Goal: Task Accomplishment & Management: Use online tool/utility

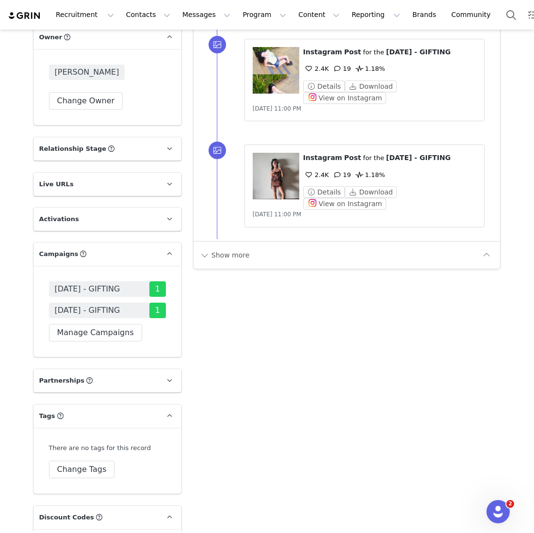
scroll to position [1687, 0]
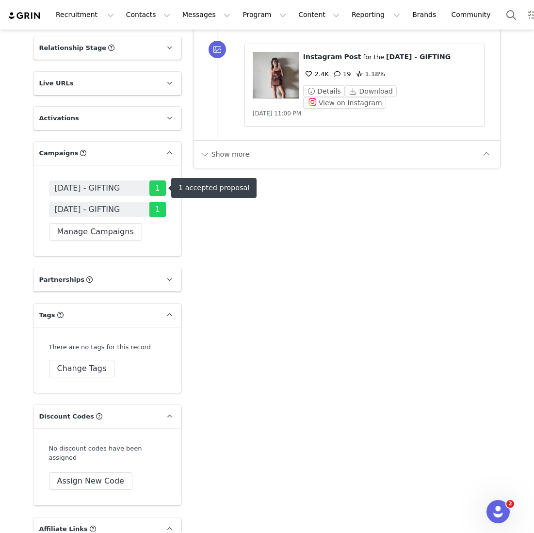
click at [95, 189] on span "[DATE] - GIFTING" at bounding box center [87, 188] width 65 height 12
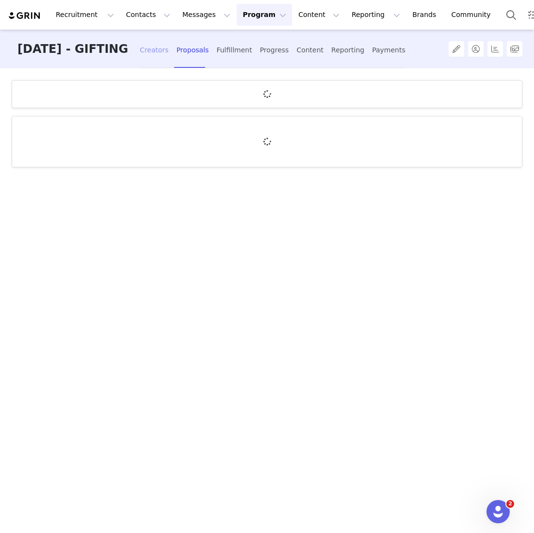
click at [169, 56] on div "Creators" at bounding box center [154, 50] width 29 height 26
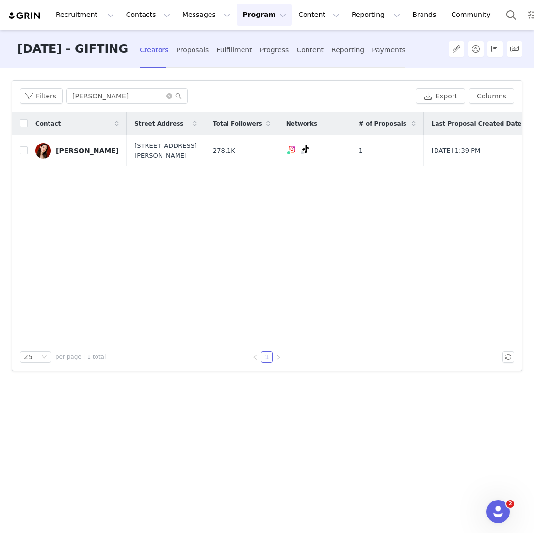
click at [145, 70] on div "Filters Filter Logic And Or Archived Select Application Status Select Contact T…" at bounding box center [267, 299] width 534 height 463
click at [115, 88] on div "Filters fiona fussi Export Columns" at bounding box center [267, 97] width 510 height 32
drag, startPoint x: 118, startPoint y: 92, endPoint x: 6, endPoint y: 92, distance: 112.1
click at [6, 92] on div "Filters Filter Logic And Or Archived Select Application Status Select Contact T…" at bounding box center [267, 299] width 534 height 463
drag, startPoint x: 107, startPoint y: 95, endPoint x: -15, endPoint y: 95, distance: 121.8
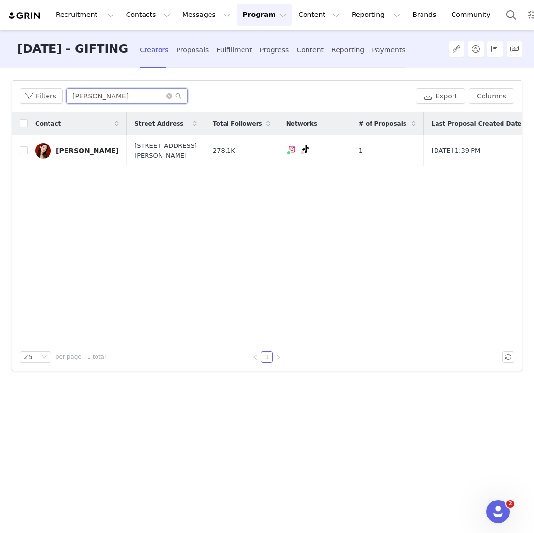
click at [0, 95] on html "Recruitment Recruitment Creator Search Curated Lists Landing Pages Web Extensio…" at bounding box center [267, 266] width 534 height 533
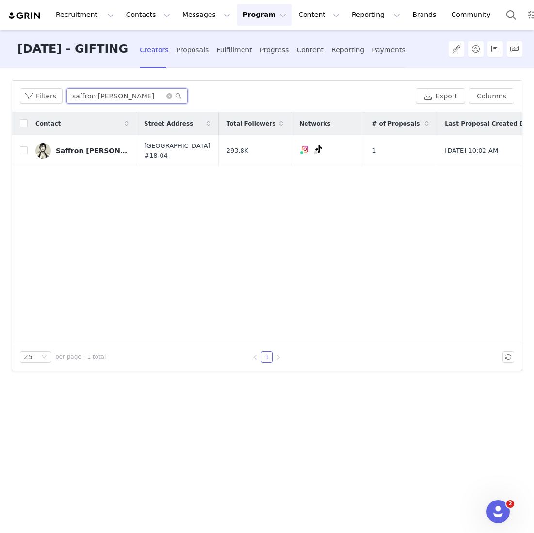
type input "saffron sharpe"
click at [23, 150] on input "checkbox" at bounding box center [24, 151] width 8 height 8
checkbox input "true"
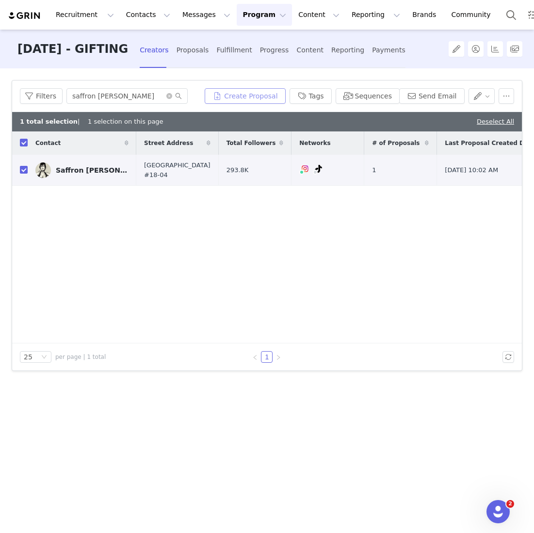
click at [266, 98] on button "Create Proposal" at bounding box center [245, 96] width 81 height 16
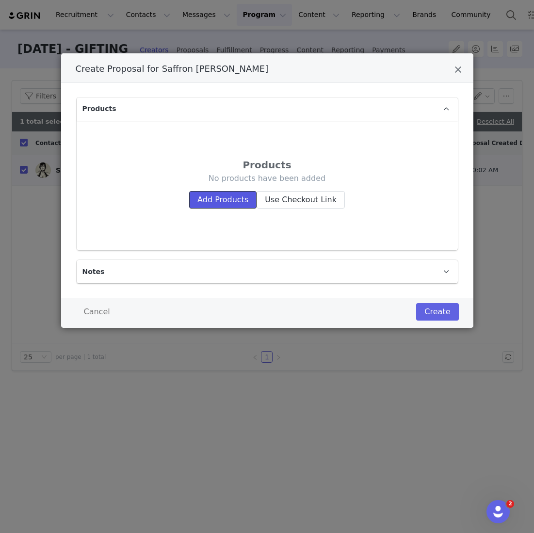
click at [216, 204] on button "Add Products" at bounding box center [222, 199] width 67 height 17
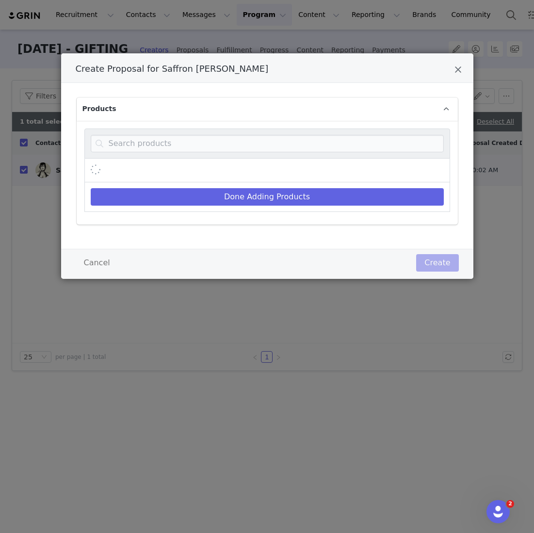
click at [213, 157] on div "Create Proposal for Saffron Sharpe" at bounding box center [267, 144] width 366 height 30
click at [213, 143] on input "Create Proposal for Saffron Sharpe" at bounding box center [267, 143] width 353 height 17
click at [144, 147] on input "Create Proposal for Saffron Sharpe" at bounding box center [267, 143] width 353 height 17
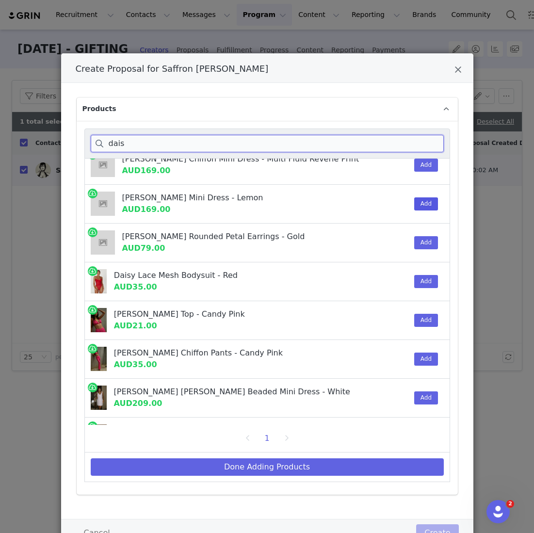
scroll to position [226, 0]
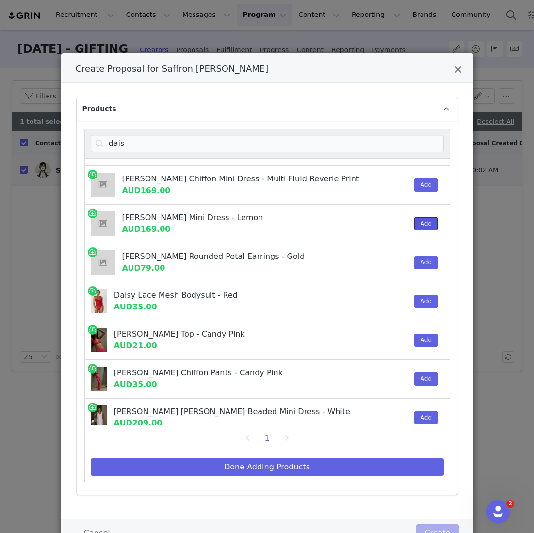
click at [417, 220] on button "Add" at bounding box center [426, 223] width 24 height 13
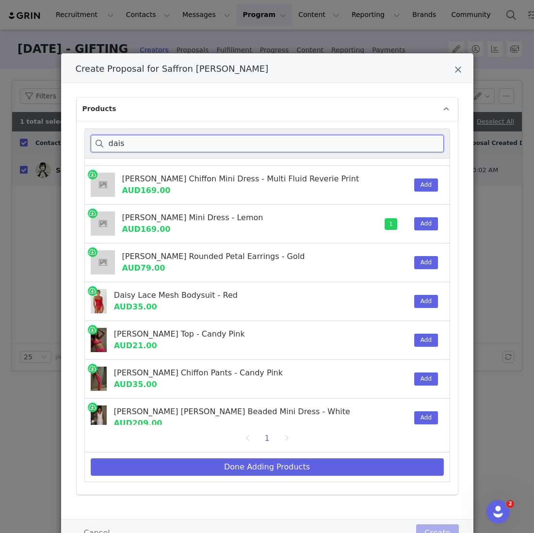
drag, startPoint x: 139, startPoint y: 147, endPoint x: 69, endPoint y: 128, distance: 72.8
click at [69, 128] on div "Products dais Priyanka Daisy Beaded Off Shoulder Wedding Gown - White AUD499.00…" at bounding box center [267, 301] width 412 height 437
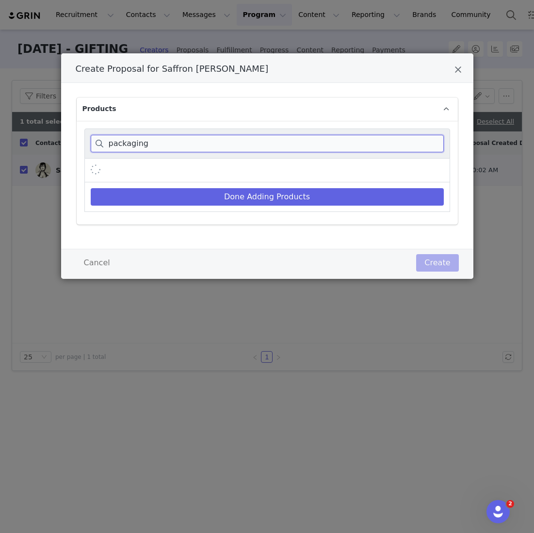
scroll to position [0, 0]
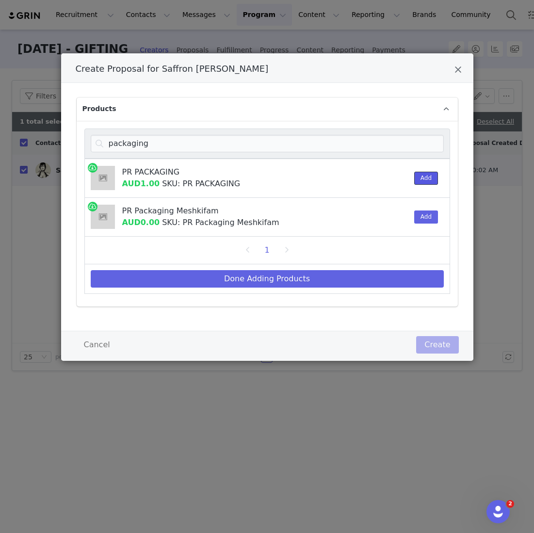
click at [423, 175] on button "Add" at bounding box center [426, 178] width 24 height 13
drag, startPoint x: 164, startPoint y: 152, endPoint x: 80, endPoint y: 133, distance: 87.1
click at [80, 137] on div "packaging PR PACKAGING AUD1.00 SKU: PR PACKAGING 1 Add PR Packaging Meshkifam A…" at bounding box center [267, 214] width 381 height 186
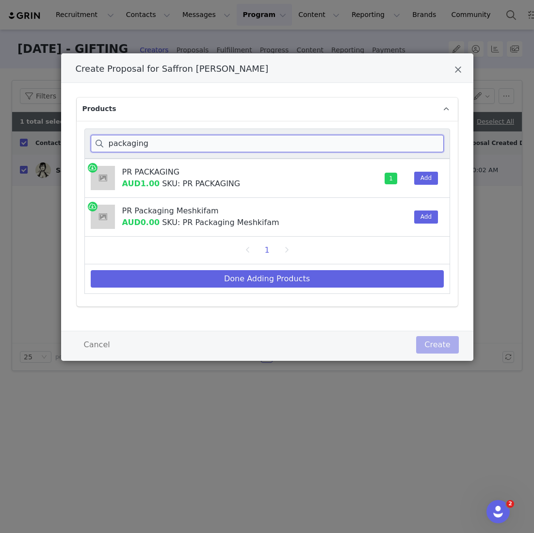
click at [187, 153] on div "packaging" at bounding box center [267, 144] width 366 height 30
drag, startPoint x: 174, startPoint y: 142, endPoint x: 67, endPoint y: 141, distance: 106.3
click at [67, 141] on div "Products packaging PR PACKAGING AUD1.00 SKU: PR PACKAGING 1 Add PR Packaging Me…" at bounding box center [267, 207] width 412 height 248
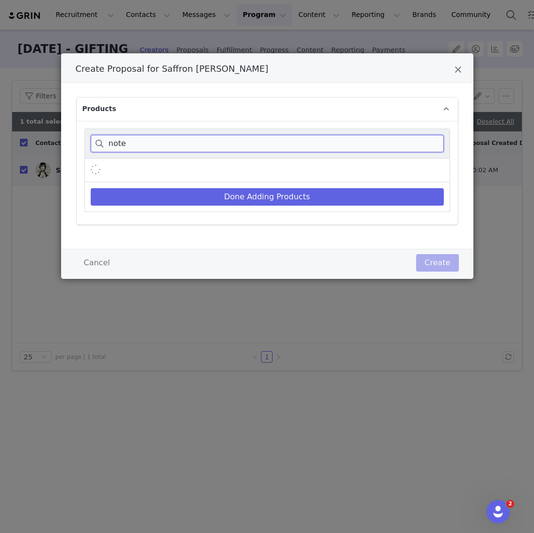
type input "note"
click at [358, 171] on div "Create Proposal for Saffron Sharpe" at bounding box center [267, 171] width 366 height 24
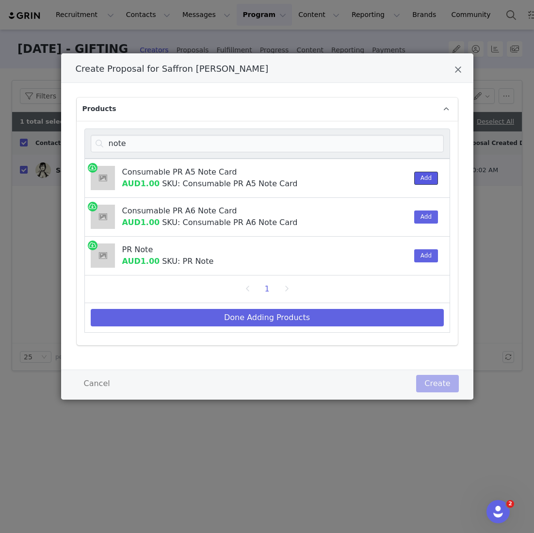
click at [427, 173] on button "Add" at bounding box center [426, 178] width 24 height 13
click at [420, 258] on button "Add" at bounding box center [426, 255] width 24 height 13
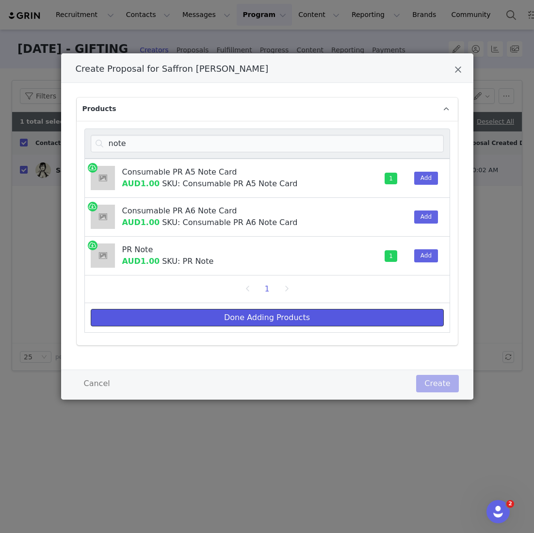
click at [335, 322] on button "Done Adding Products" at bounding box center [267, 317] width 353 height 17
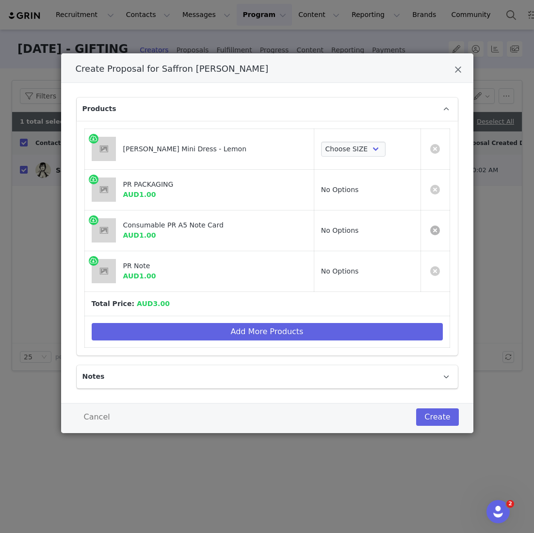
click at [433, 229] on link "Create Proposal for Saffron Sharpe" at bounding box center [435, 231] width 10 height 10
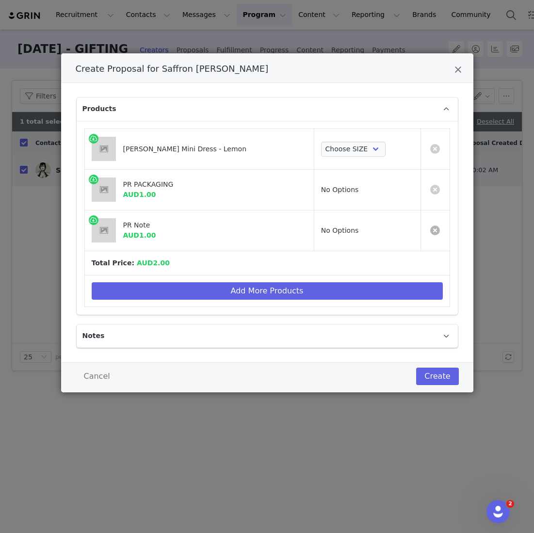
click at [433, 229] on link "Create Proposal for Saffron Sharpe" at bounding box center [435, 231] width 10 height 10
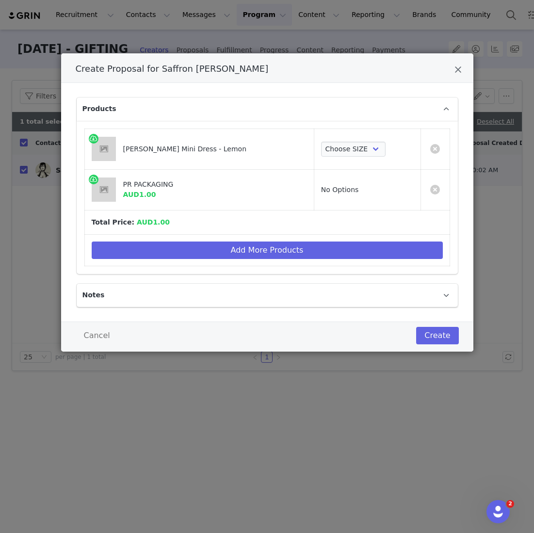
click at [355, 235] on td "Add More Products" at bounding box center [266, 250] width 365 height 32
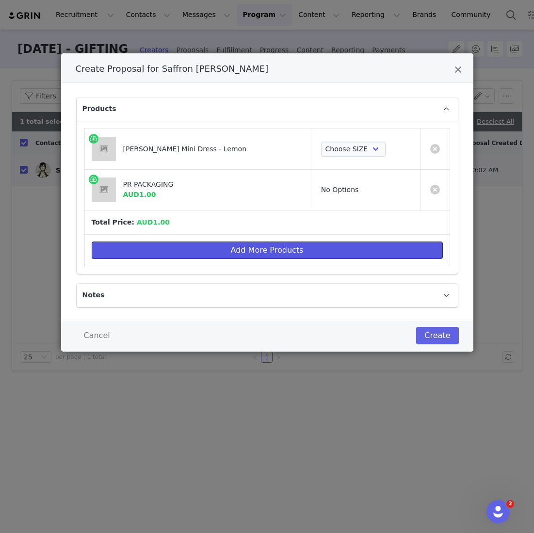
click at [341, 244] on button "Add More Products" at bounding box center [267, 250] width 351 height 17
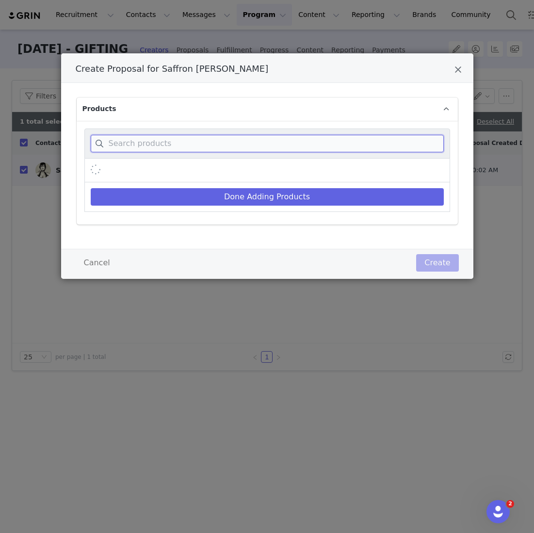
click at [307, 141] on input "Create Proposal for Saffron Sharpe" at bounding box center [267, 143] width 353 height 17
type input "x"
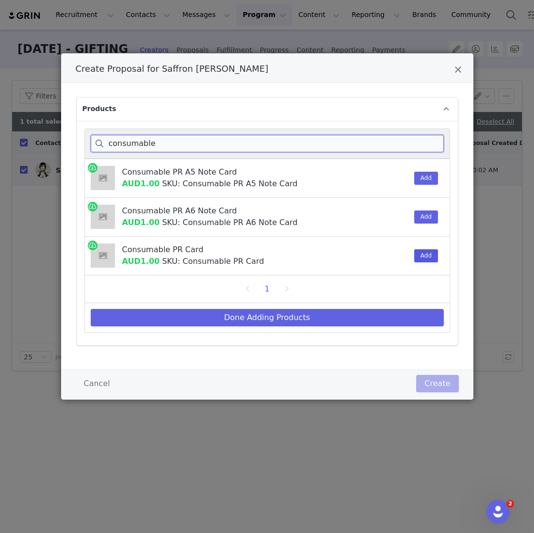
type input "consumable"
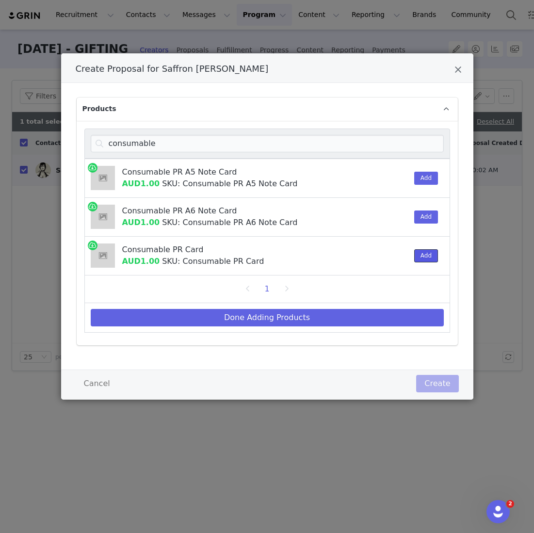
click at [426, 254] on button "Add" at bounding box center [426, 255] width 24 height 13
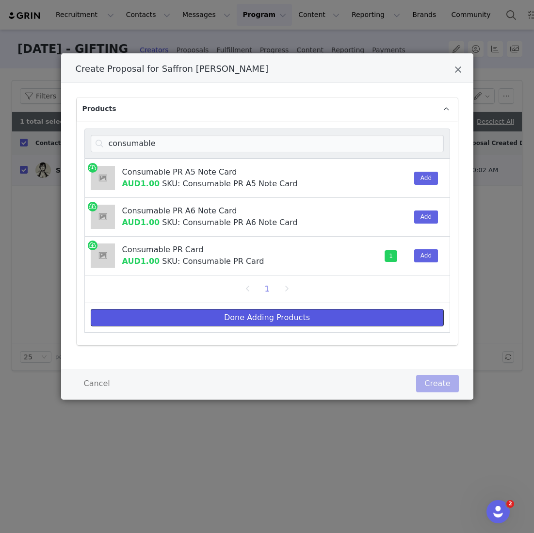
click at [355, 312] on button "Done Adding Products" at bounding box center [267, 317] width 353 height 17
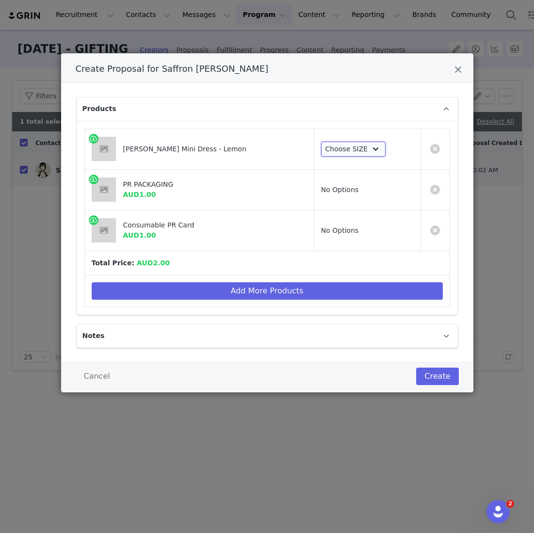
click at [348, 144] on select "Choose SIZE XXS XS S M L XL XXL 3XL" at bounding box center [353, 150] width 65 height 16
select select "27694757"
click at [321, 142] on select "Choose SIZE XXS XS S M L XL XXL 3XL" at bounding box center [353, 150] width 65 height 16
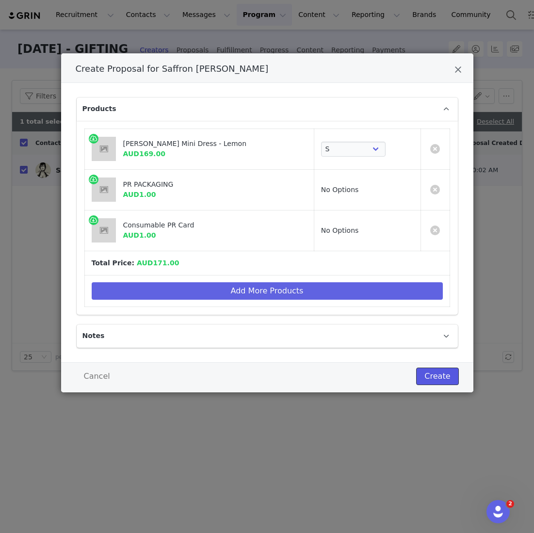
click at [431, 379] on button "Create" at bounding box center [437, 376] width 42 height 17
click at [443, 377] on div "Create" at bounding box center [437, 376] width 42 height 17
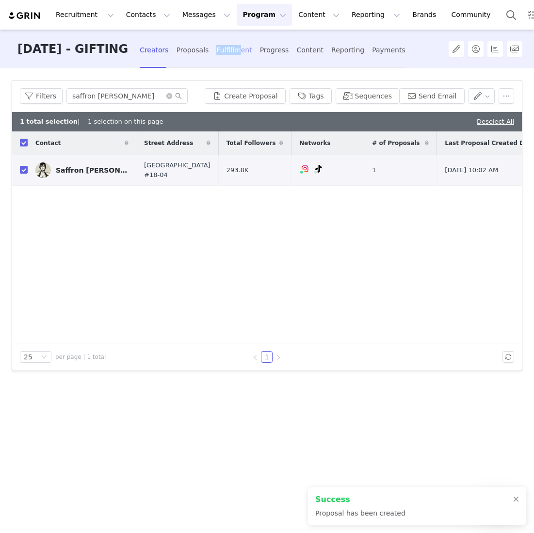
click at [252, 45] on div "Fulfillment" at bounding box center [233, 50] width 35 height 26
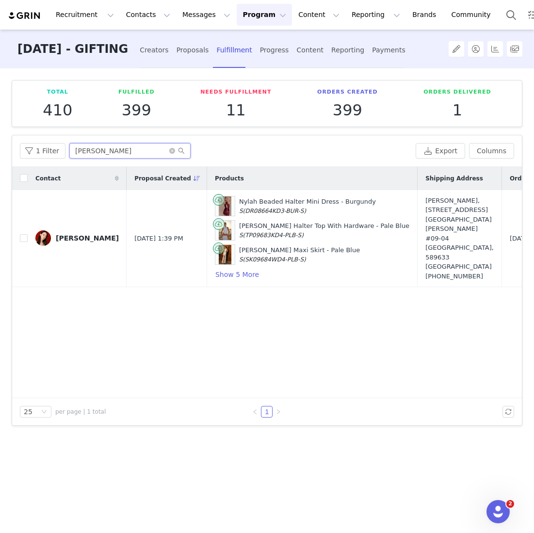
drag, startPoint x: 103, startPoint y: 152, endPoint x: -10, endPoint y: 148, distance: 112.6
click at [0, 148] on html "Recruitment Recruitment Creator Search Curated Lists Landing Pages Web Extensio…" at bounding box center [267, 266] width 534 height 533
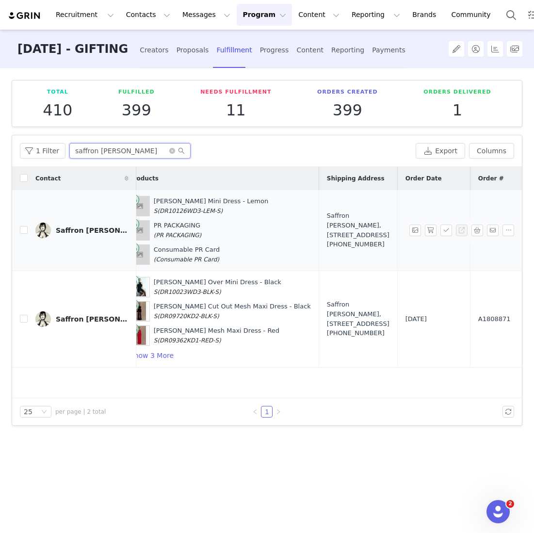
scroll to position [0, 152]
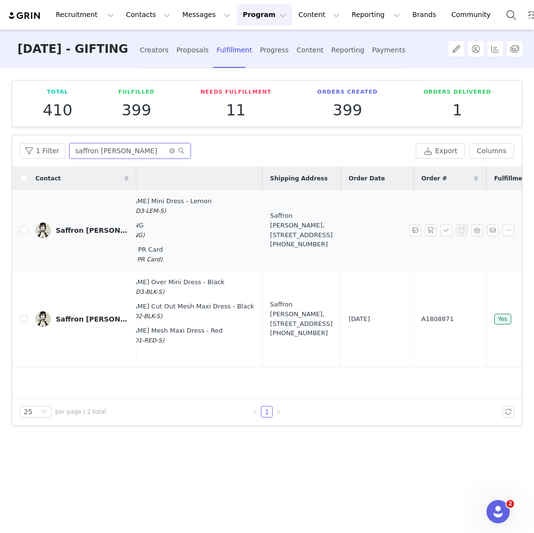
type input "saffron sharpe"
click at [270, 224] on div "Saffron Sharpe, 6 Jln Ampas. #18-04 Singapore, 329507 Singapore +6596388258" at bounding box center [301, 230] width 63 height 38
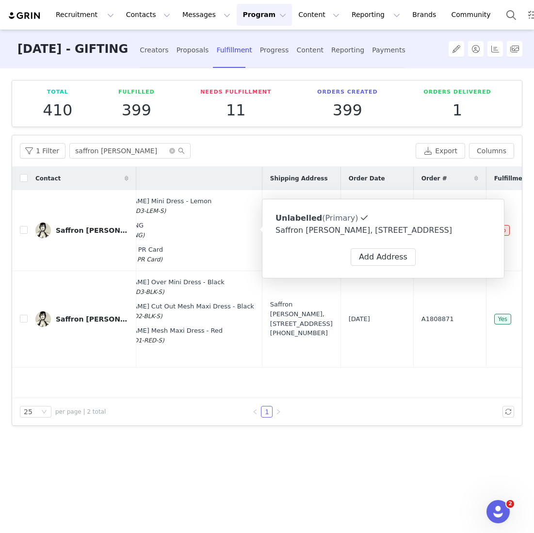
click at [235, 450] on div "Total 410 Fulfilled 399 Needs Fulfillment 11 Orders Created 399 Orders Delivere…" at bounding box center [267, 299] width 534 height 463
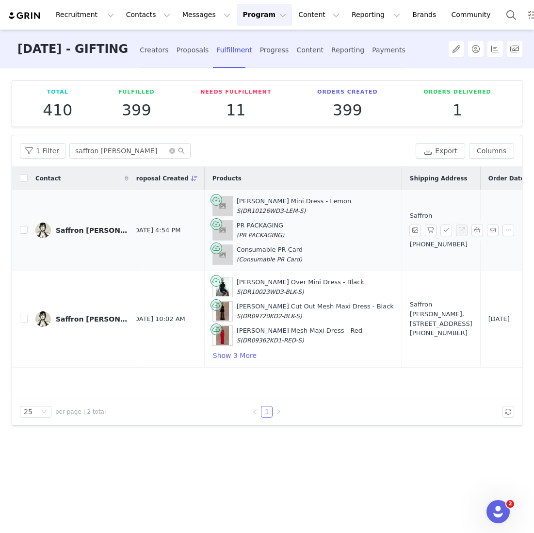
scroll to position [0, 166]
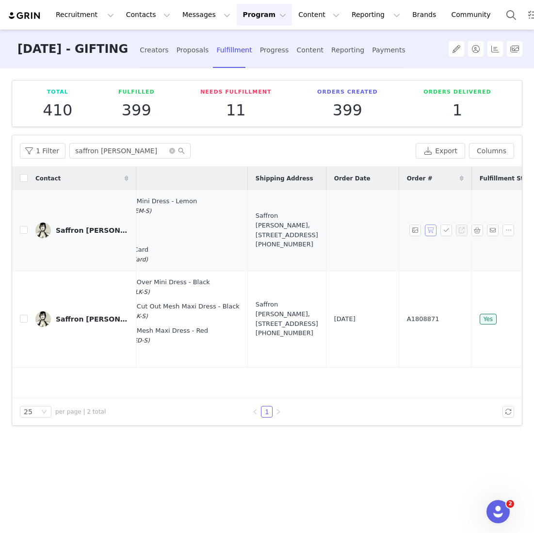
click at [436, 230] on button "button" at bounding box center [431, 231] width 12 height 12
click at [447, 230] on button "button" at bounding box center [447, 231] width 12 height 12
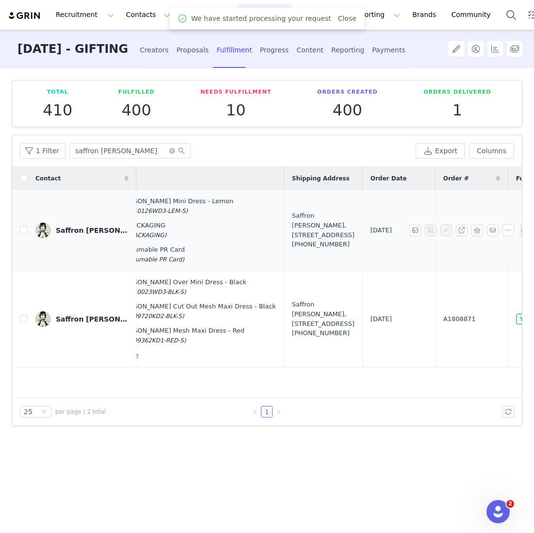
scroll to position [0, 230]
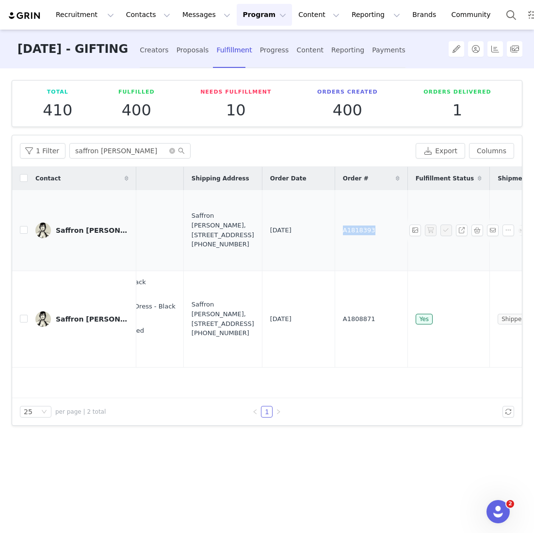
drag, startPoint x: 328, startPoint y: 228, endPoint x: 261, endPoint y: 226, distance: 67.9
click at [335, 226] on td "A1818393" at bounding box center [371, 230] width 73 height 81
copy span "A1818393"
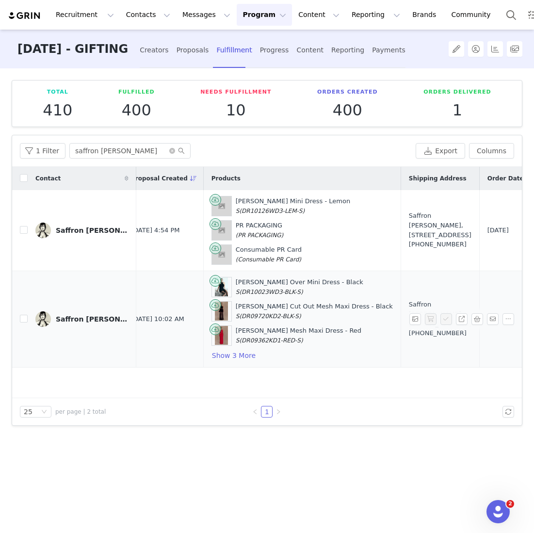
scroll to position [0, 0]
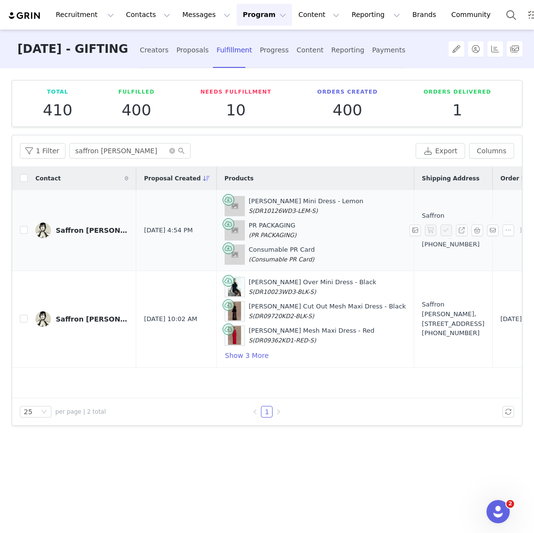
drag, startPoint x: 407, startPoint y: 241, endPoint x: 399, endPoint y: 209, distance: 32.5
click at [422, 211] on div "Saffron Sharpe, 6 Jln Ampas. #18-04 Singapore, 329507 Singapore +6596388258" at bounding box center [453, 230] width 63 height 38
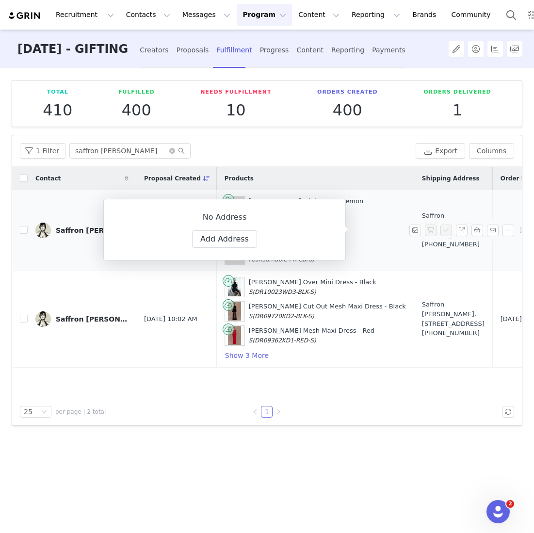
copy div "6 Jln Ampas. #18-04 Singapore, 329507 Singapore"
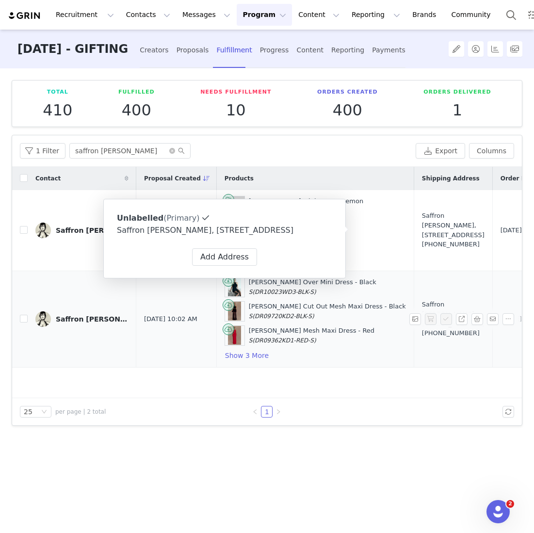
click at [414, 364] on td "Saffron Sharpe, 6 Jln Ampas. #18-04 Singapore, 329507 Singapore +6596388258" at bounding box center [453, 319] width 79 height 97
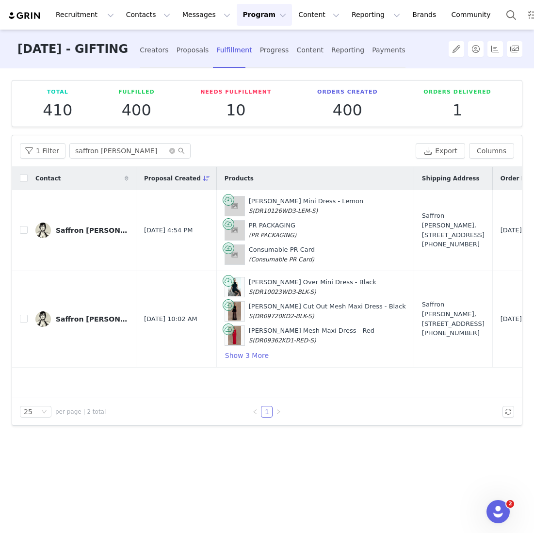
click at [357, 471] on div "Total 410 Fulfilled 400 Needs Fulfillment 10 Orders Created 400 Orders Delivere…" at bounding box center [267, 299] width 534 height 463
click at [474, 230] on button "button" at bounding box center [478, 231] width 12 height 12
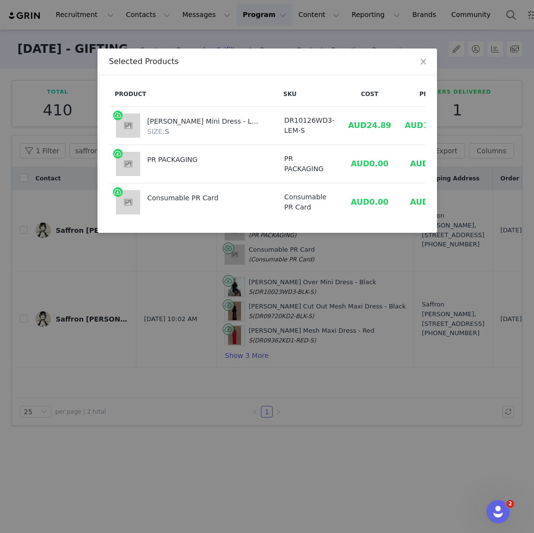
scroll to position [0, 9]
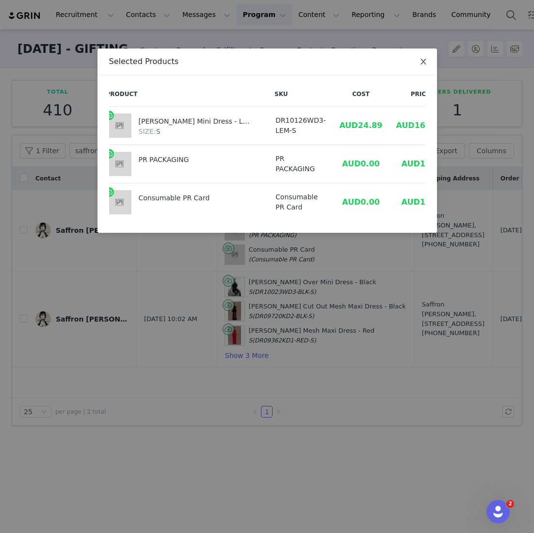
click at [422, 60] on icon "icon: close" at bounding box center [424, 62] width 8 height 8
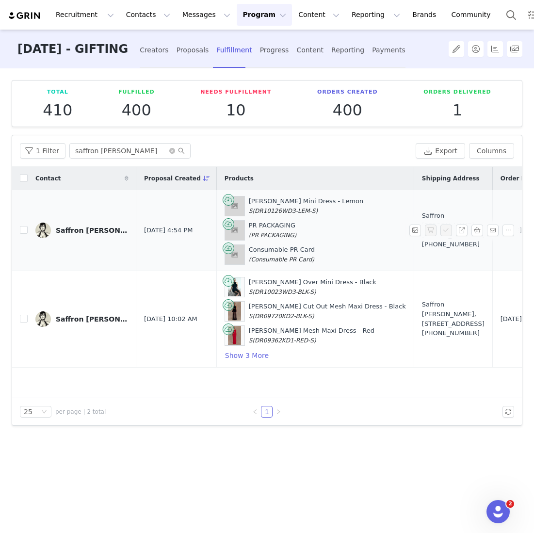
click at [216, 236] on td "Daisie Chiffon Mini Dress - Lemon S (DR10126WD3-LEM-S) PR PACKAGING (PR PACKAGI…" at bounding box center [314, 230] width 197 height 81
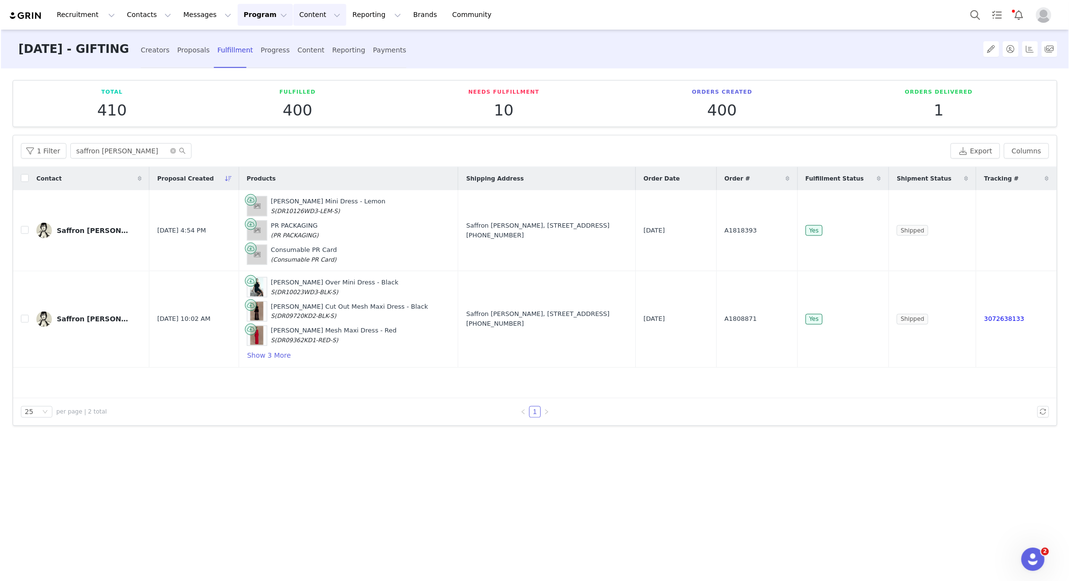
scroll to position [0, 0]
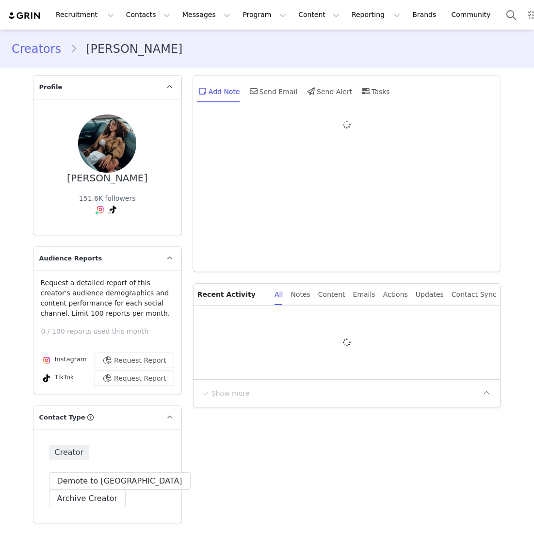
type input "+1 ([GEOGRAPHIC_DATA])"
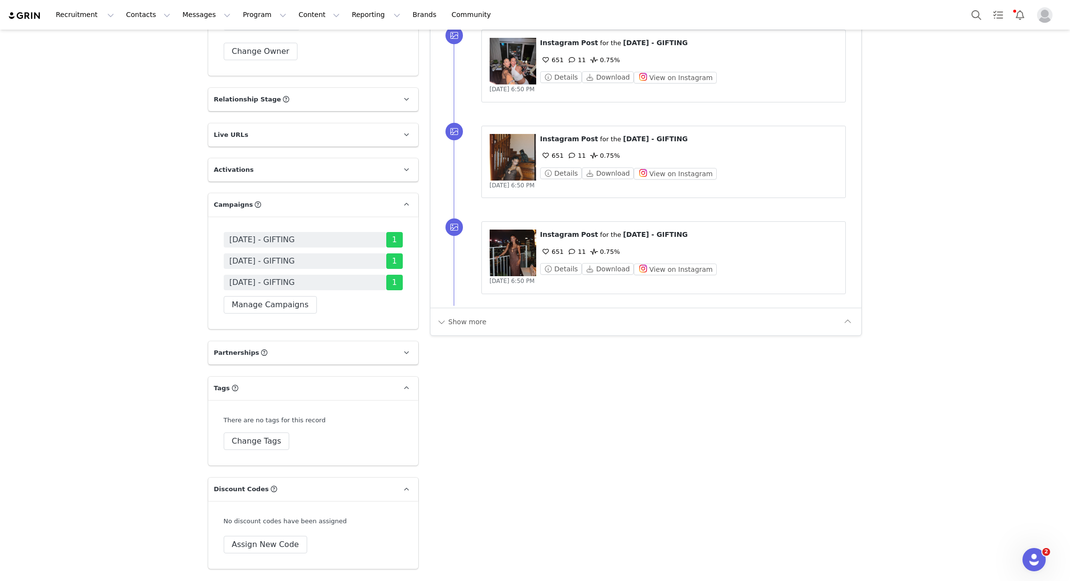
scroll to position [1627, 0]
click at [331, 231] on span "[DATE] - GIFTING" at bounding box center [305, 239] width 163 height 16
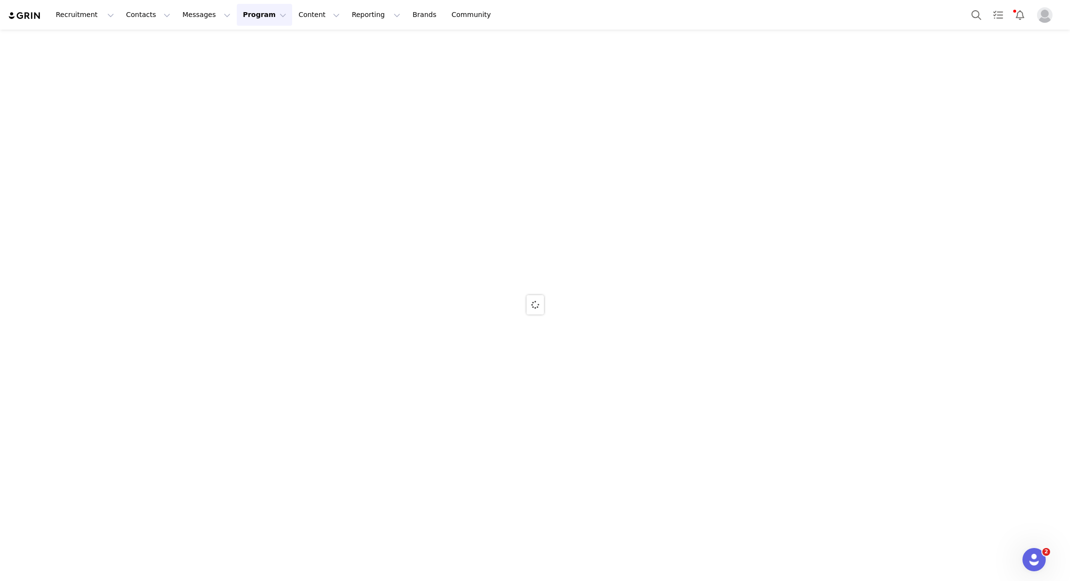
click at [331, 206] on div at bounding box center [535, 305] width 1070 height 550
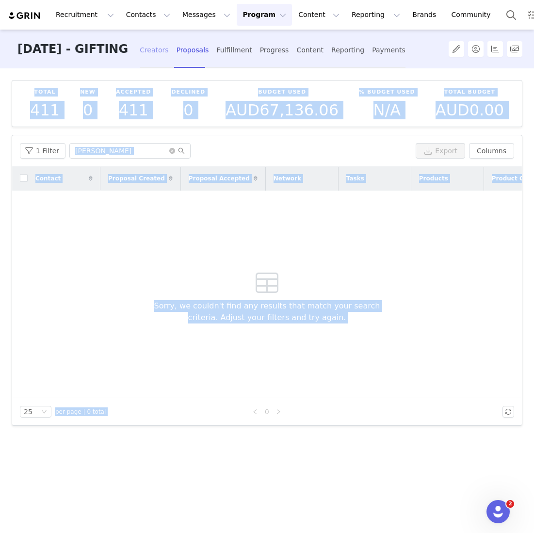
click at [169, 48] on div "Creators" at bounding box center [154, 50] width 29 height 26
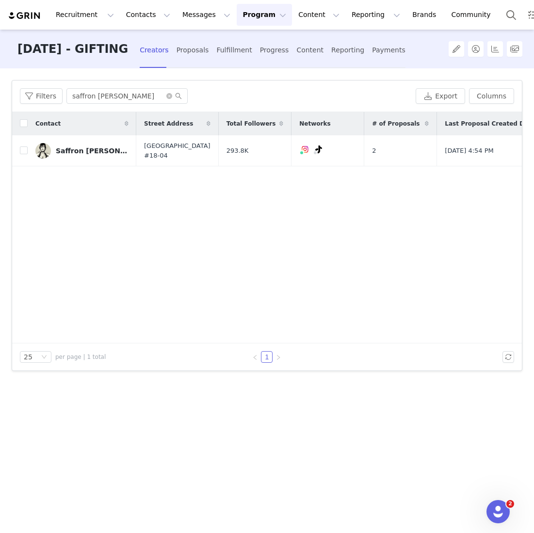
click at [112, 107] on div "Filters saffron sharpe Export Columns" at bounding box center [267, 97] width 510 height 32
drag, startPoint x: 130, startPoint y: 95, endPoint x: -35, endPoint y: 75, distance: 166.6
click at [0, 75] on html "Recruitment Recruitment Creator Search Curated Lists Landing Pages Web Extensio…" at bounding box center [267, 266] width 534 height 533
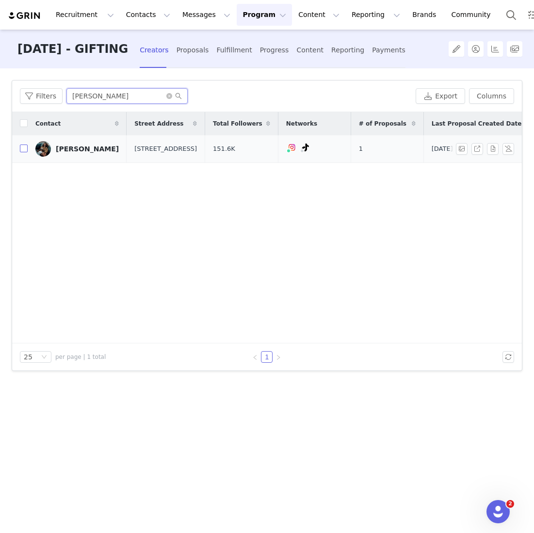
type input "[PERSON_NAME]"
click at [24, 148] on input "checkbox" at bounding box center [24, 149] width 8 height 8
checkbox input "true"
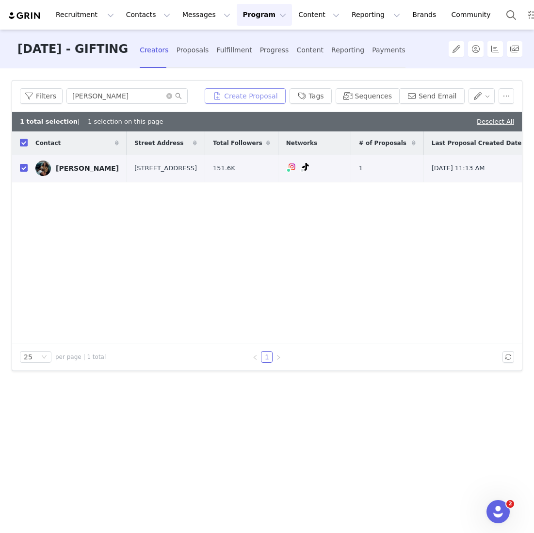
click at [249, 98] on button "Create Proposal" at bounding box center [245, 96] width 81 height 16
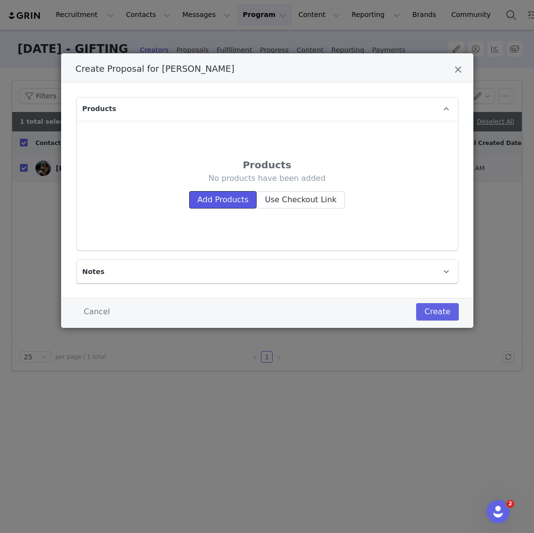
click at [225, 203] on button "Add Products" at bounding box center [222, 199] width 67 height 17
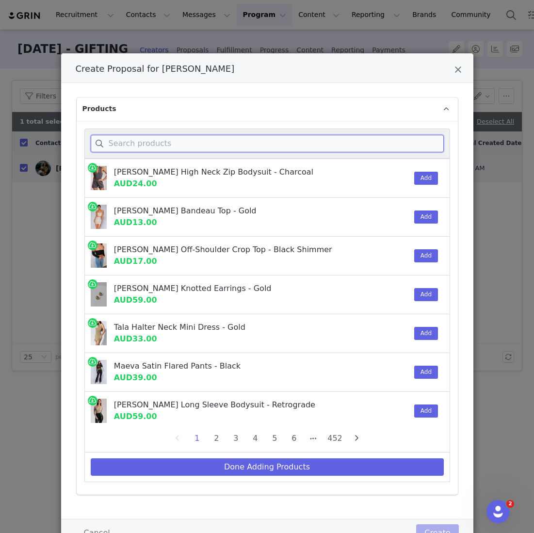
click at [143, 151] on input "Create Proposal for Iman Fandi" at bounding box center [267, 143] width 353 height 17
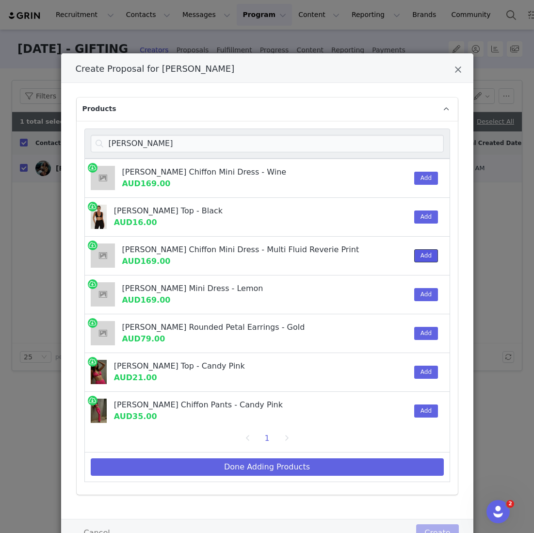
click at [426, 251] on button "Add" at bounding box center [426, 255] width 24 height 13
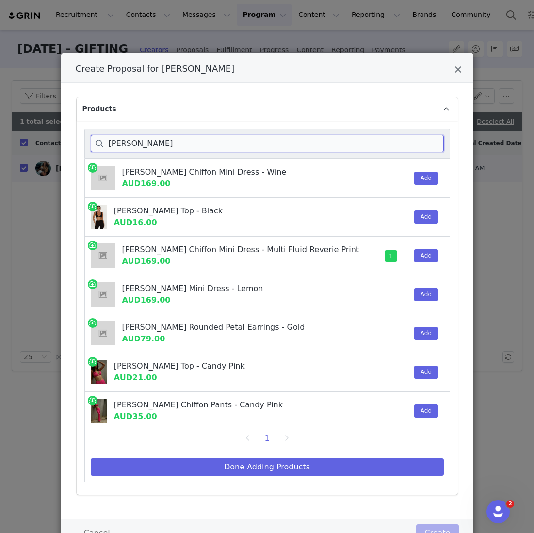
drag, startPoint x: 130, startPoint y: 146, endPoint x: 76, endPoint y: 142, distance: 54.0
click at [77, 142] on div "daisie Daisie Chiffon Mini Dress - Wine AUD169.00 Add Daisie Chiffon Top - Blac…" at bounding box center [267, 308] width 381 height 375
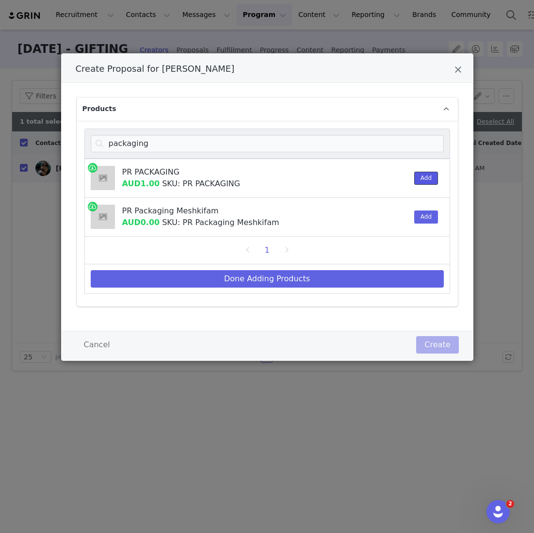
click at [436, 181] on button "Add" at bounding box center [426, 178] width 24 height 13
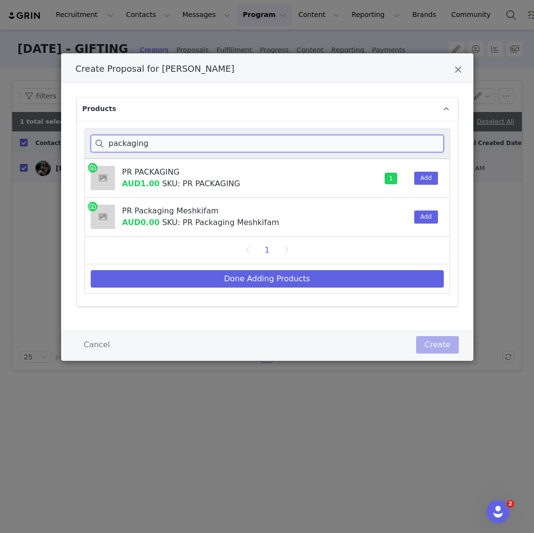
drag, startPoint x: 174, startPoint y: 151, endPoint x: 98, endPoint y: 147, distance: 75.4
click at [98, 147] on input "packaging" at bounding box center [267, 143] width 353 height 17
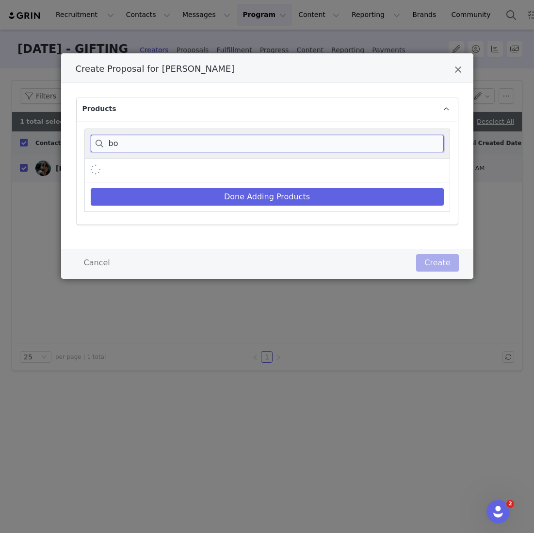
type input "b"
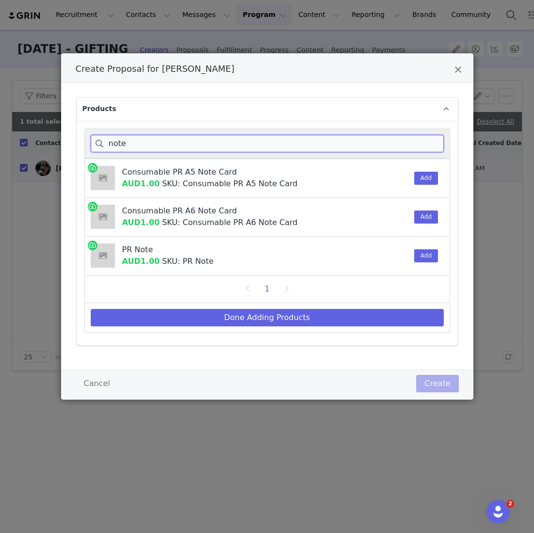
drag, startPoint x: 107, startPoint y: 145, endPoint x: 79, endPoint y: 137, distance: 28.9
click at [84, 141] on div "note" at bounding box center [267, 144] width 366 height 30
type input "consuma"
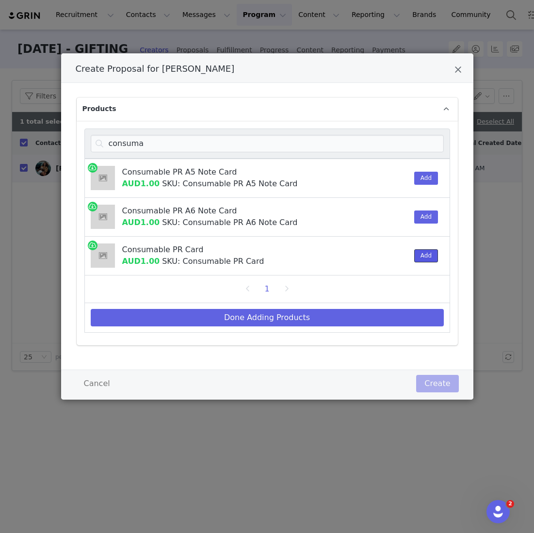
click at [434, 259] on button "Add" at bounding box center [426, 255] width 24 height 13
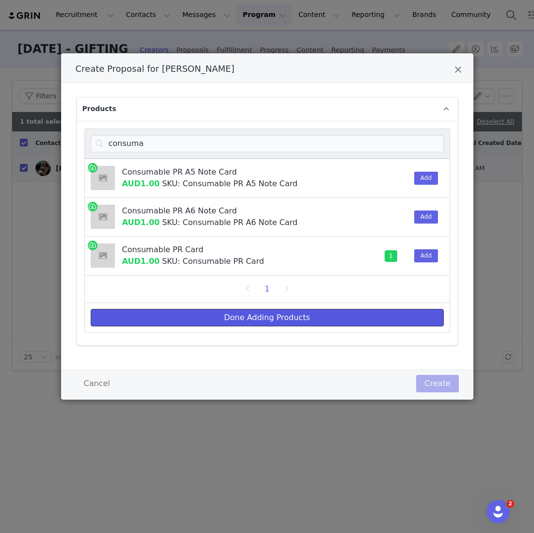
click at [196, 316] on button "Done Adding Products" at bounding box center [267, 317] width 353 height 17
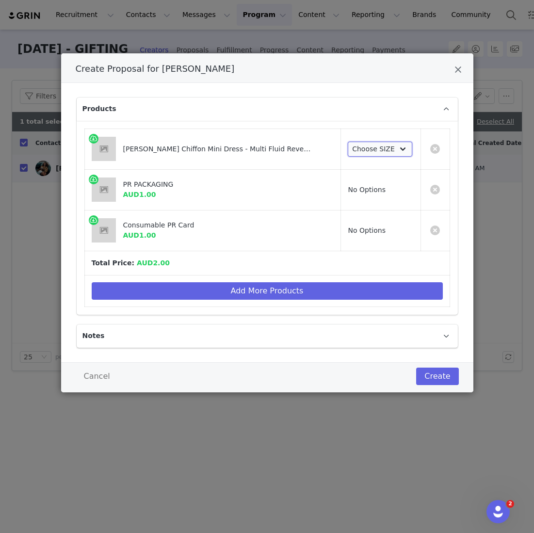
click at [373, 150] on select "Choose SIZE XXS XS S M L XL XXL 3XL" at bounding box center [380, 150] width 65 height 16
select select "27695994"
click at [348, 142] on select "Choose SIZE XXS XS S M L XL XXL 3XL" at bounding box center [380, 150] width 65 height 16
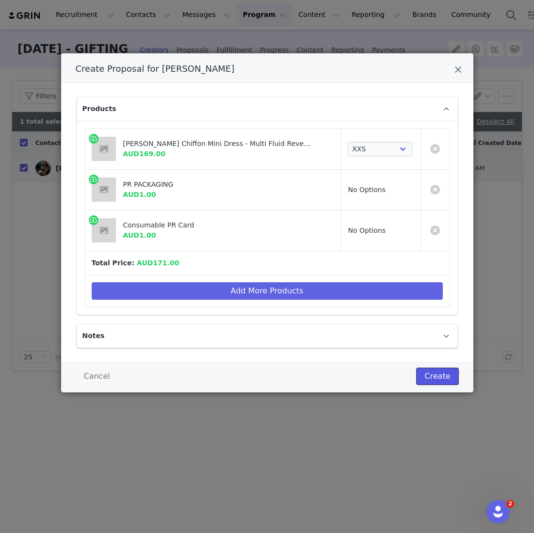
click at [439, 380] on button "Create" at bounding box center [437, 376] width 42 height 17
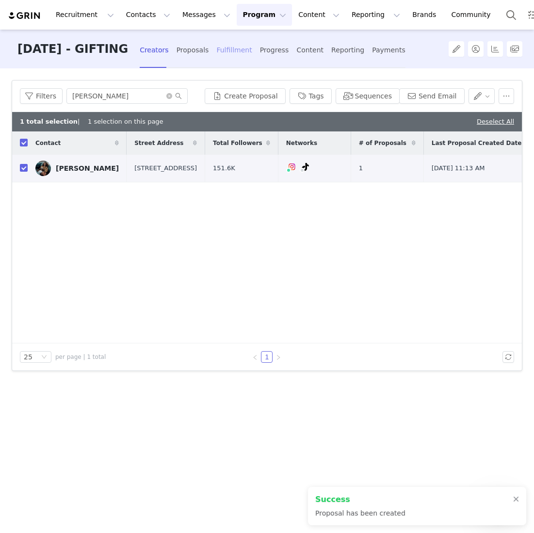
click at [252, 54] on div "Fulfillment" at bounding box center [233, 50] width 35 height 26
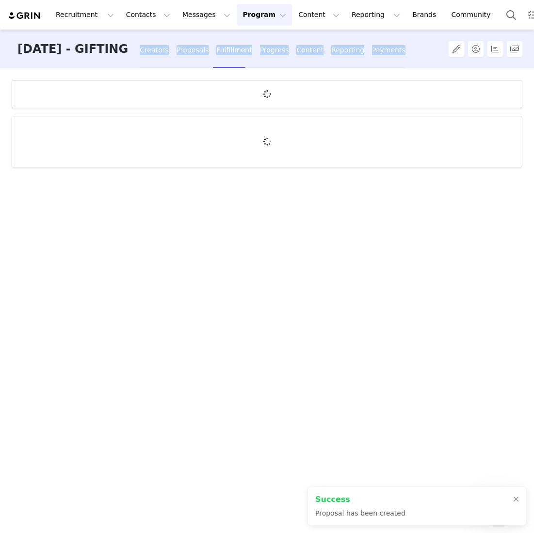
click at [252, 54] on div "Fulfillment" at bounding box center [233, 50] width 35 height 26
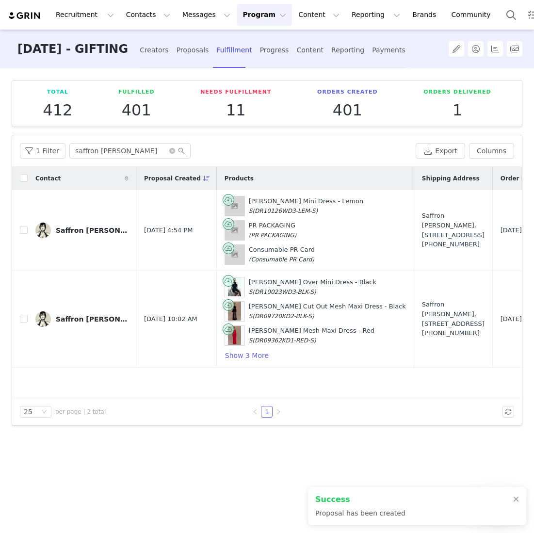
click at [119, 163] on div "1 Filter saffron sharpe Export Columns" at bounding box center [267, 151] width 510 height 32
drag, startPoint x: 120, startPoint y: 147, endPoint x: -11, endPoint y: 136, distance: 131.4
click at [0, 136] on html "Recruitment Recruitment Creator Search Curated Lists Landing Pages Web Extensio…" at bounding box center [267, 266] width 534 height 533
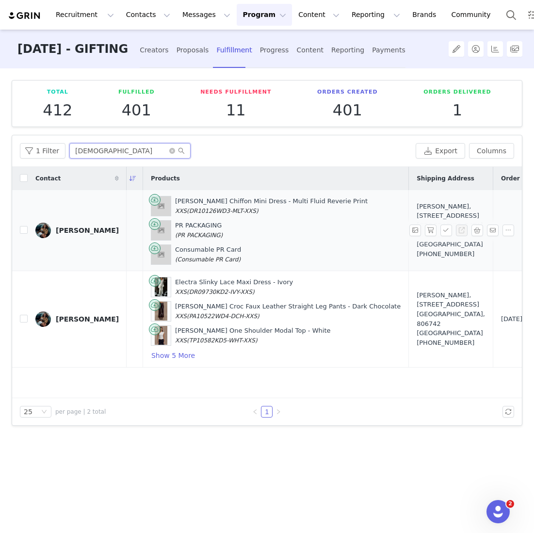
scroll to position [0, 121]
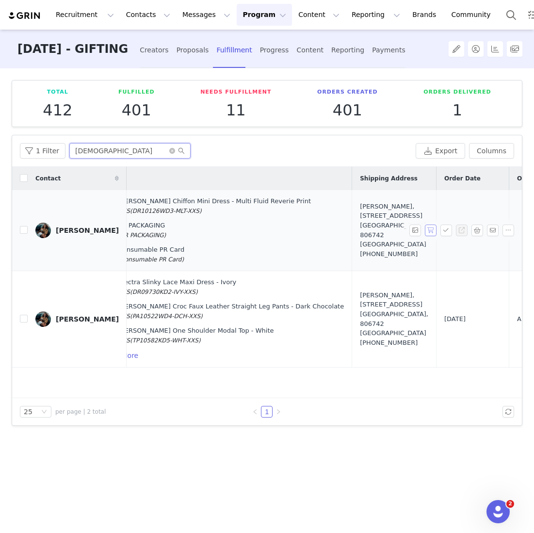
type input "[DEMOGRAPHIC_DATA]"
click at [428, 228] on button "button" at bounding box center [431, 231] width 12 height 12
click at [441, 228] on button "button" at bounding box center [447, 231] width 12 height 12
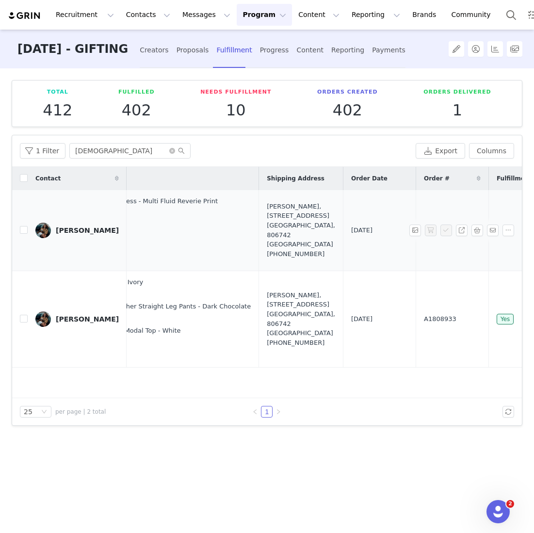
scroll to position [0, 311]
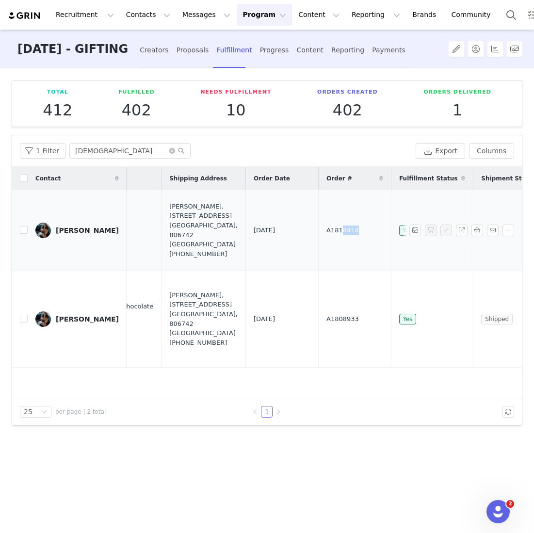
drag, startPoint x: 277, startPoint y: 231, endPoint x: 229, endPoint y: 231, distance: 48.0
click at [318, 231] on td "A1818414" at bounding box center [354, 230] width 73 height 81
copy span "A1818414"
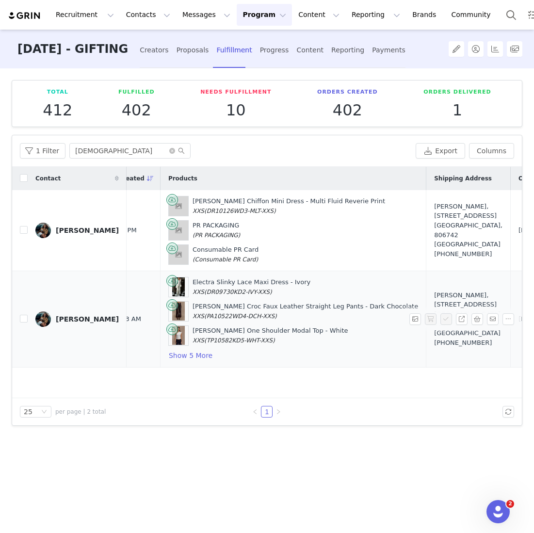
scroll to position [0, 39]
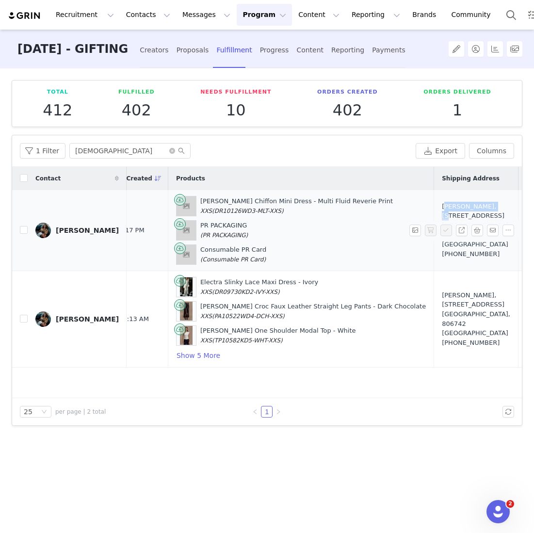
drag, startPoint x: 356, startPoint y: 208, endPoint x: 416, endPoint y: 214, distance: 60.5
click at [434, 214] on td "Iman Fandi Ahmad, 143 Sunrise Ave. Singapore, 806742 Singapore +6593389017" at bounding box center [476, 230] width 84 height 81
copy div "Iman Fandi Ahmad"
click at [442, 221] on div "Iman Fandi Ahmad, 143 Sunrise Ave. Singapore, 806742 Singapore +6593389017" at bounding box center [476, 230] width 68 height 57
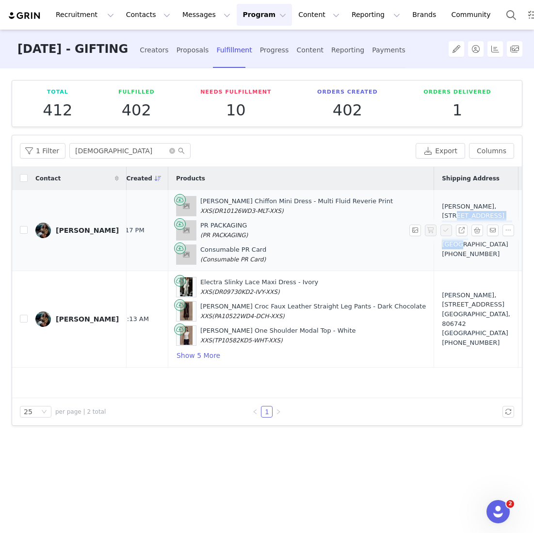
drag, startPoint x: 421, startPoint y: 241, endPoint x: 361, endPoint y: 221, distance: 63.1
click at [434, 221] on td "Iman Fandi Ahmad, 143 Sunrise Ave. Singapore, 806742 Singapore +6593389017" at bounding box center [476, 230] width 84 height 81
copy div "143 Sunrise Ave. Singapore, 806742 Singapore"
click at [480, 230] on button "button" at bounding box center [478, 231] width 12 height 12
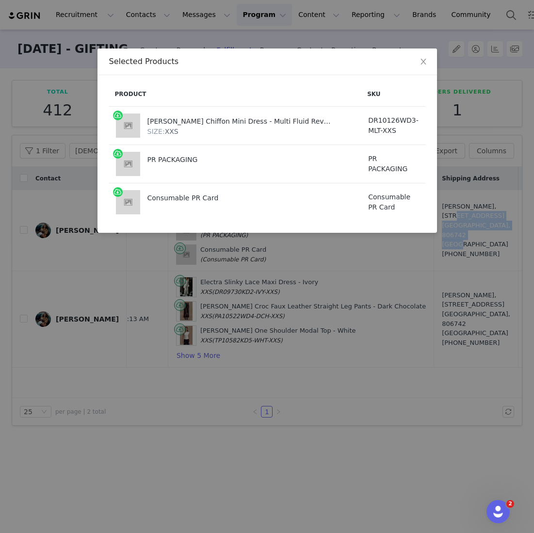
scroll to position [0, 61]
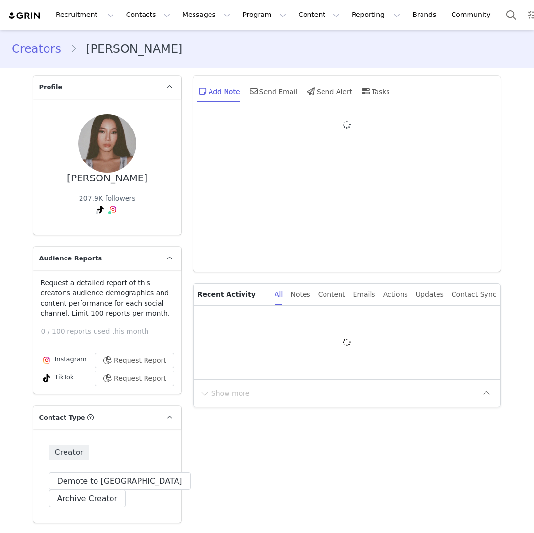
type input "+1 ([GEOGRAPHIC_DATA])"
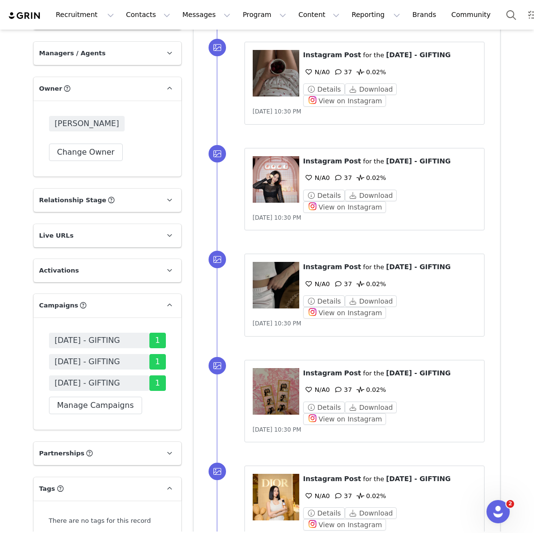
scroll to position [1524, 0]
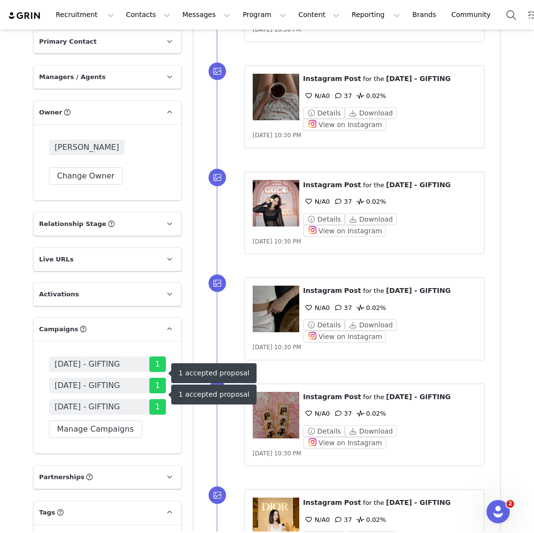
click at [105, 380] on span "[DATE] - GIFTING" at bounding box center [87, 386] width 65 height 12
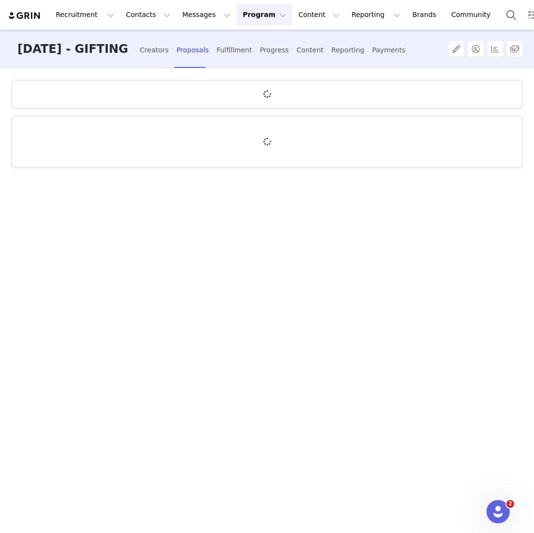
click at [199, 48] on div "Creators Proposals Fulfillment Progress Content Reporting Payments" at bounding box center [273, 50] width 266 height 26
click at [169, 49] on div "Creators" at bounding box center [154, 50] width 29 height 26
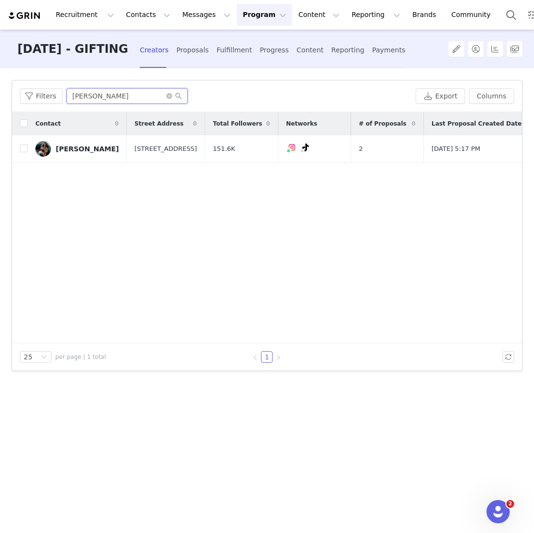
drag, startPoint x: 101, startPoint y: 102, endPoint x: 29, endPoint y: 82, distance: 75.3
click at [29, 82] on div "Filters iman fan Export Columns" at bounding box center [267, 97] width 510 height 32
type input "[PERSON_NAME]"
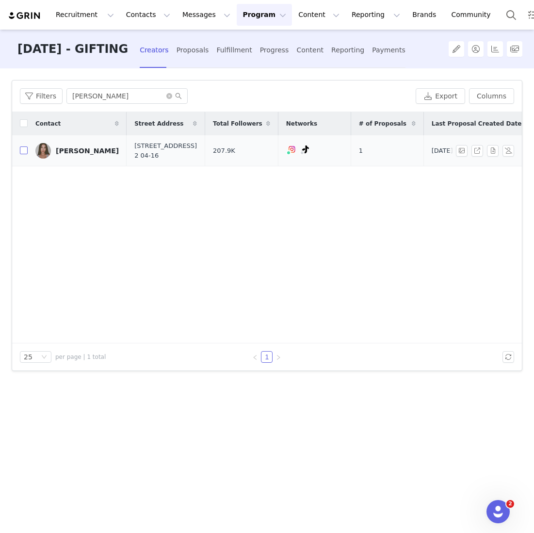
click at [27, 149] on input "checkbox" at bounding box center [24, 151] width 8 height 8
checkbox input "true"
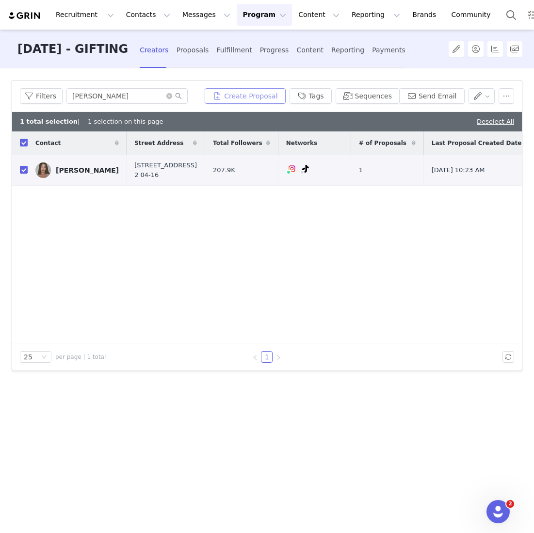
click at [240, 90] on button "Create Proposal" at bounding box center [245, 96] width 81 height 16
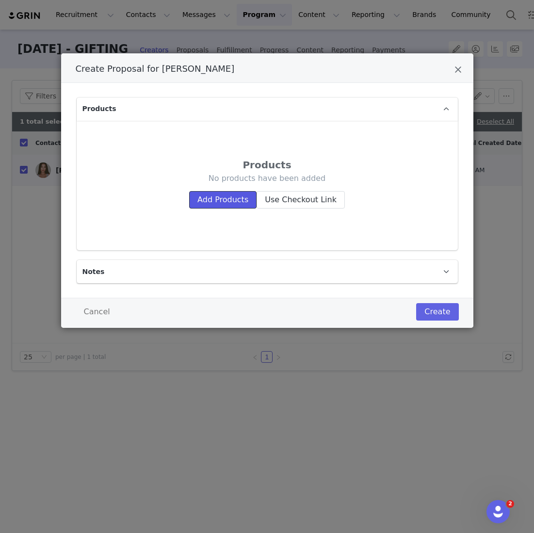
click at [222, 198] on button "Add Products" at bounding box center [222, 199] width 67 height 17
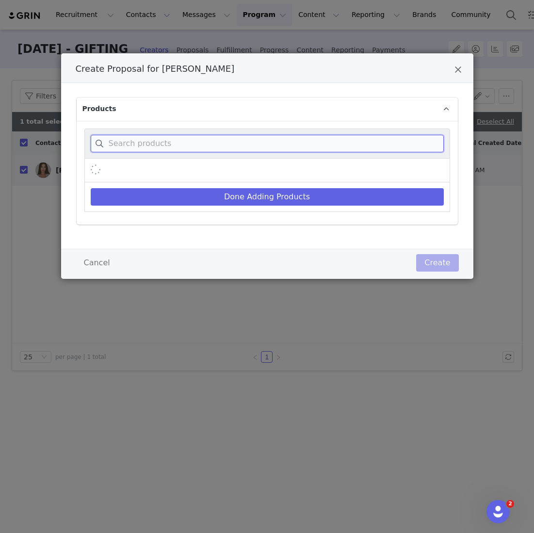
click at [222, 147] on input "Create Proposal for Rachel Wong" at bounding box center [267, 143] width 353 height 17
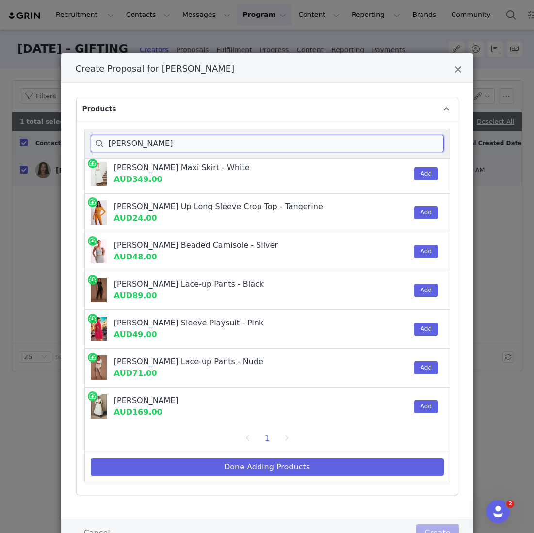
scroll to position [125, 0]
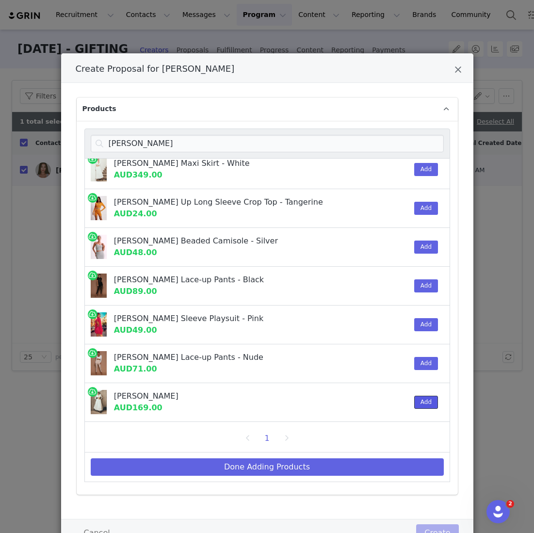
click at [420, 407] on button "Add" at bounding box center [426, 402] width 24 height 13
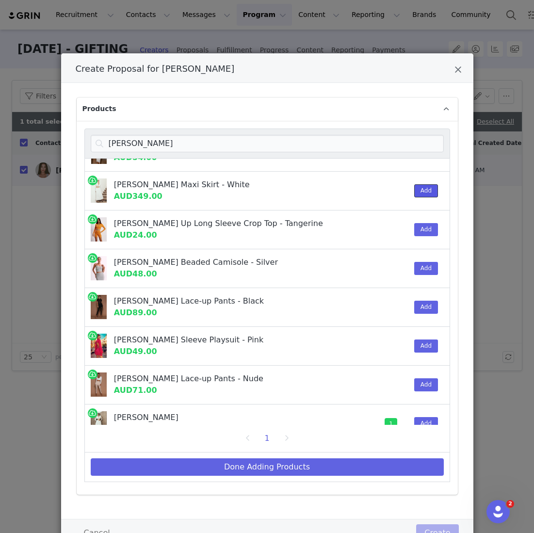
click at [427, 192] on button "Add" at bounding box center [426, 190] width 24 height 13
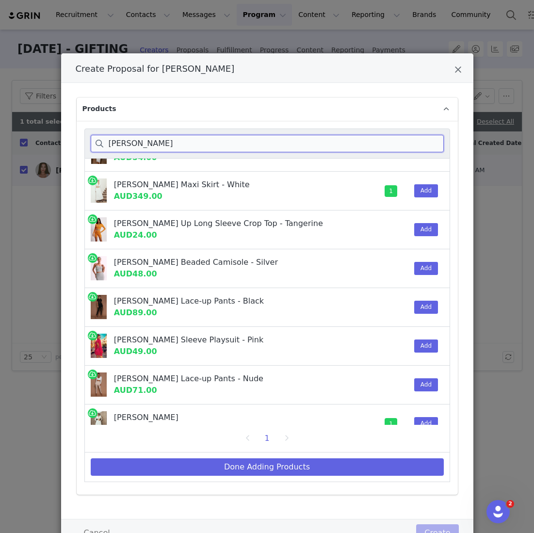
drag, startPoint x: 142, startPoint y: 148, endPoint x: 49, endPoint y: 126, distance: 94.8
click at [49, 126] on div "Create Proposal for [PERSON_NAME] Products [PERSON_NAME] Beaded Camisole - Blac…" at bounding box center [267, 266] width 534 height 533
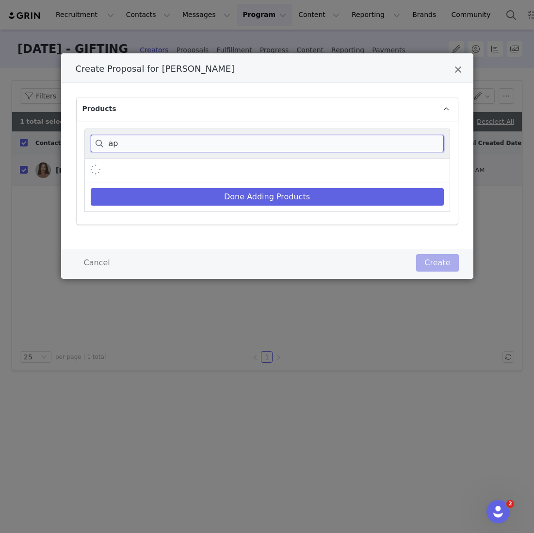
type input "a"
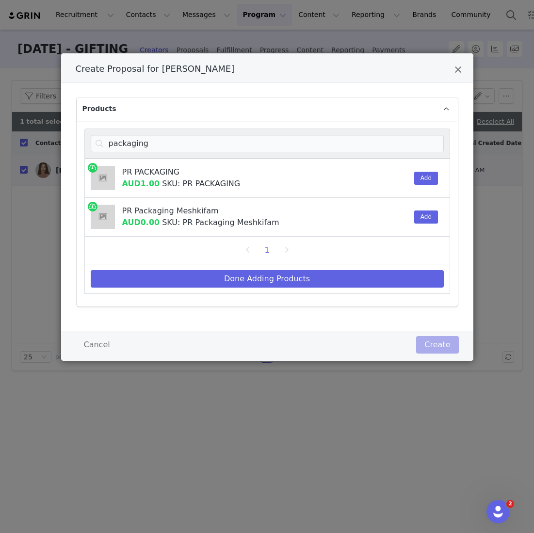
click at [407, 178] on div "Create Proposal for Rachel Wong" at bounding box center [394, 178] width 30 height 38
click at [415, 178] on button "Add" at bounding box center [426, 178] width 24 height 13
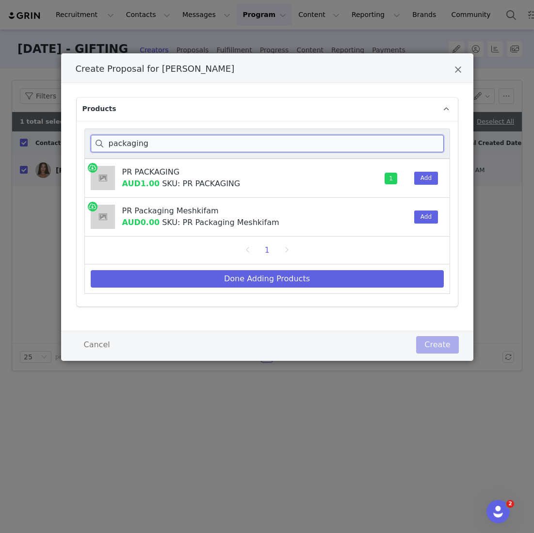
drag, startPoint x: 162, startPoint y: 151, endPoint x: 58, endPoint y: 131, distance: 105.3
click at [62, 133] on div "Products packaging PR PACKAGING AUD1.00 SKU: PR PACKAGING 1 Add PR Packaging Me…" at bounding box center [267, 207] width 412 height 248
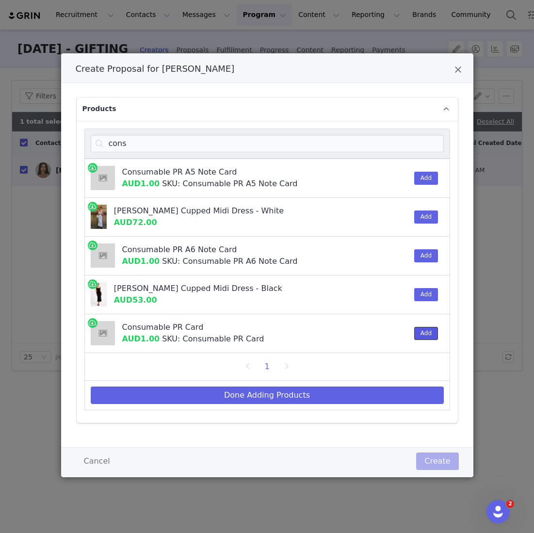
click at [433, 332] on button "Add" at bounding box center [426, 333] width 24 height 13
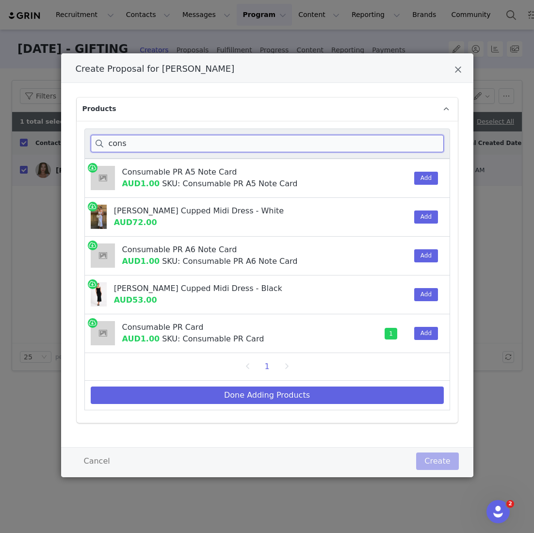
drag, startPoint x: 128, startPoint y: 141, endPoint x: 66, endPoint y: 136, distance: 61.3
click at [76, 136] on div "Products cons Consumable PR A5 Note Card AUD1.00 SKU: Consumable PR A5 Note Car…" at bounding box center [267, 261] width 383 height 326
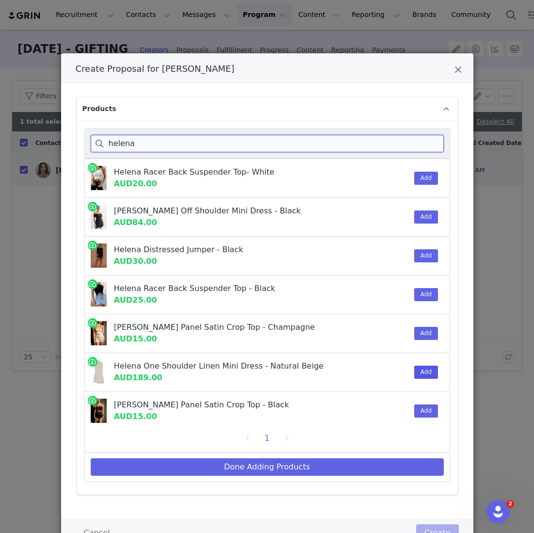
type input "helena"
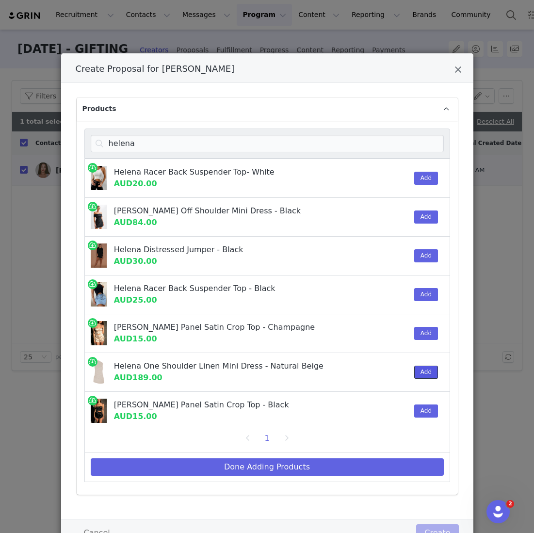
click at [425, 370] on button "Add" at bounding box center [426, 372] width 24 height 13
click at [301, 455] on div "Done Adding Products" at bounding box center [267, 468] width 366 height 30
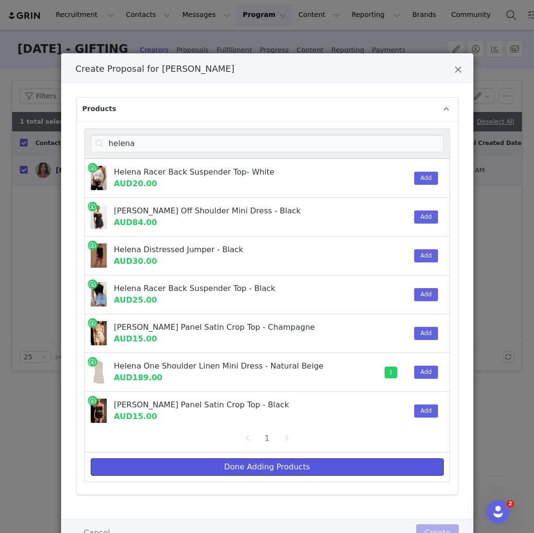
click at [296, 459] on button "Done Adding Products" at bounding box center [267, 466] width 353 height 17
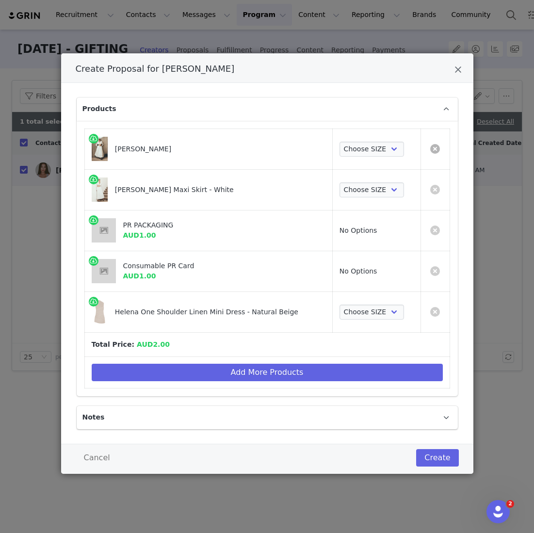
click at [435, 152] on link "Create Proposal for Rachel Wong" at bounding box center [435, 149] width 10 height 10
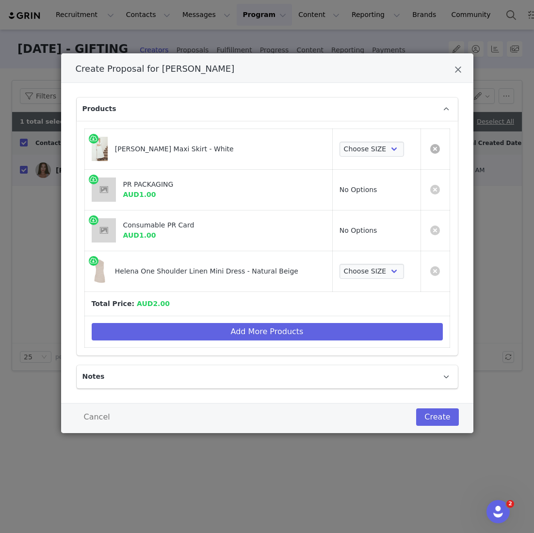
click at [436, 152] on link "Create Proposal for Rachel Wong" at bounding box center [435, 149] width 10 height 10
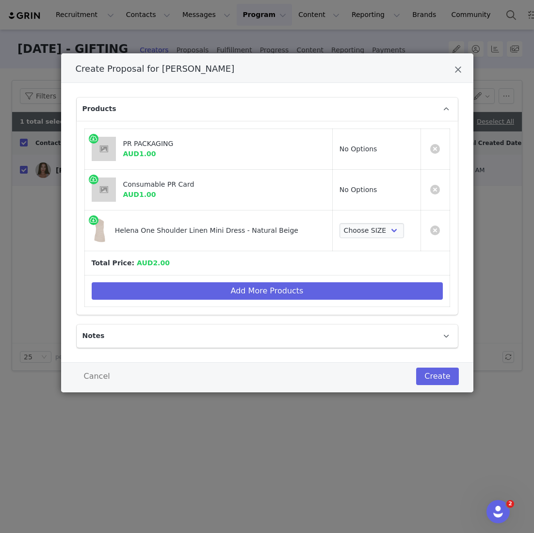
click at [329, 228] on td "Helena One Shoulder Linen Mini Dress - Natural Beige" at bounding box center [208, 230] width 248 height 41
click at [438, 227] on link "Create Proposal for Rachel Wong" at bounding box center [435, 231] width 10 height 10
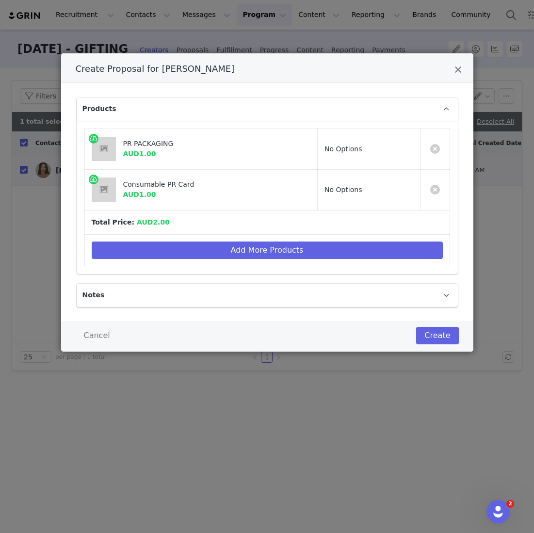
click at [319, 261] on td "Add More Products" at bounding box center [266, 250] width 365 height 32
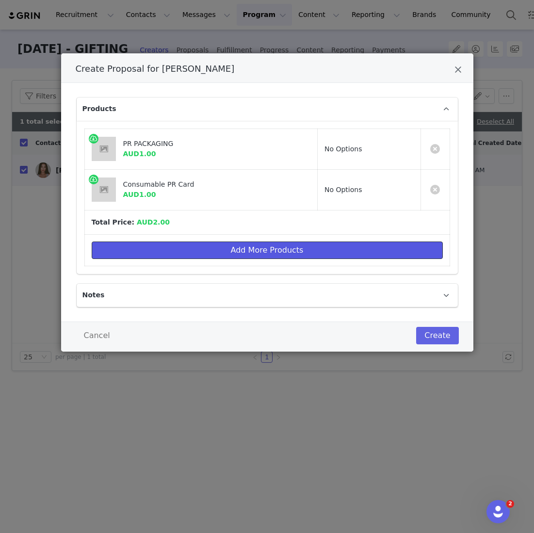
click at [313, 252] on button "Add More Products" at bounding box center [267, 250] width 351 height 17
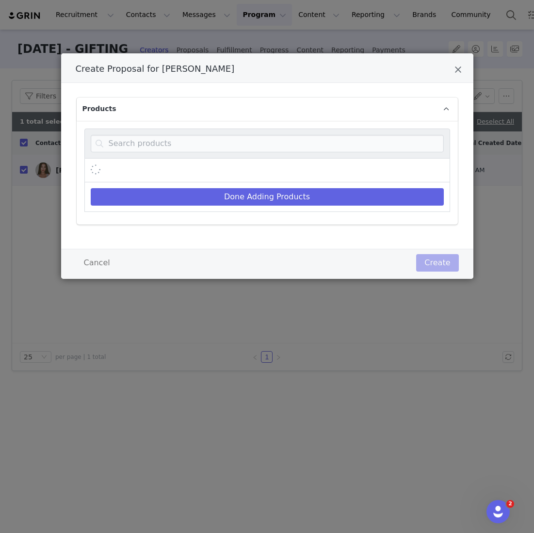
click at [178, 134] on div "Create Proposal for Rachel Wong" at bounding box center [267, 144] width 366 height 30
click at [169, 147] on input "Create Proposal for Rachel Wong" at bounding box center [267, 143] width 353 height 17
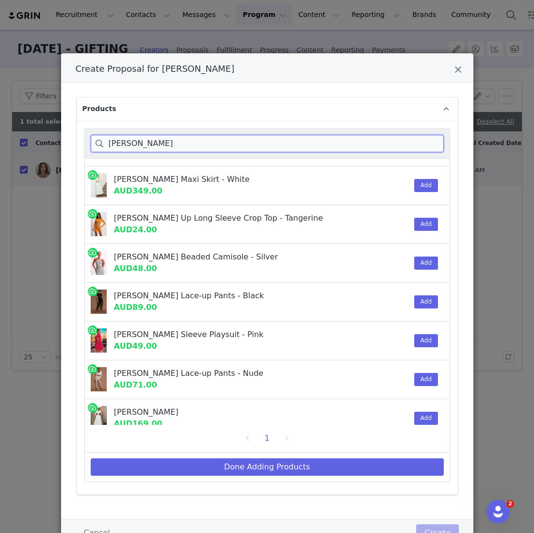
scroll to position [194, 0]
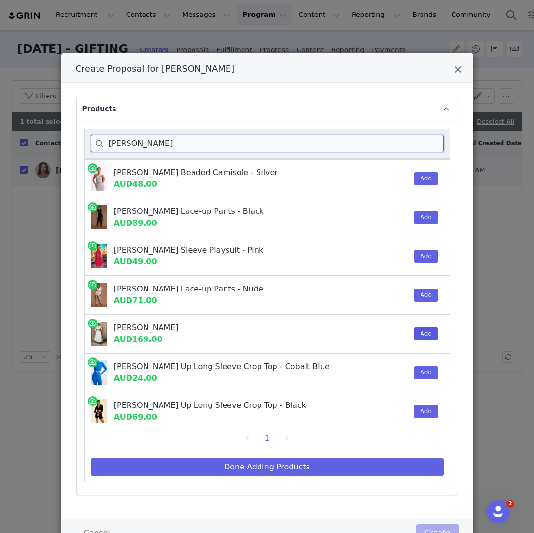
type input "greta"
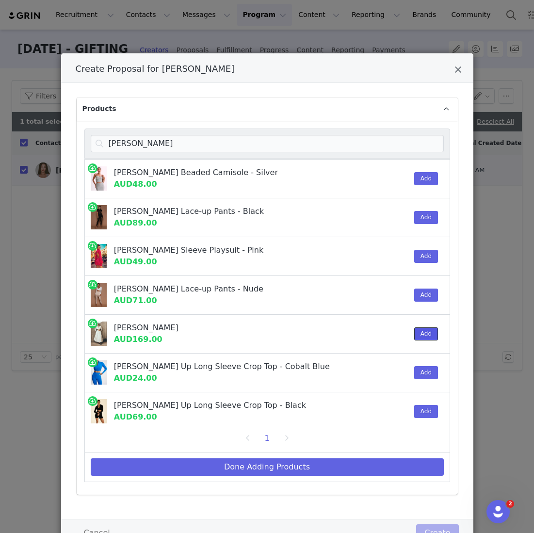
click at [427, 327] on button "Add" at bounding box center [426, 333] width 24 height 13
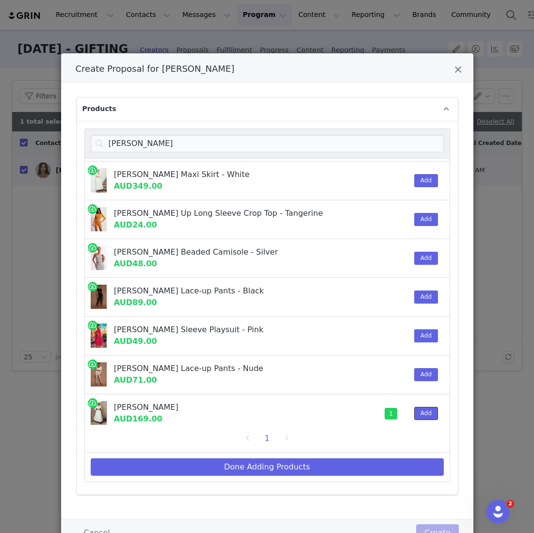
scroll to position [51, 0]
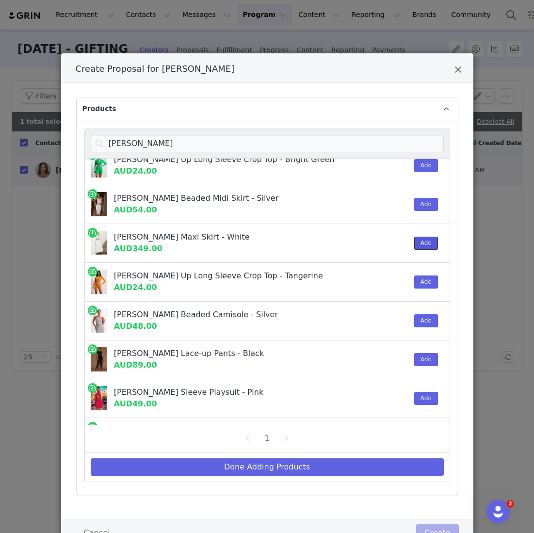
click at [427, 244] on button "Add" at bounding box center [426, 243] width 24 height 13
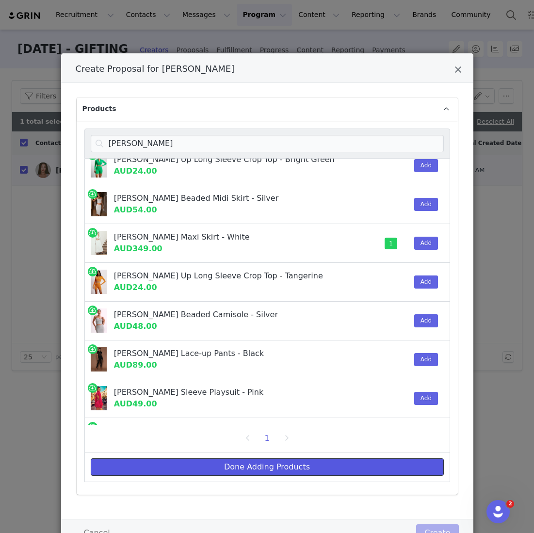
click at [310, 460] on button "Done Adding Products" at bounding box center [267, 466] width 353 height 17
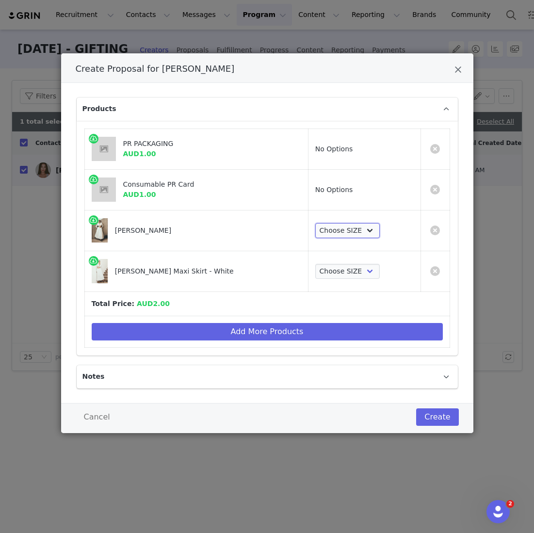
click at [352, 232] on select "Choose SIZE XXS XS S M L XL XXL 3XL" at bounding box center [347, 231] width 65 height 16
select select "27695214"
click at [315, 223] on select "Choose SIZE XXS XS S M L XL XXL 3XL" at bounding box center [347, 231] width 65 height 16
drag, startPoint x: 352, startPoint y: 232, endPoint x: 336, endPoint y: 257, distance: 29.9
click at [336, 257] on td "Choose SIZE XXS XS S M L XL XXL 3XL" at bounding box center [364, 271] width 113 height 41
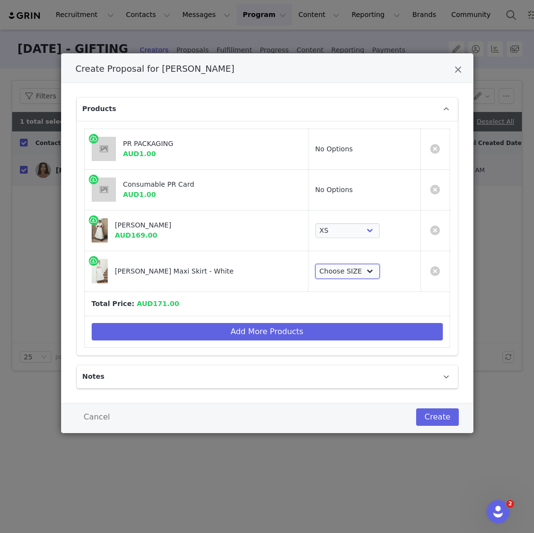
click at [335, 270] on select "Choose SIZE XXS XS S M L XL XXL 3XL" at bounding box center [347, 272] width 65 height 16
select select "27695794"
click at [315, 264] on select "Choose SIZE XXS XS S M L XL XXL 3XL" at bounding box center [347, 272] width 65 height 16
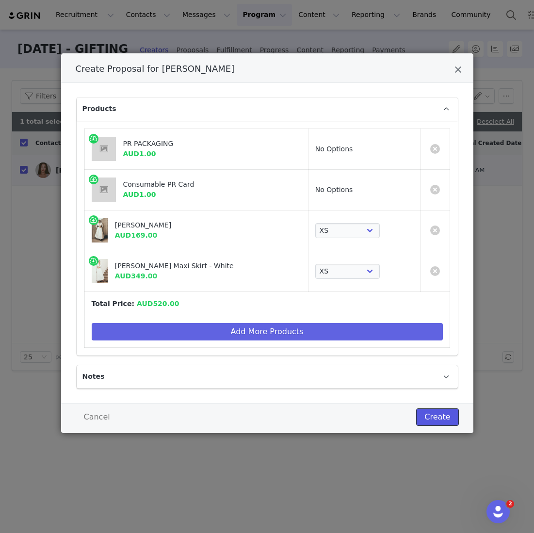
click at [446, 415] on button "Create" at bounding box center [437, 417] width 42 height 17
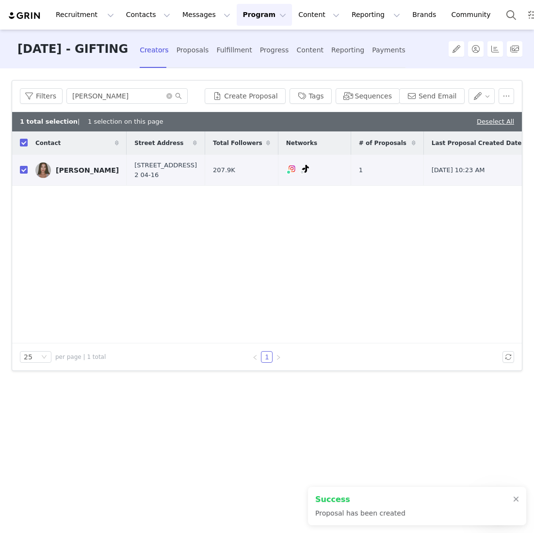
click at [269, 48] on div at bounding box center [267, 266] width 534 height 533
click at [252, 48] on div "Fulfillment" at bounding box center [233, 50] width 35 height 26
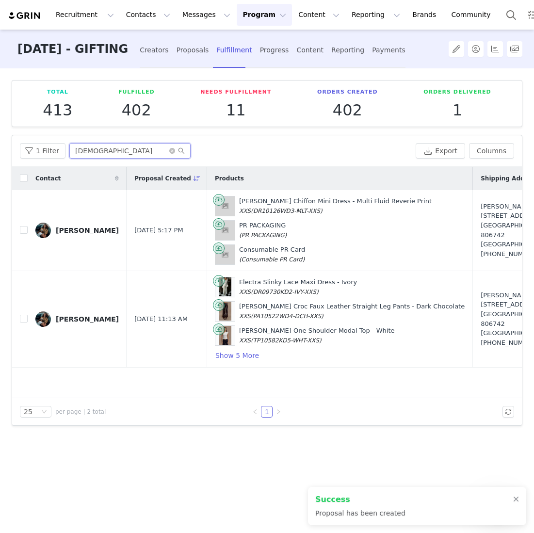
click at [94, 147] on input "iman" at bounding box center [129, 151] width 121 height 16
drag, startPoint x: 94, startPoint y: 147, endPoint x: 39, endPoint y: 147, distance: 54.8
click at [41, 147] on div "1 Filter iman" at bounding box center [216, 151] width 392 height 16
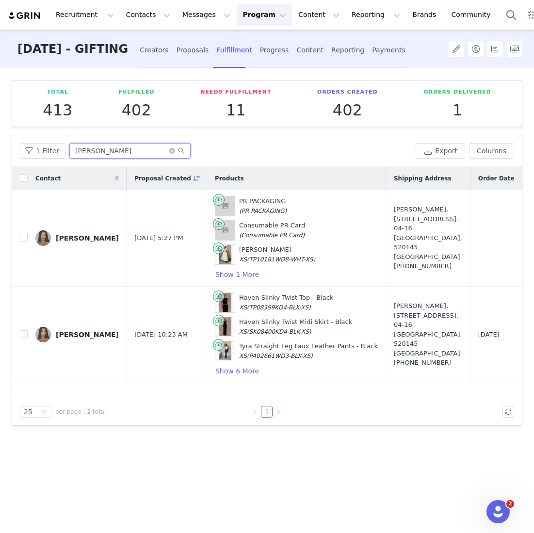
scroll to position [0, 205]
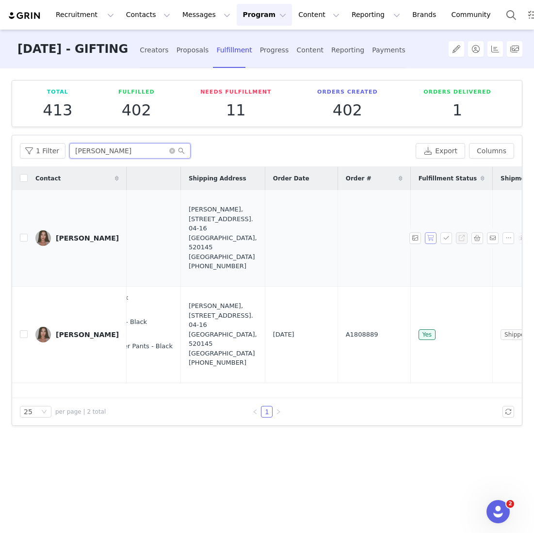
type input "rachel w"
click at [432, 236] on button "button" at bounding box center [431, 238] width 12 height 12
click at [447, 236] on button "button" at bounding box center [447, 238] width 12 height 12
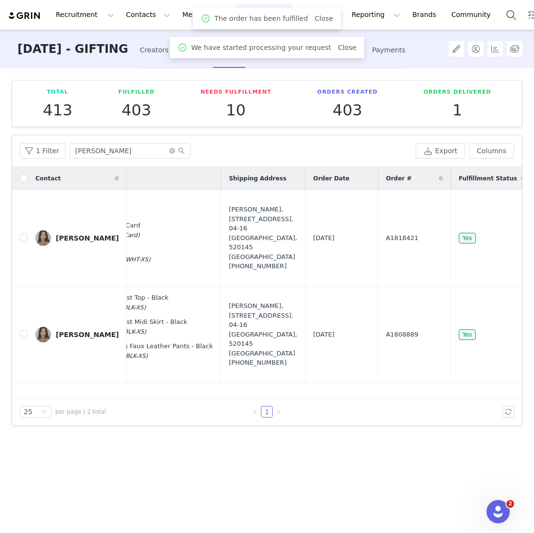
scroll to position [0, 234]
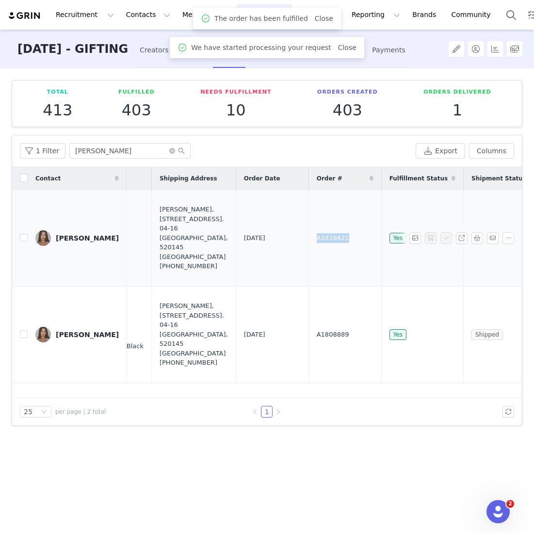
drag, startPoint x: 319, startPoint y: 237, endPoint x: 261, endPoint y: 237, distance: 57.2
click at [309, 237] on td "A1818421" at bounding box center [345, 238] width 73 height 97
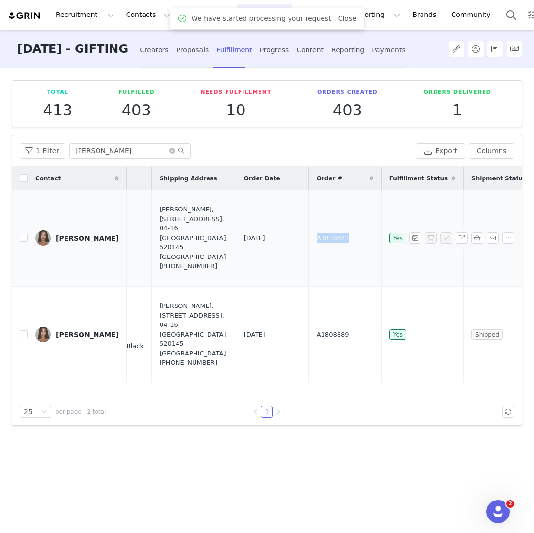
copy span "A1818421"
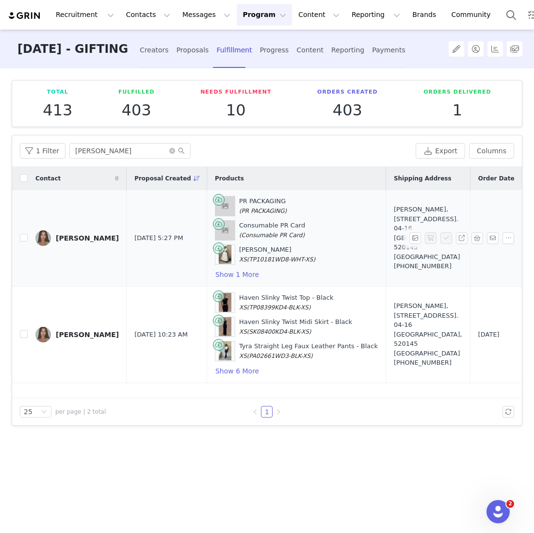
scroll to position [0, 100]
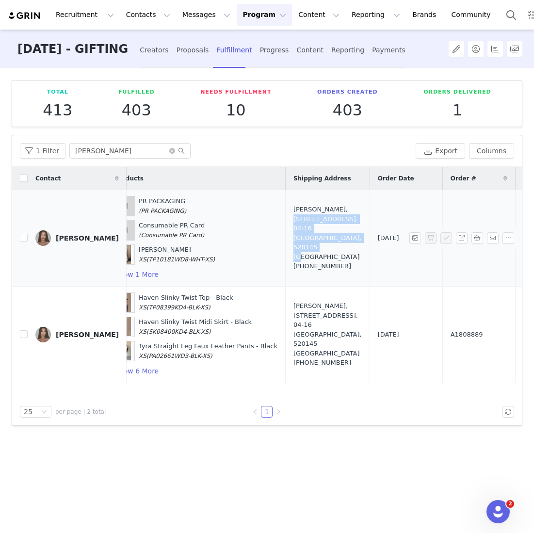
drag, startPoint x: 312, startPoint y: 248, endPoint x: 299, endPoint y: 218, distance: 32.6
click at [299, 218] on div "Rachel Wong, 145 Simei Street 2. 04-16 Singapore, 520145 Singapore +6590103099" at bounding box center [328, 238] width 68 height 66
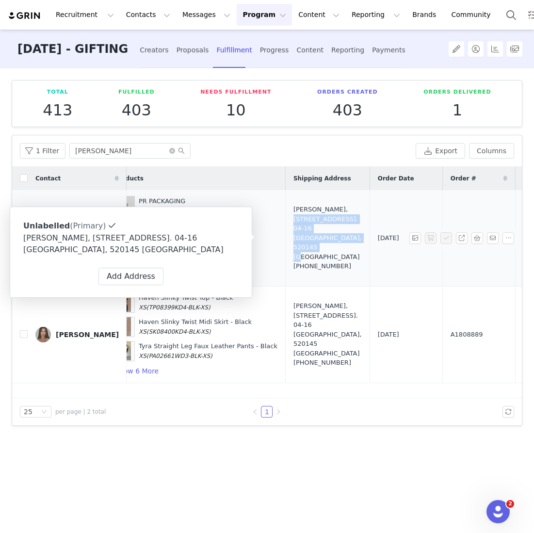
copy div "145 Simei Street 2. 04-16 Singapore, 520145 Singapore"
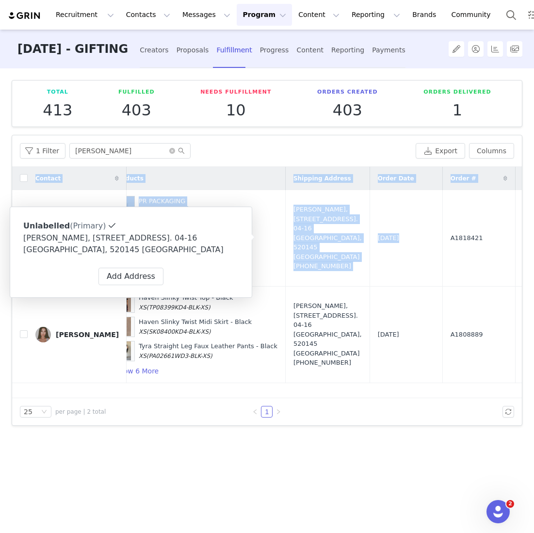
click at [534, 296] on html "Recruitment Recruitment Creator Search Curated Lists Landing Pages Web Extensio…" at bounding box center [267, 266] width 534 height 533
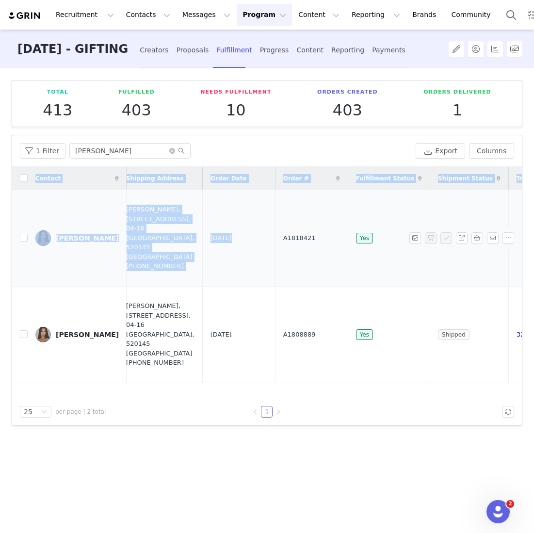
click at [348, 242] on td "Yes" at bounding box center [389, 238] width 82 height 97
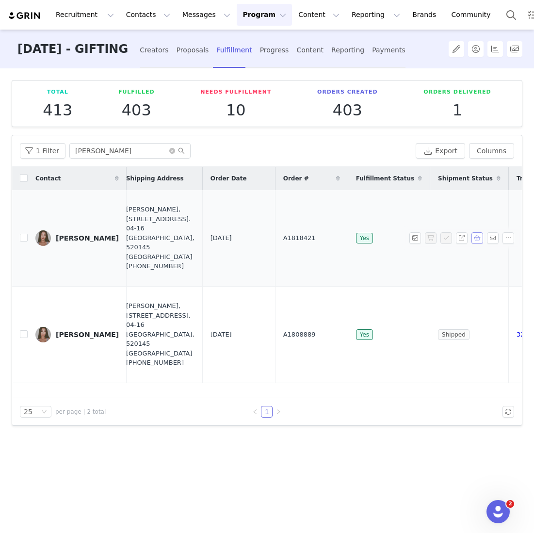
click at [478, 237] on button "button" at bounding box center [478, 238] width 12 height 12
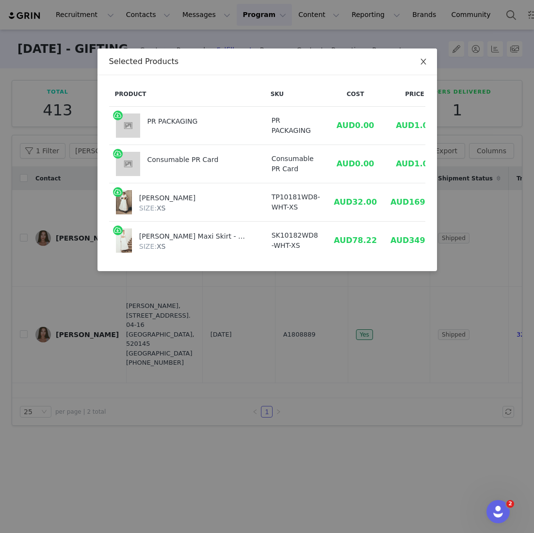
click at [427, 65] on span "Close" at bounding box center [423, 62] width 27 height 27
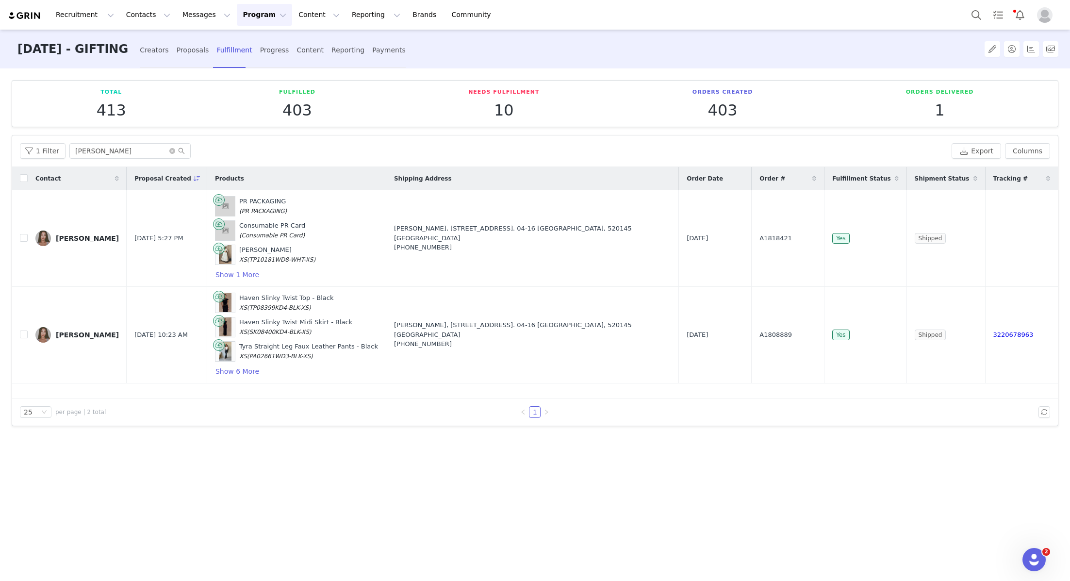
scroll to position [0, 0]
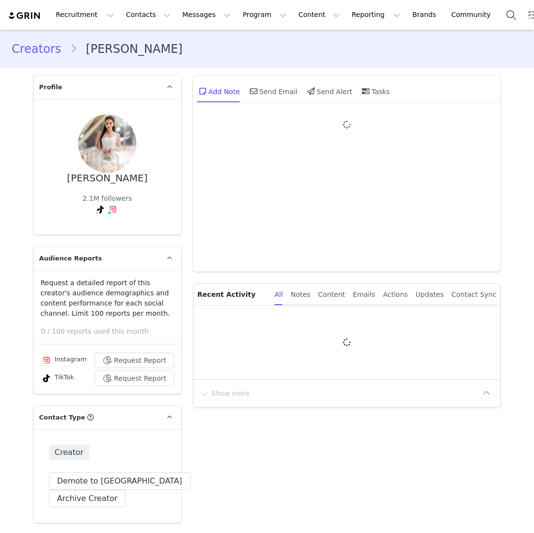
type input "+1 ([GEOGRAPHIC_DATA])"
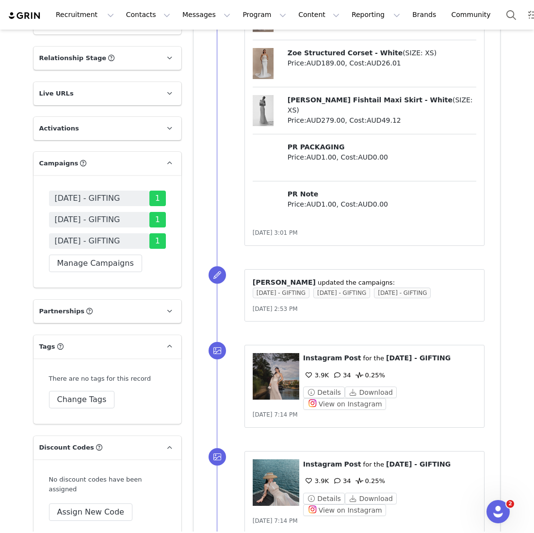
scroll to position [1691, 0]
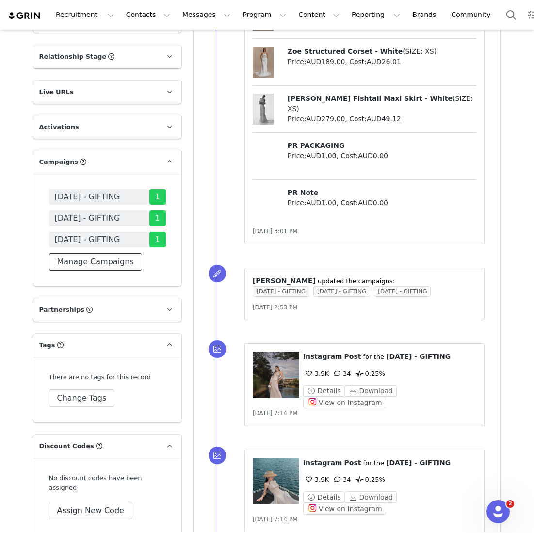
click at [125, 253] on button "Manage Campaigns" at bounding box center [95, 261] width 93 height 17
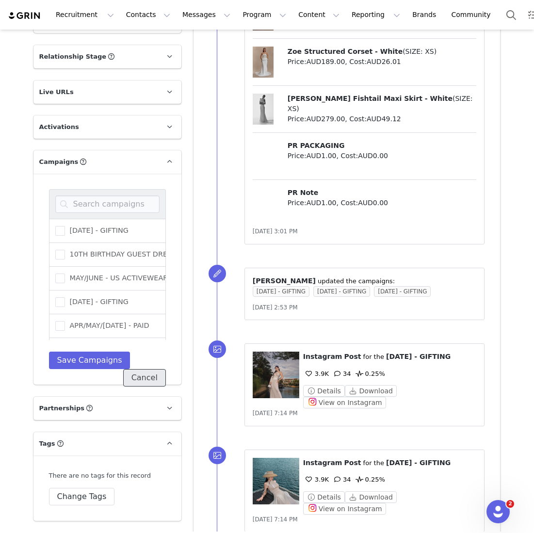
click at [144, 369] on button "Cancel" at bounding box center [144, 377] width 43 height 17
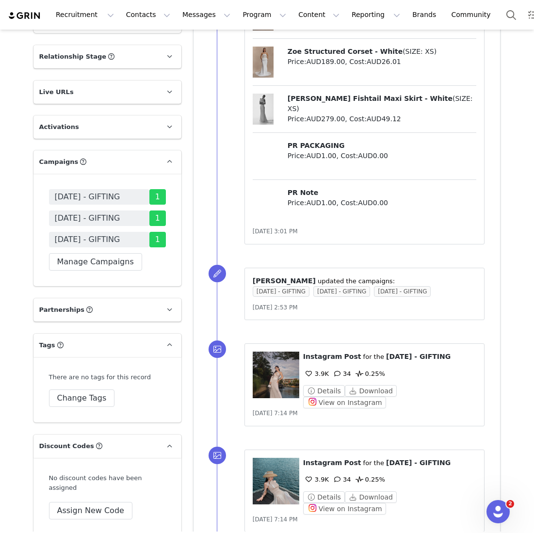
click at [120, 212] on span "[DATE] - GIFTING" at bounding box center [87, 218] width 65 height 12
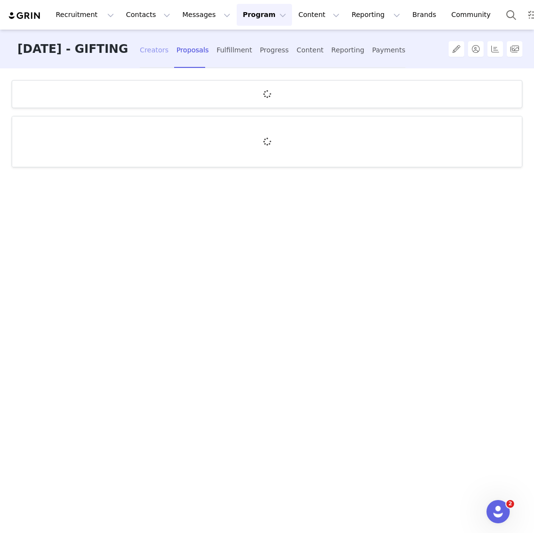
click at [169, 51] on div "Creators" at bounding box center [154, 50] width 29 height 26
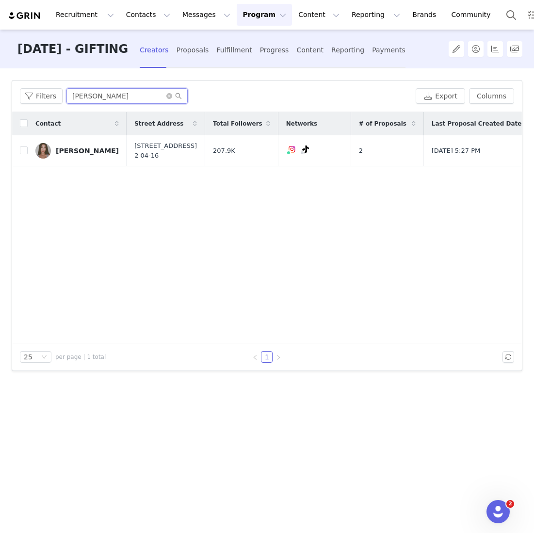
drag, startPoint x: 110, startPoint y: 100, endPoint x: 4, endPoint y: 76, distance: 109.1
click at [4, 76] on div "Filters Filter Logic And Or Archived Select Application Status Select Contact T…" at bounding box center [267, 299] width 534 height 463
type input "jamie"
click at [21, 151] on input "checkbox" at bounding box center [24, 151] width 8 height 8
checkbox input "true"
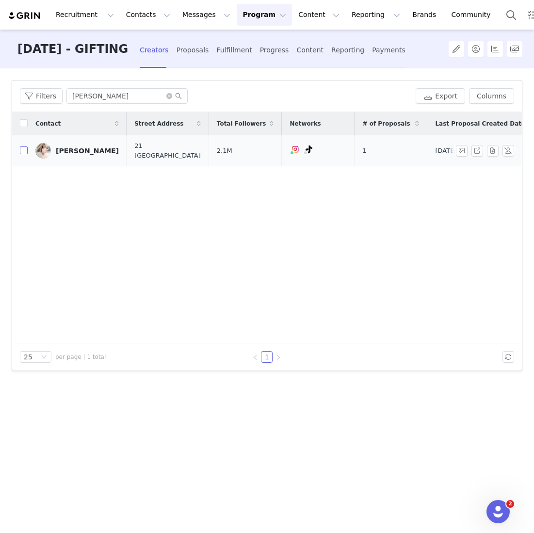
checkbox input "true"
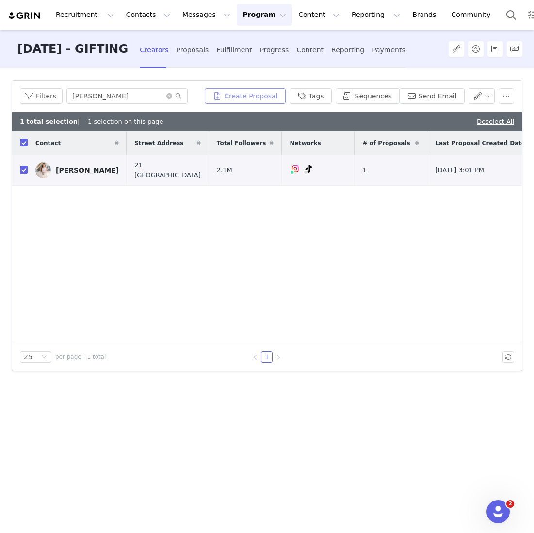
click at [253, 95] on button "Create Proposal" at bounding box center [245, 96] width 81 height 16
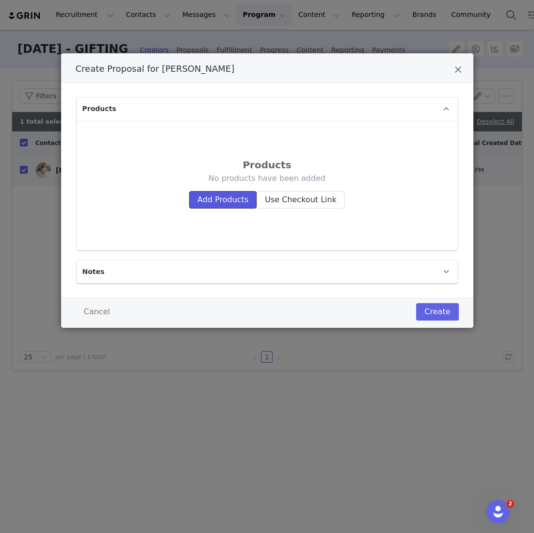
click at [230, 192] on button "Add Products" at bounding box center [222, 199] width 67 height 17
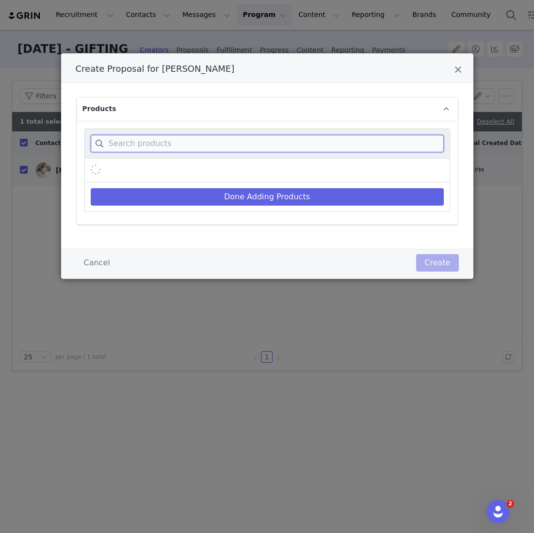
click at [231, 142] on input "Create Proposal for Jamie Chua" at bounding box center [267, 143] width 353 height 17
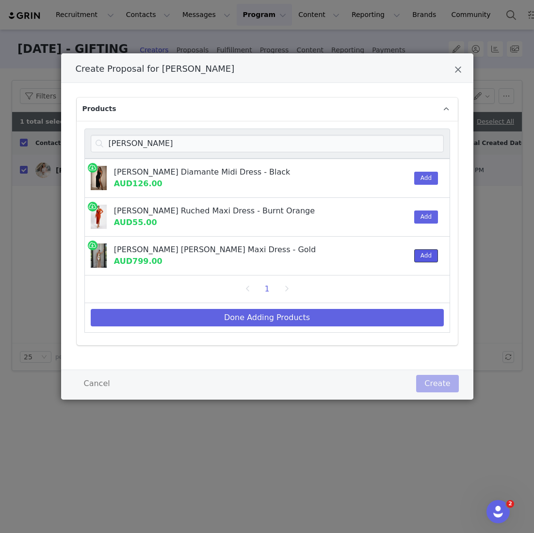
click at [423, 256] on button "Add" at bounding box center [426, 255] width 24 height 13
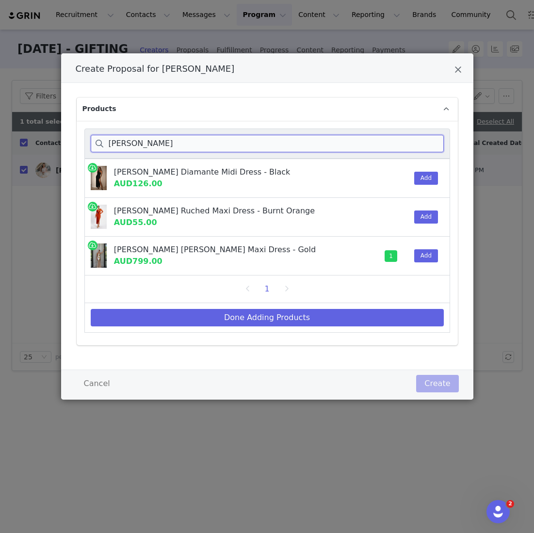
drag, startPoint x: 133, startPoint y: 144, endPoint x: 39, endPoint y: 134, distance: 94.1
click at [39, 134] on div "Create Proposal for Jamie Chua Products jenny Jenny Strapless Diamante Midi Dre…" at bounding box center [267, 266] width 534 height 533
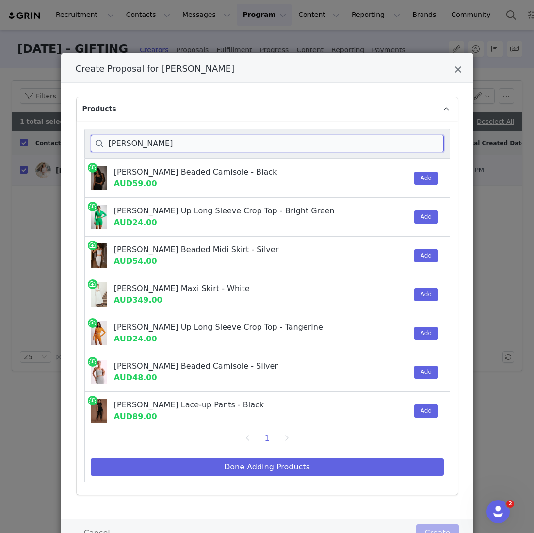
scroll to position [185, 0]
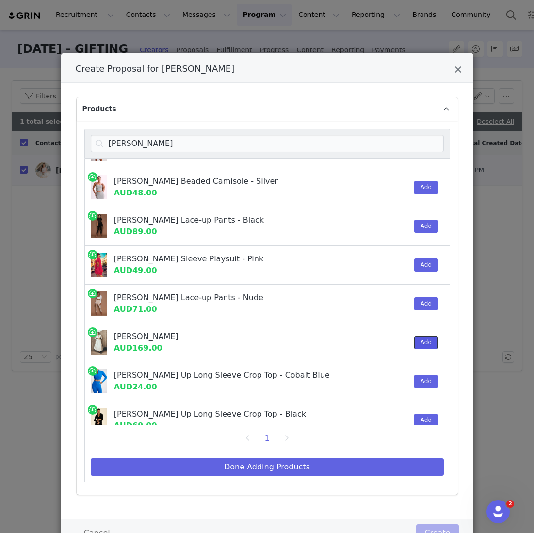
click at [421, 336] on button "Add" at bounding box center [426, 342] width 24 height 13
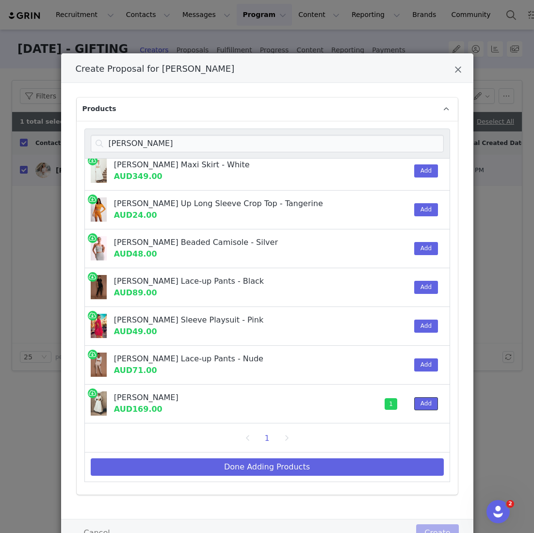
scroll to position [76, 0]
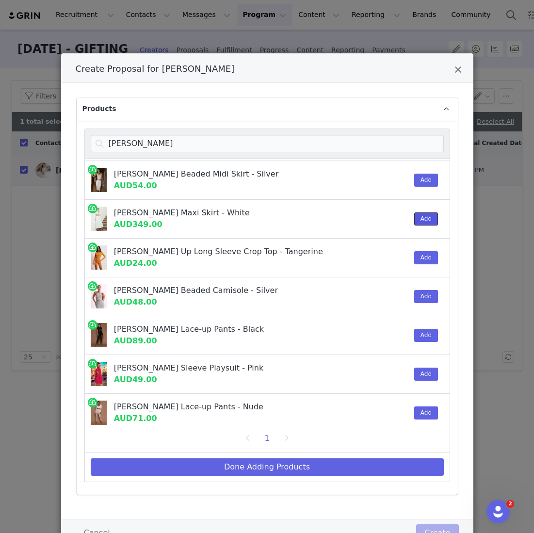
click at [426, 221] on button "Add" at bounding box center [426, 218] width 24 height 13
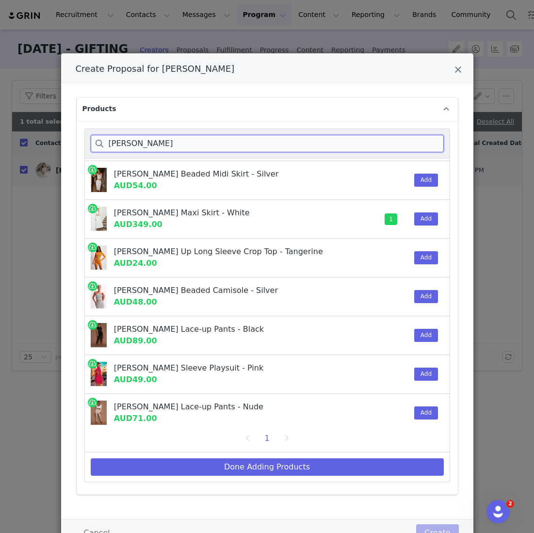
drag, startPoint x: 161, startPoint y: 144, endPoint x: 60, endPoint y: 109, distance: 106.3
click at [60, 109] on div "Create Proposal for Jamie Chua Products greta Greta Rose Beaded Camisole - Blac…" at bounding box center [267, 266] width 534 height 533
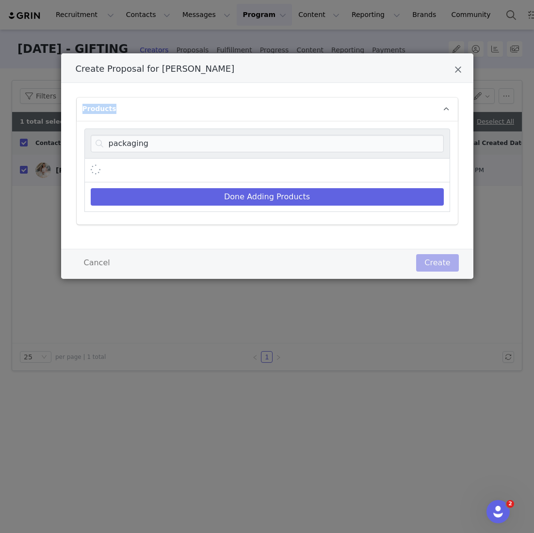
drag, startPoint x: 60, startPoint y: 109, endPoint x: 218, endPoint y: 109, distance: 157.7
click at [218, 109] on div "Create Proposal for Jamie Chua Products packaging Done Adding Products Cancel C…" at bounding box center [267, 266] width 534 height 533
click at [364, 166] on div "Create Proposal for Jamie Chua" at bounding box center [267, 171] width 366 height 24
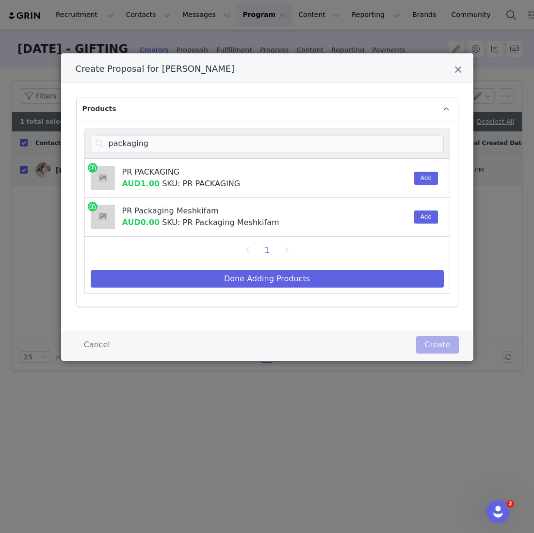
scroll to position [0, 0]
click at [430, 172] on button "Add" at bounding box center [426, 178] width 24 height 13
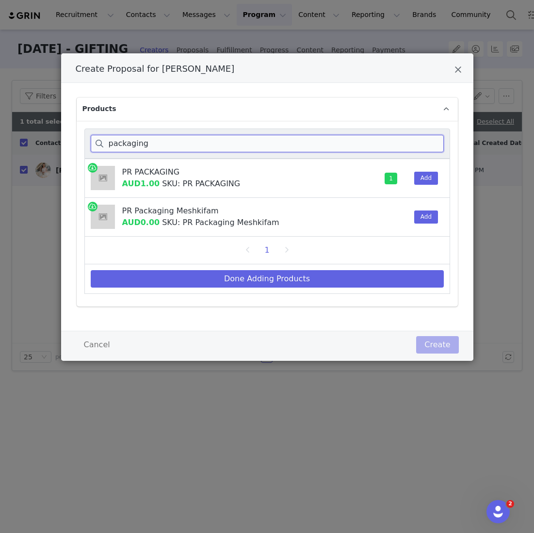
drag, startPoint x: 162, startPoint y: 141, endPoint x: 52, endPoint y: 119, distance: 111.8
click at [52, 119] on div "Create Proposal for Jamie Chua Products packaging PR PACKAGING AUD1.00 SKU: PR …" at bounding box center [267, 266] width 534 height 533
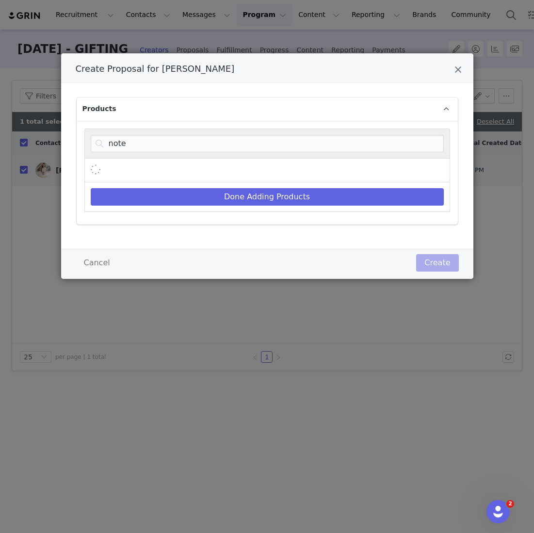
click at [423, 176] on div "Create Proposal for Jamie Chua" at bounding box center [267, 171] width 366 height 24
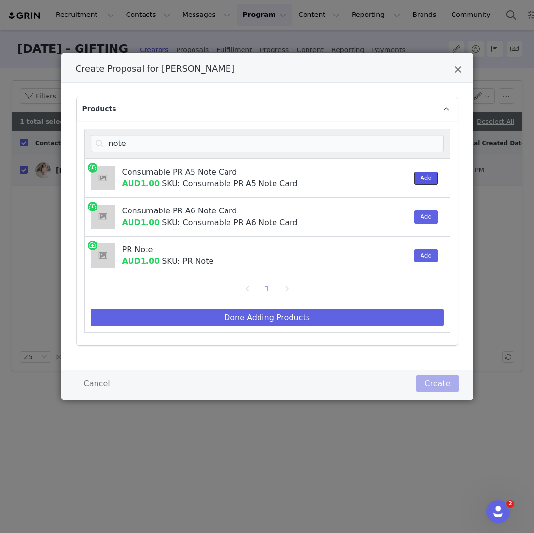
click at [433, 173] on button "Add" at bounding box center [426, 178] width 24 height 13
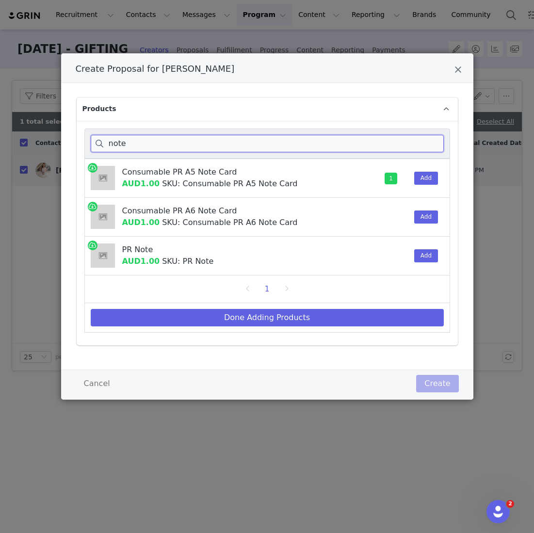
drag, startPoint x: 212, startPoint y: 147, endPoint x: 59, endPoint y: 119, distance: 156.3
click at [59, 125] on div "Create Proposal for Jamie Chua Products note Consumable PR A5 Note Card AUD1.00…" at bounding box center [267, 266] width 534 height 533
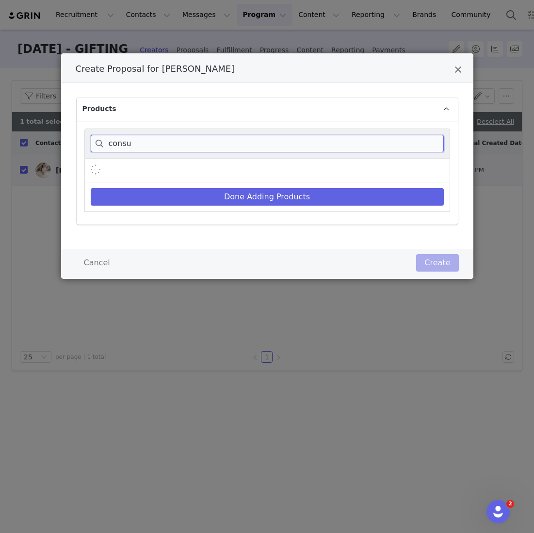
type input "consu"
click at [368, 154] on div "consu" at bounding box center [267, 144] width 366 height 30
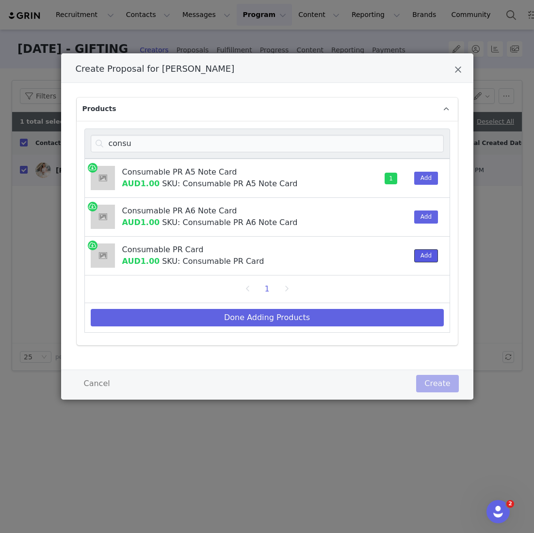
click at [425, 252] on button "Add" at bounding box center [426, 255] width 24 height 13
click at [322, 341] on div "consu Consumable PR A5 Note Card AUD1.00 SKU: Consumable PR A5 Note Card 1 Add …" at bounding box center [267, 233] width 381 height 225
click at [322, 326] on div "Done Adding Products" at bounding box center [267, 318] width 366 height 30
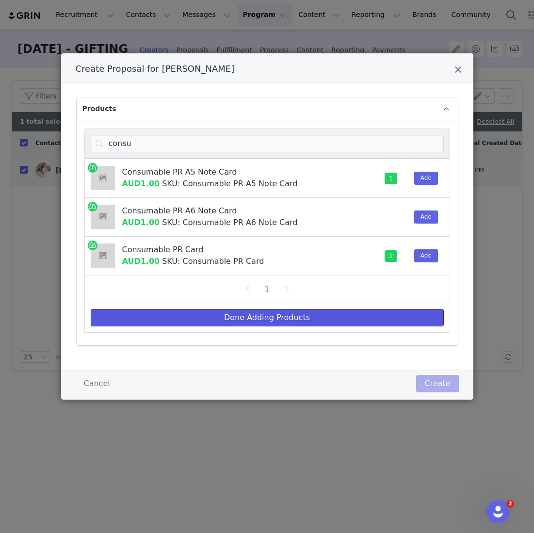
click at [322, 319] on button "Done Adding Products" at bounding box center [267, 317] width 353 height 17
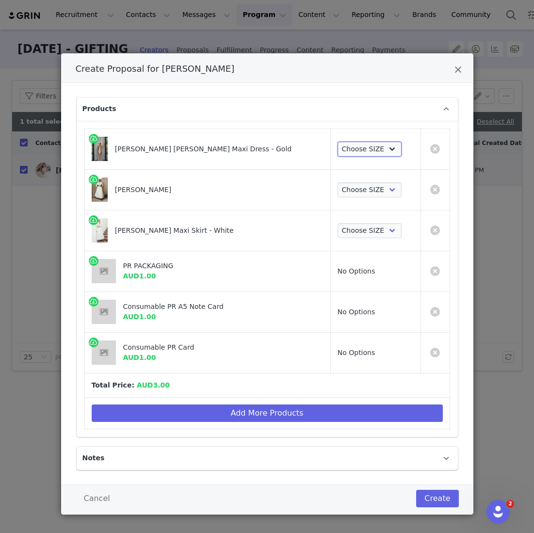
click at [362, 151] on select "Choose SIZE XXS XS S M L XL XXL 3XL" at bounding box center [370, 150] width 65 height 16
click at [437, 311] on link "Create Proposal for Jamie Chua" at bounding box center [435, 312] width 10 height 10
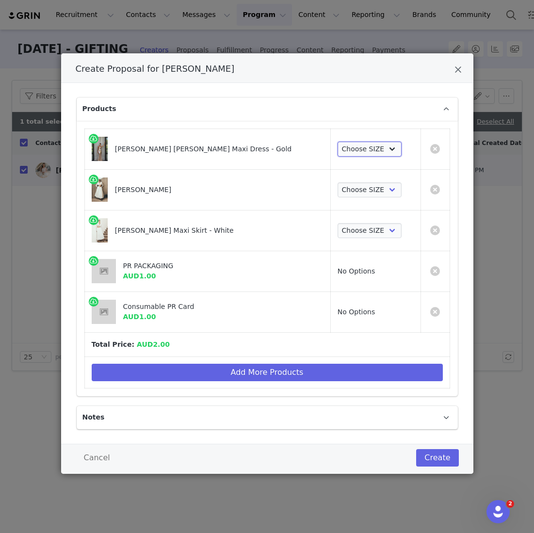
click at [363, 148] on select "Choose SIZE XXS XS S M L XL XXL 3XL" at bounding box center [370, 150] width 65 height 16
select select "26817392"
click at [338, 142] on select "Choose SIZE XXS XS S M L XL XXL 3XL" at bounding box center [370, 150] width 65 height 16
click at [361, 183] on select "Choose SIZE XXS XS S M L XL XXL 3XL" at bounding box center [370, 190] width 65 height 16
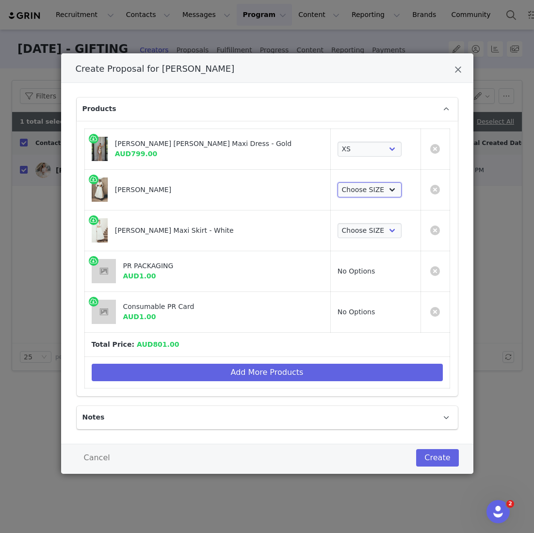
select select "27695214"
click at [338, 182] on select "Choose SIZE XXS XS S M L XL XXL 3XL" at bounding box center [370, 190] width 65 height 16
drag, startPoint x: 362, startPoint y: 183, endPoint x: 352, endPoint y: 217, distance: 34.9
click at [352, 217] on td "Choose SIZE XXS XS S M L XL XXL 3XL" at bounding box center [375, 230] width 90 height 41
click at [352, 224] on select "Choose SIZE XXS XS S M L XL XXL 3XL" at bounding box center [370, 231] width 65 height 16
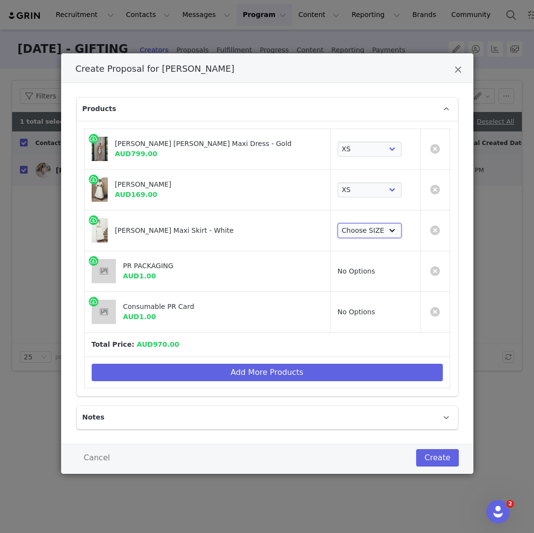
select select "27695794"
click at [338, 223] on select "Choose SIZE XXS XS S M L XL XXL 3XL" at bounding box center [370, 231] width 65 height 16
click at [449, 455] on button "Create" at bounding box center [437, 457] width 42 height 17
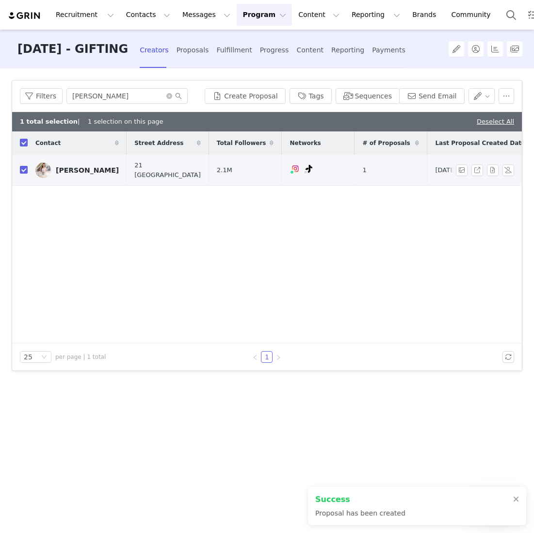
click at [70, 168] on div "Jamie Chua" at bounding box center [87, 170] width 63 height 8
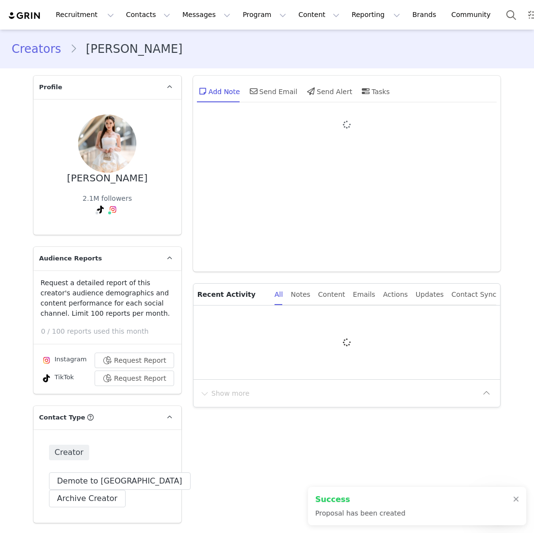
type input "+1 ([GEOGRAPHIC_DATA])"
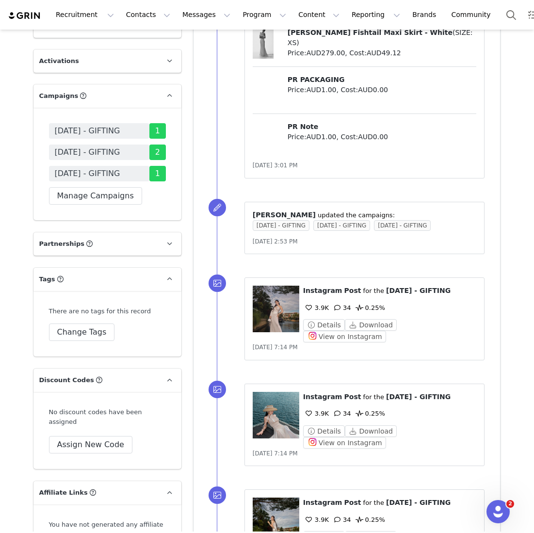
scroll to position [1714, 0]
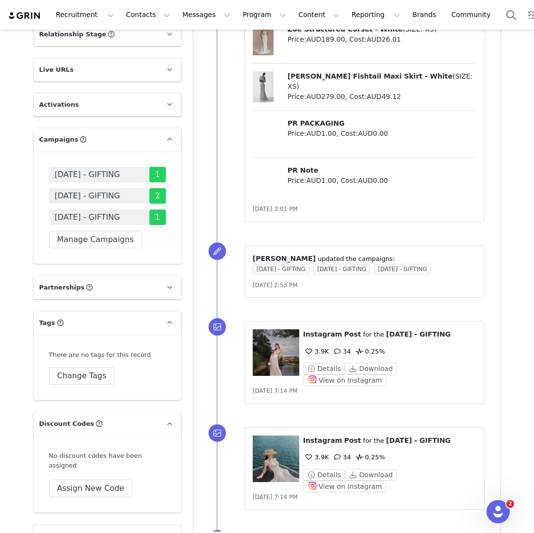
click at [114, 179] on div "JULY 25 - GIFTING 1 SEPTEMBER 25 - GIFTING 2 AUGUST 25 - GIFTING 1" at bounding box center [107, 196] width 117 height 58
click at [114, 190] on span "[DATE] - GIFTING" at bounding box center [87, 196] width 65 height 12
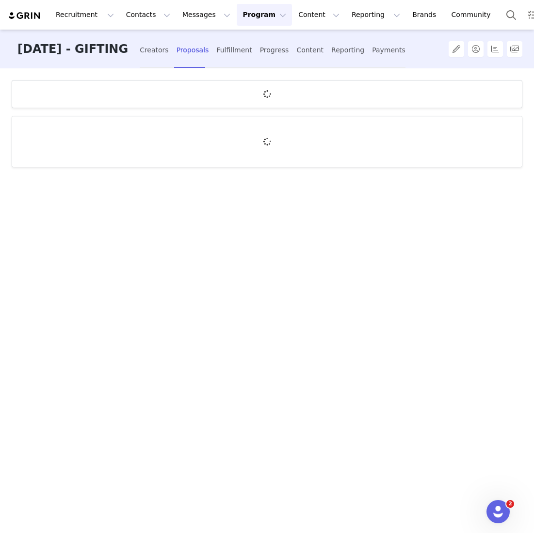
click at [258, 34] on div "Creators Proposals Fulfillment Progress Content Reporting Payments" at bounding box center [273, 49] width 266 height 39
click at [252, 42] on div "Fulfillment" at bounding box center [233, 50] width 35 height 26
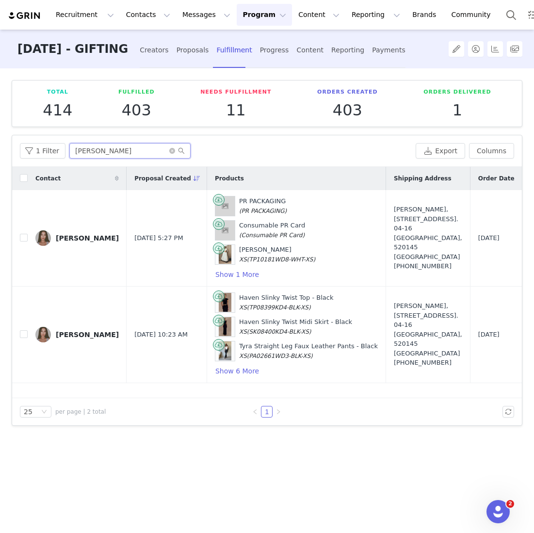
drag, startPoint x: 124, startPoint y: 150, endPoint x: 0, endPoint y: 131, distance: 125.6
click at [0, 133] on div "Total 414 Fulfilled 403 Needs Fulfillment 11 Orders Created 403 Orders Delivere…" at bounding box center [267, 299] width 534 height 463
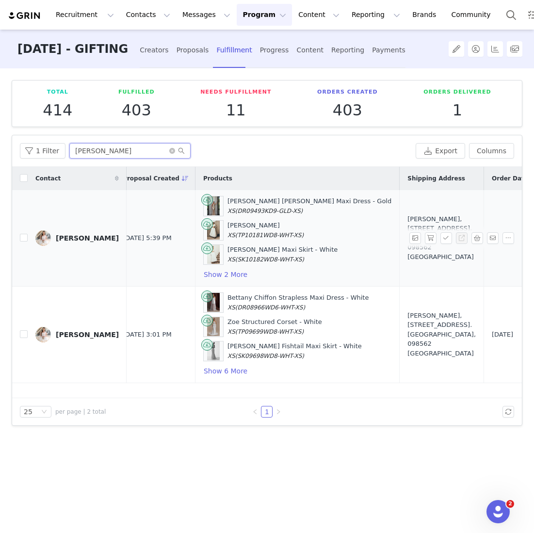
scroll to position [0, 14]
type input "[PERSON_NAME]"
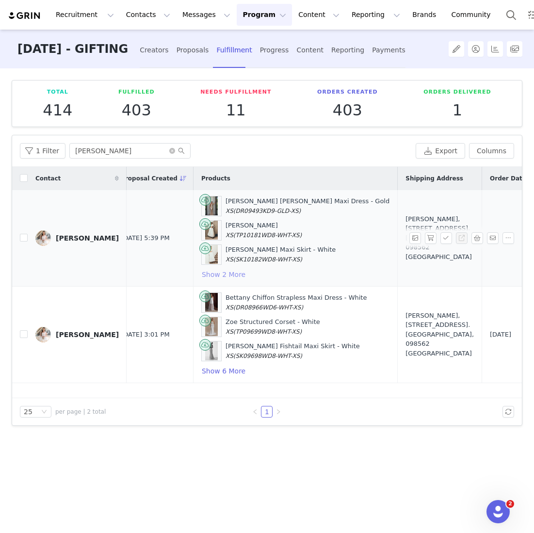
click at [201, 269] on button "Show 2 More" at bounding box center [223, 275] width 45 height 12
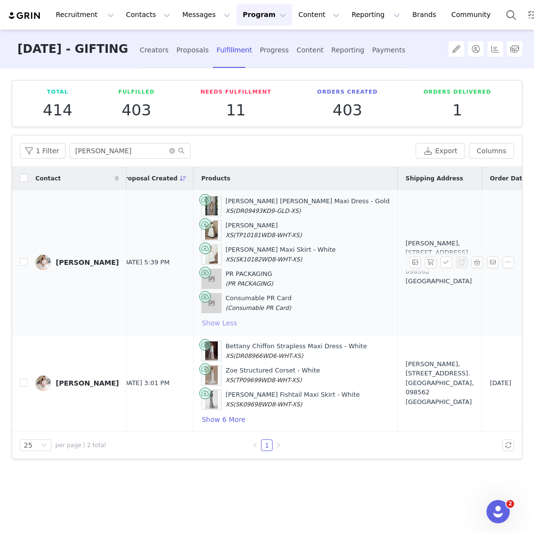
scroll to position [0, 78]
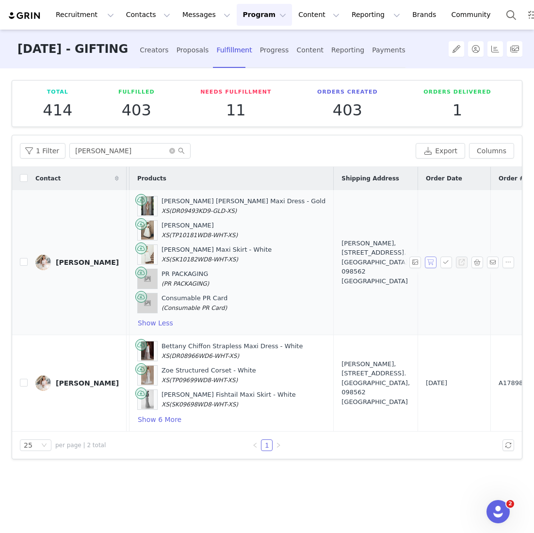
click at [434, 262] on button "button" at bounding box center [431, 263] width 12 height 12
click at [444, 262] on button "button" at bounding box center [447, 263] width 12 height 12
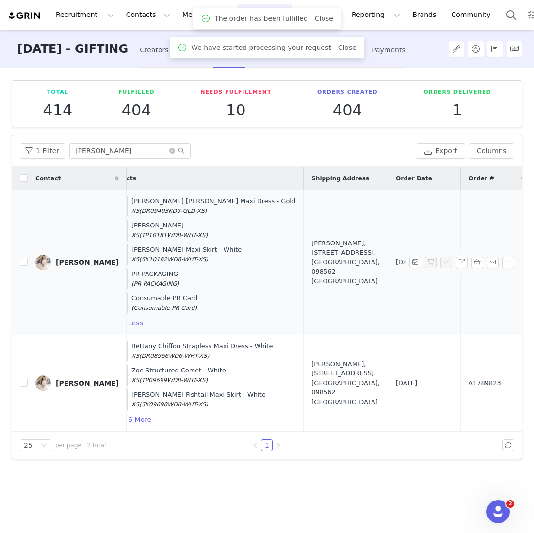
scroll to position [0, 152]
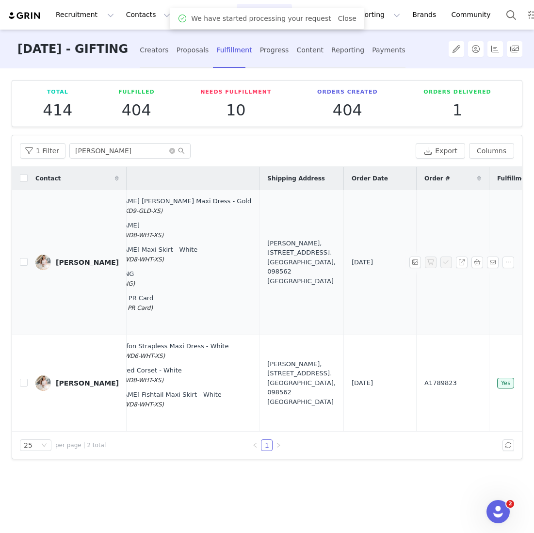
drag, startPoint x: 387, startPoint y: 257, endPoint x: 340, endPoint y: 258, distance: 47.1
click at [417, 258] on td "A1818433" at bounding box center [453, 262] width 73 height 145
copy span "A1818433"
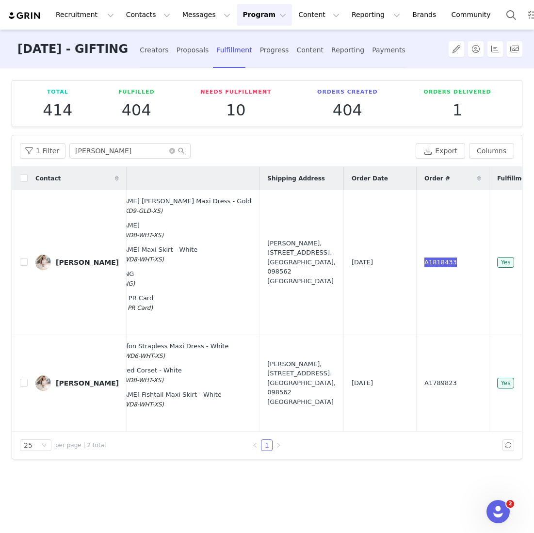
scroll to position [0, 0]
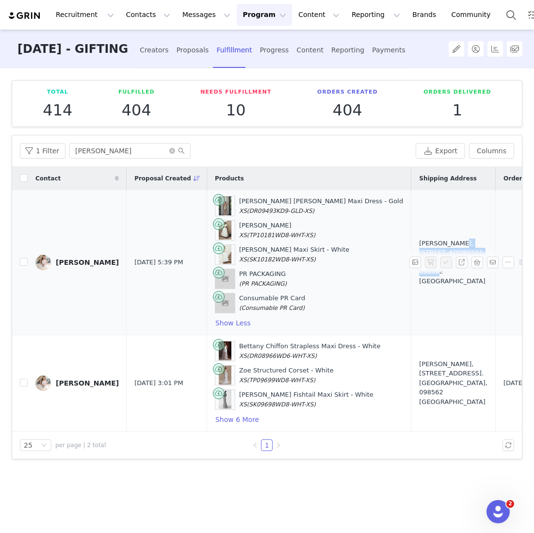
drag, startPoint x: 414, startPoint y: 276, endPoint x: 393, endPoint y: 248, distance: 34.9
click at [411, 248] on td "[PERSON_NAME], [STREET_ADDRESS]. [GEOGRAPHIC_DATA], 098562 [GEOGRAPHIC_DATA]" at bounding box center [453, 262] width 84 height 145
copy div "21 Coral Island. Singapore, 098562 Singapore"
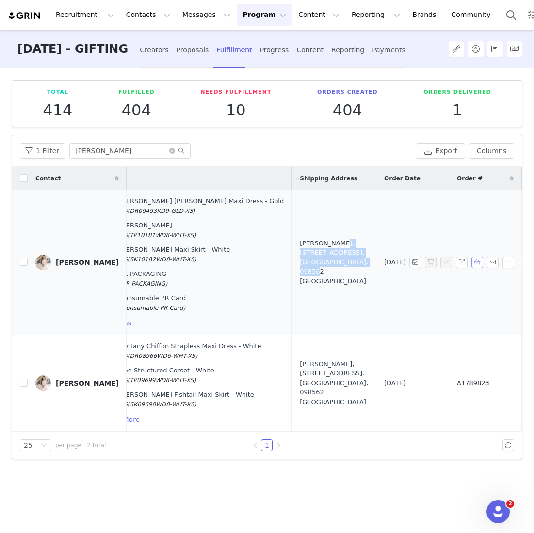
click at [475, 259] on button "button" at bounding box center [478, 263] width 12 height 12
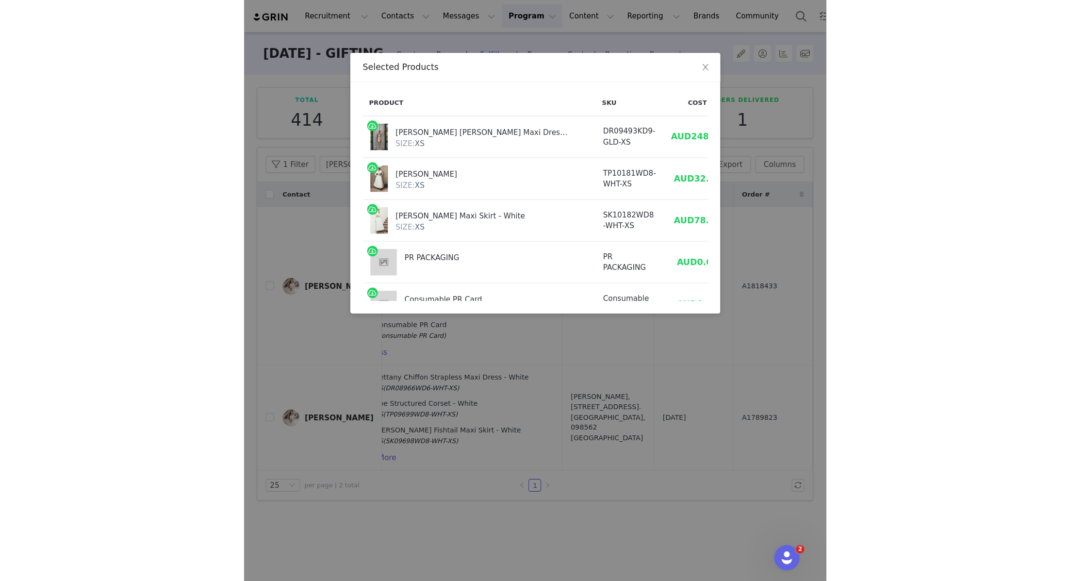
scroll to position [0, 33]
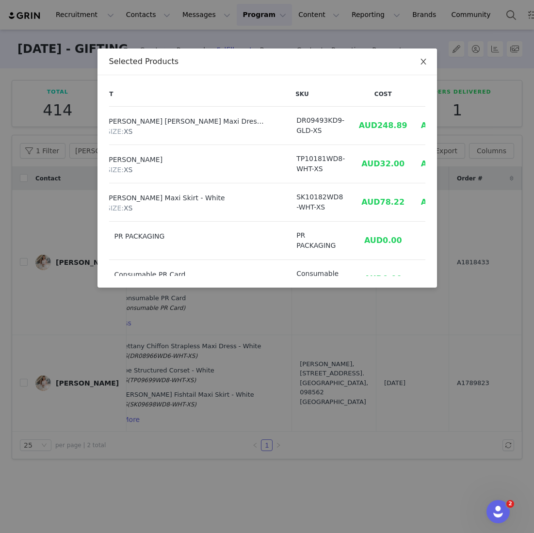
click at [422, 65] on span "Close" at bounding box center [423, 62] width 27 height 27
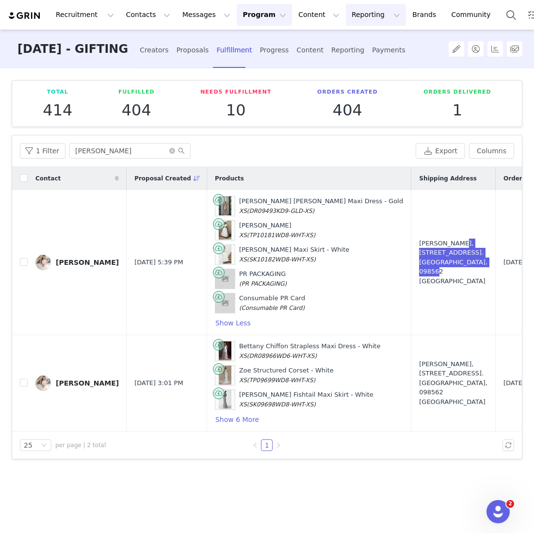
scroll to position [0, 98]
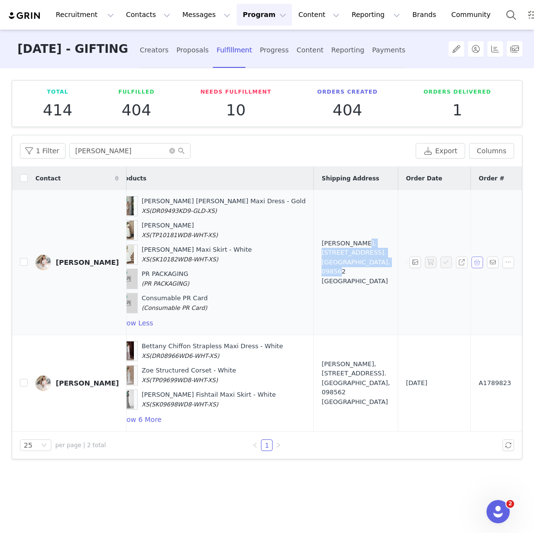
click at [476, 261] on button "button" at bounding box center [478, 263] width 12 height 12
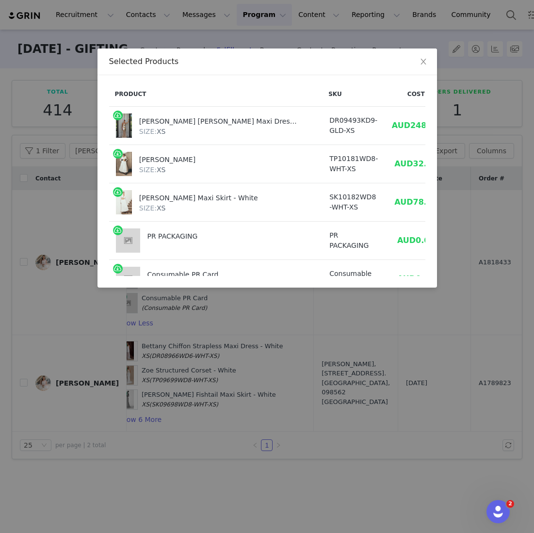
scroll to position [0, 33]
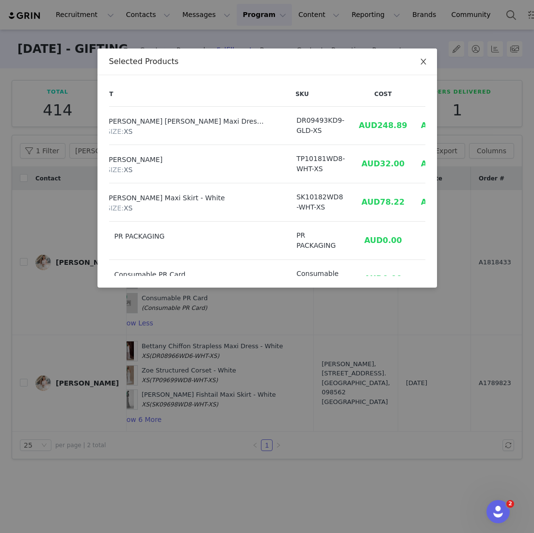
click at [420, 64] on icon "icon: close" at bounding box center [424, 62] width 8 height 8
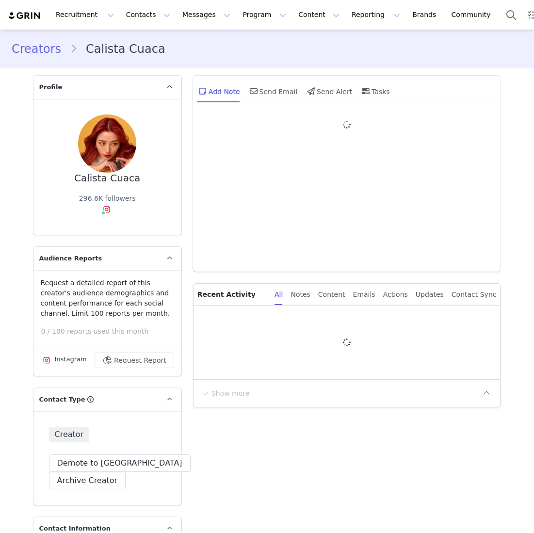
type input "+1 ([GEOGRAPHIC_DATA])"
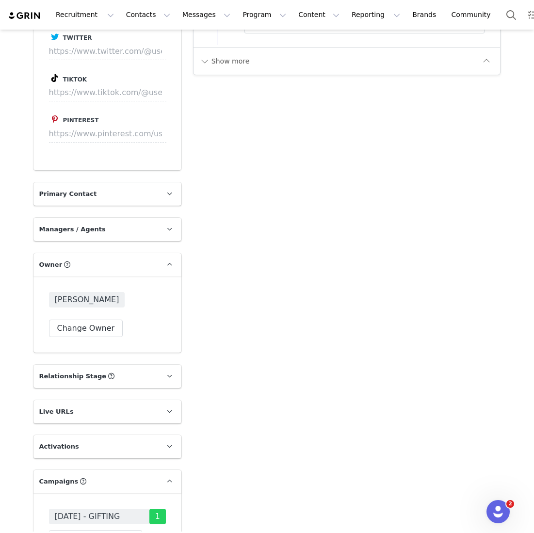
scroll to position [1439, 0]
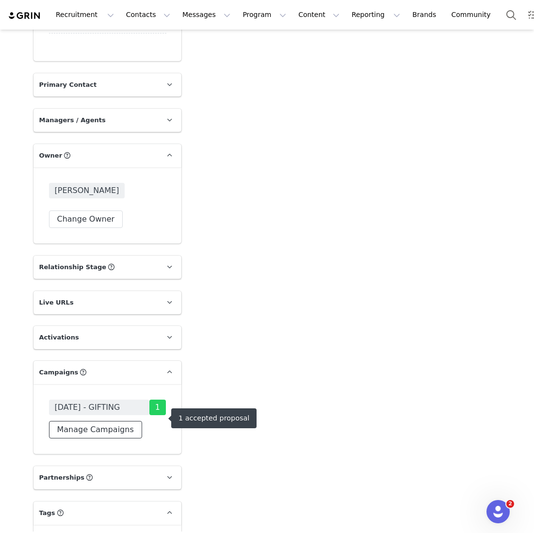
click at [115, 439] on button "Manage Campaigns" at bounding box center [95, 429] width 93 height 17
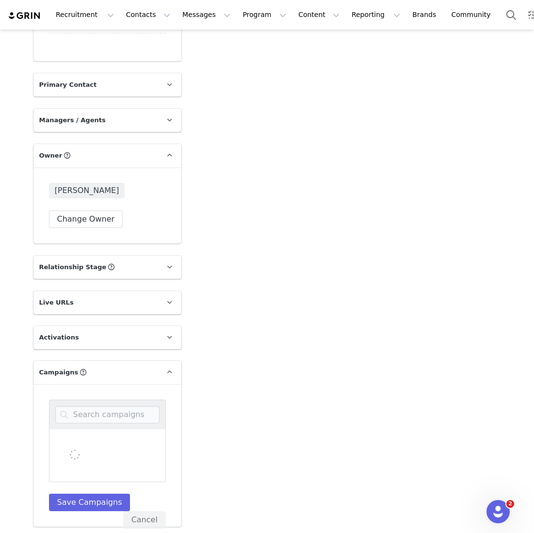
click at [109, 412] on div at bounding box center [107, 415] width 117 height 30
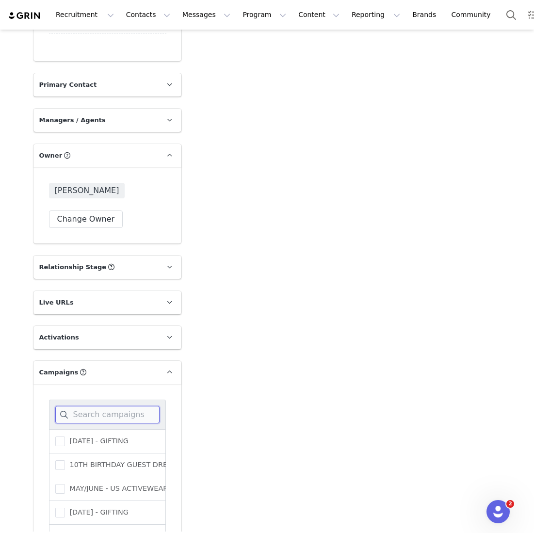
click at [114, 424] on input at bounding box center [107, 414] width 104 height 17
type input "septem"
click at [129, 446] on span "[DATE] - GIFTING" at bounding box center [97, 441] width 64 height 9
click at [65, 437] on input "[DATE] - GIFTING" at bounding box center [65, 437] width 0 height 0
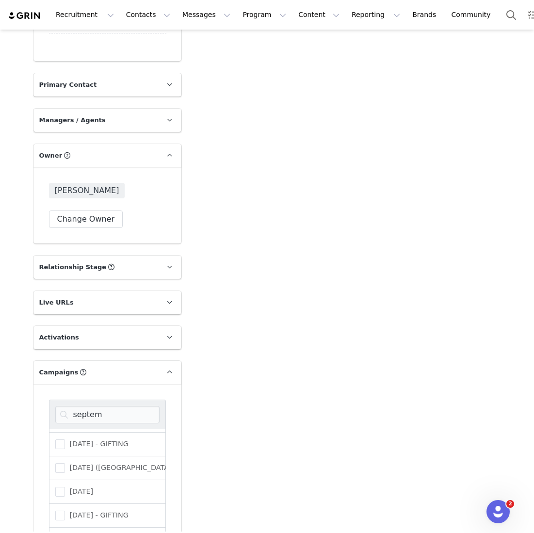
scroll to position [1569, 0]
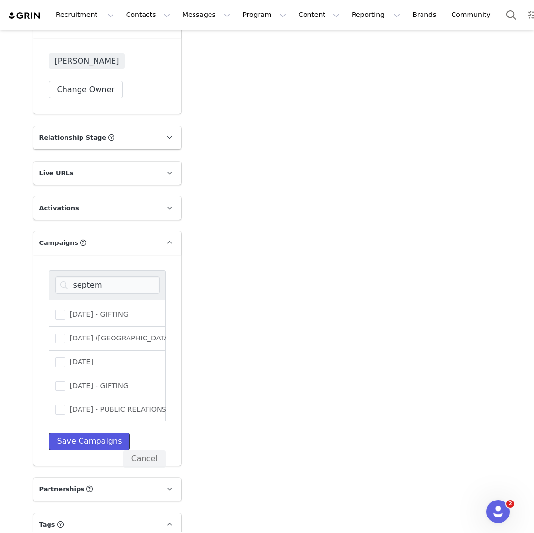
click at [84, 450] on button "Save Campaigns" at bounding box center [90, 441] width 82 height 17
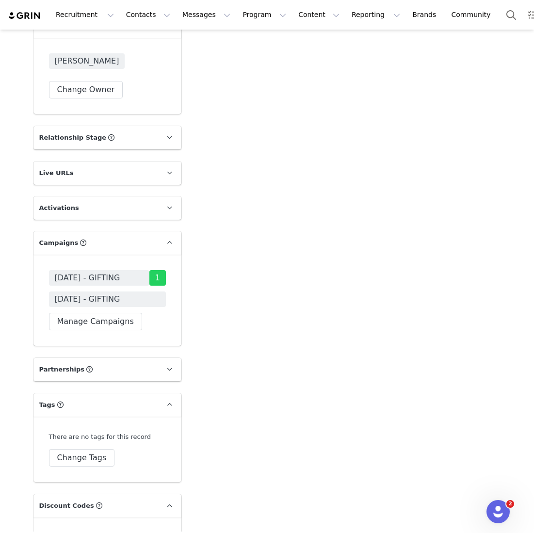
click at [120, 305] on span "[DATE] - GIFTING" at bounding box center [87, 300] width 65 height 12
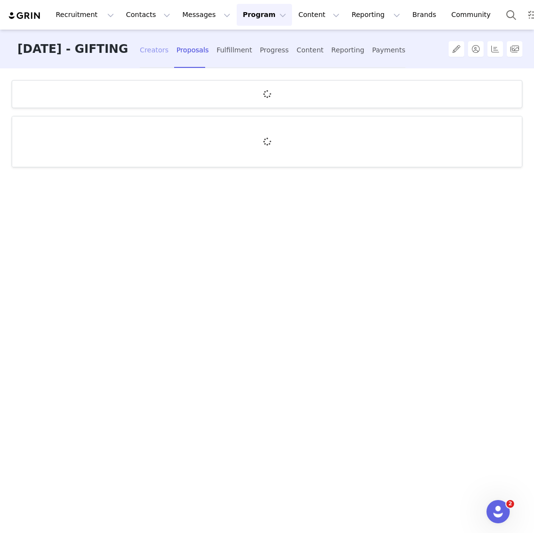
click at [169, 56] on div "Creators" at bounding box center [154, 50] width 29 height 26
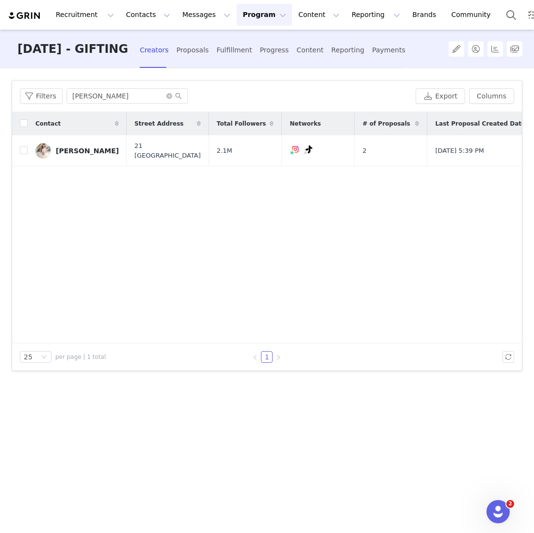
click at [107, 107] on div "Filters [PERSON_NAME] Export Columns" at bounding box center [267, 97] width 510 height 32
drag, startPoint x: 104, startPoint y: 98, endPoint x: 18, endPoint y: 88, distance: 86.5
click at [18, 88] on div "Filters [PERSON_NAME] Export Columns" at bounding box center [267, 97] width 510 height 32
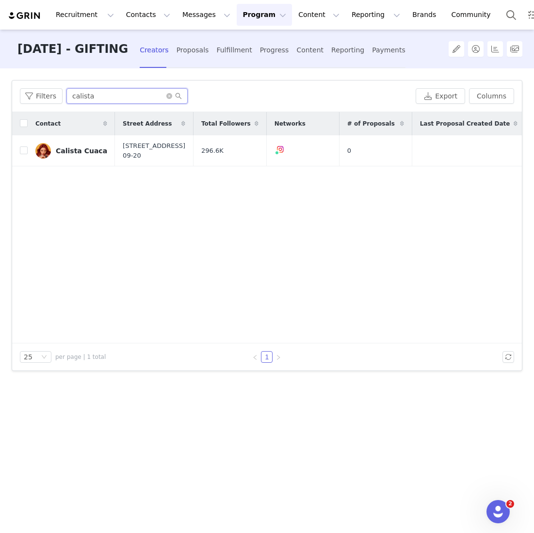
type input "calista"
click at [81, 158] on td "Calista Cuaca" at bounding box center [71, 150] width 87 height 31
click at [23, 147] on input "checkbox" at bounding box center [24, 151] width 8 height 8
checkbox input "true"
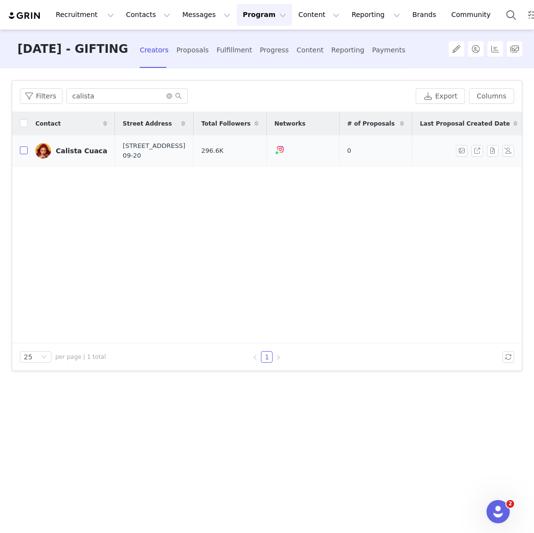
checkbox input "true"
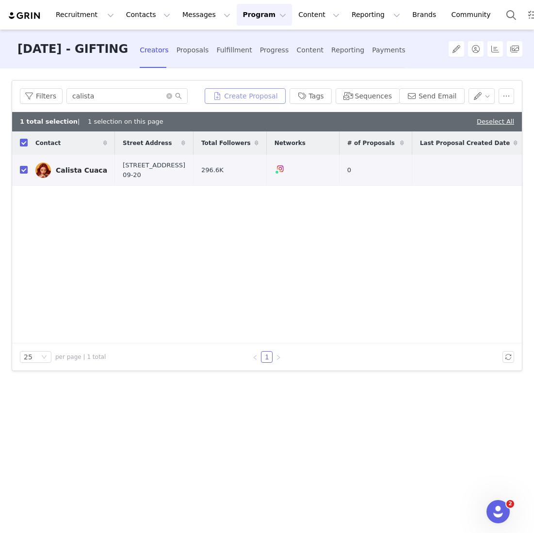
click at [253, 89] on button "Create Proposal" at bounding box center [245, 96] width 81 height 16
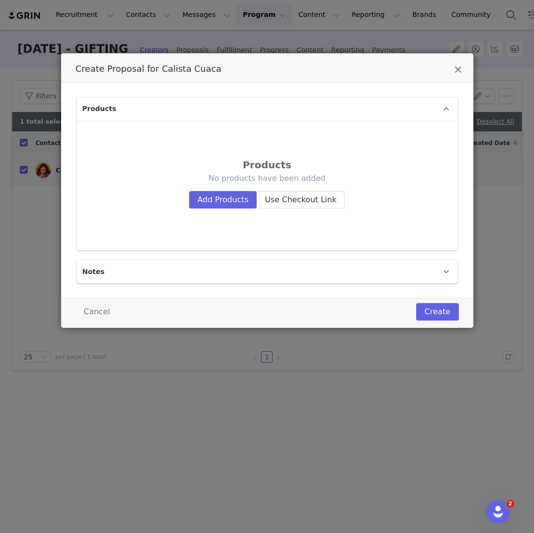
click at [233, 209] on div "Products No products have been added Add Products Use Checkout Link" at bounding box center [267, 186] width 366 height 114
click at [233, 197] on button "Add Products" at bounding box center [222, 199] width 67 height 17
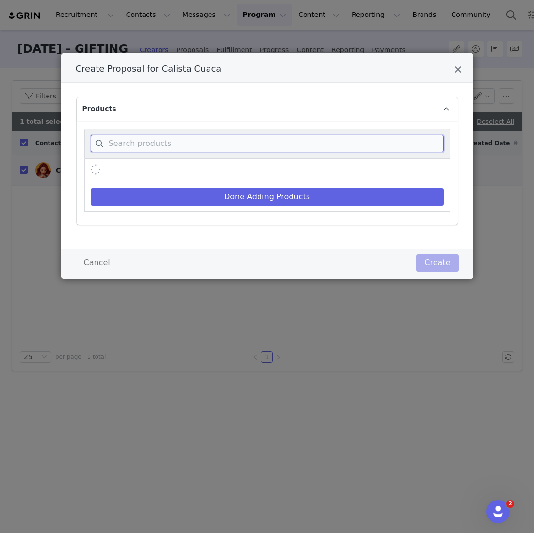
click at [240, 140] on input "Create Proposal for Calista Cuaca" at bounding box center [267, 143] width 353 height 17
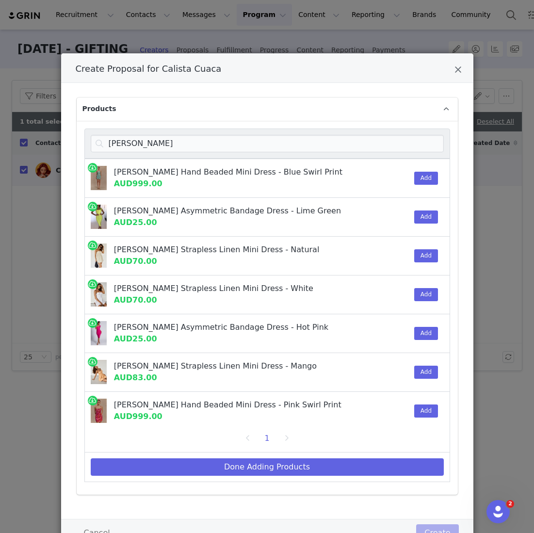
click at [428, 402] on div "Add" at bounding box center [424, 411] width 30 height 38
click at [428, 405] on button "Add" at bounding box center [426, 411] width 24 height 13
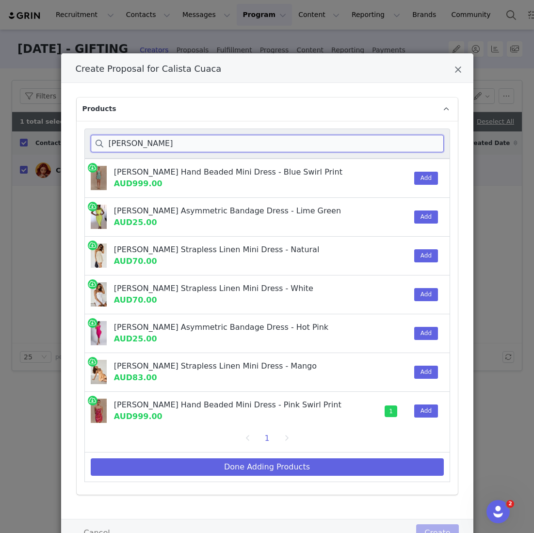
click at [147, 137] on input "[PERSON_NAME]" at bounding box center [267, 143] width 353 height 17
drag, startPoint x: 147, startPoint y: 139, endPoint x: 51, endPoint y: 139, distance: 95.1
click at [51, 139] on div "Create Proposal for Calista Cuaca Products [PERSON_NAME] [PERSON_NAME] Hand Bea…" at bounding box center [267, 266] width 534 height 533
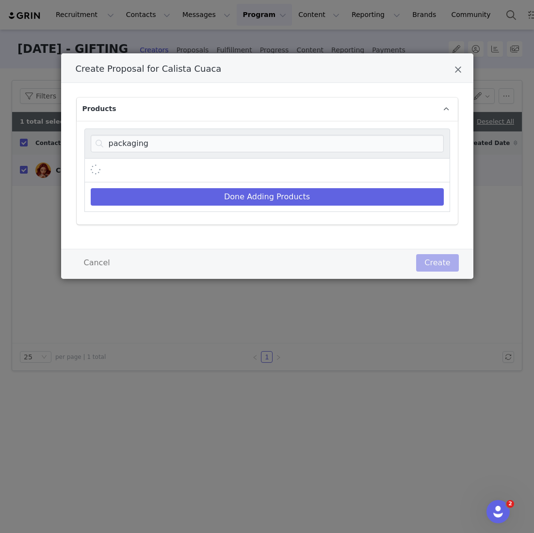
click at [381, 171] on div "Create Proposal for Calista Cuaca" at bounding box center [267, 171] width 366 height 24
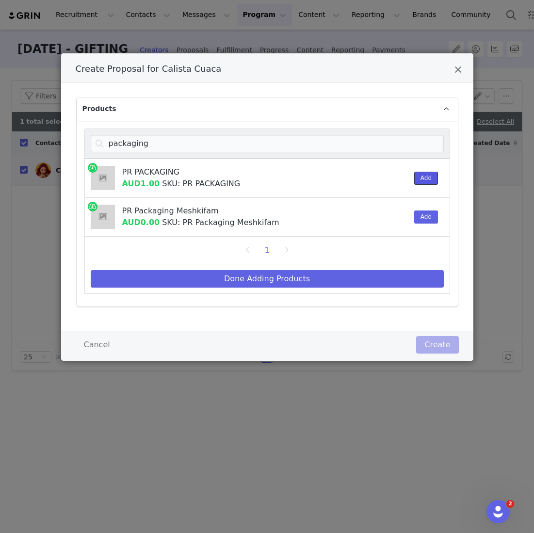
click at [435, 172] on button "Add" at bounding box center [426, 178] width 24 height 13
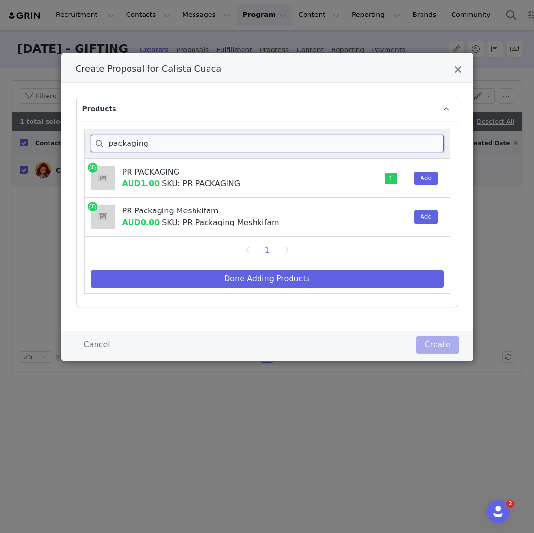
drag, startPoint x: 151, startPoint y: 143, endPoint x: 63, endPoint y: 130, distance: 89.3
click at [63, 130] on div "Products packaging PR PACKAGING AUD1.00 SKU: PR PACKAGING 1 Add PR Packaging Me…" at bounding box center [267, 207] width 412 height 248
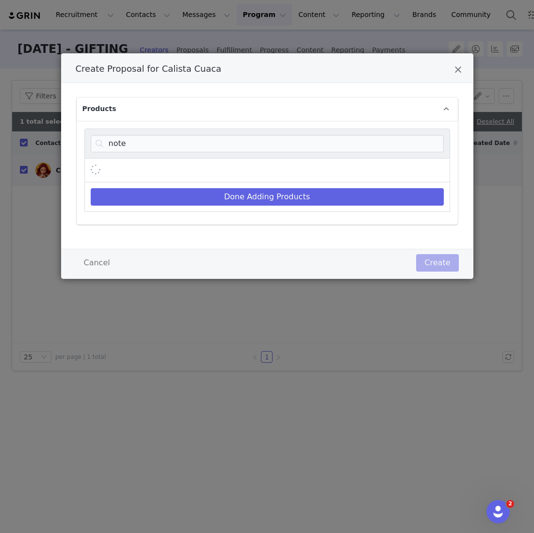
click at [368, 162] on div "Create Proposal for Calista Cuaca" at bounding box center [267, 171] width 366 height 24
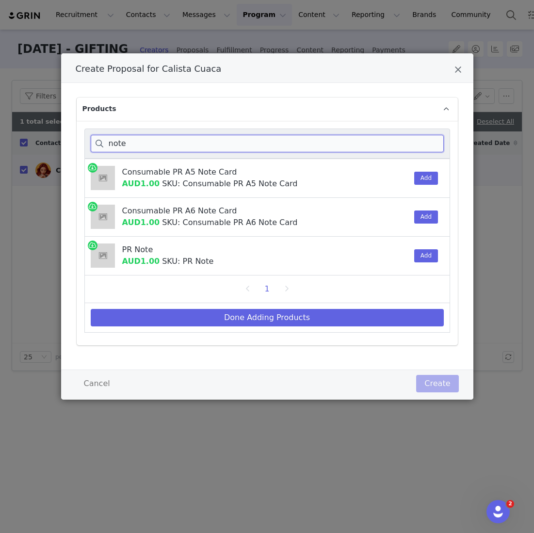
drag, startPoint x: 111, startPoint y: 147, endPoint x: 46, endPoint y: 140, distance: 65.4
click at [46, 140] on div "Create Proposal for Calista Cuaca Products note Consumable PR A5 Note Card AUD1…" at bounding box center [267, 266] width 534 height 533
type input "consumable"
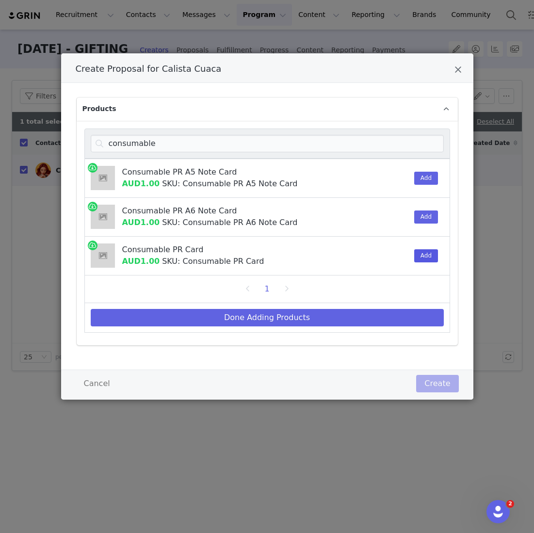
click at [432, 248] on div "Add" at bounding box center [424, 256] width 30 height 38
click at [425, 260] on button "Add" at bounding box center [426, 255] width 24 height 13
click at [373, 307] on div "Done Adding Products" at bounding box center [267, 318] width 366 height 30
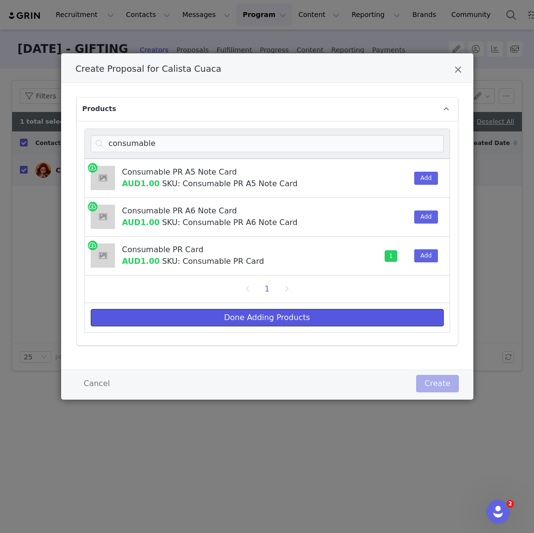
click at [365, 317] on button "Done Adding Products" at bounding box center [267, 317] width 353 height 17
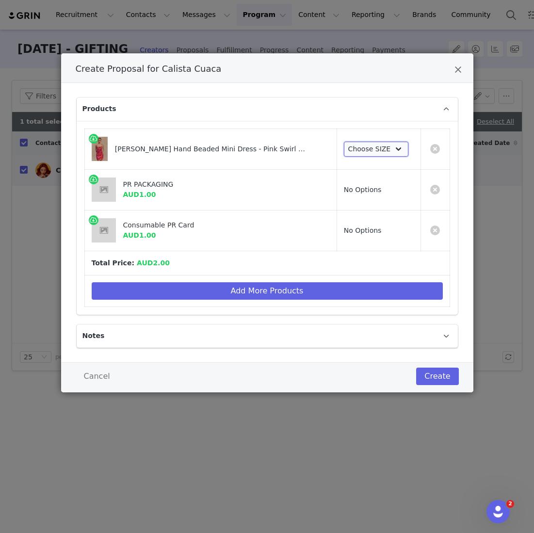
click at [359, 152] on select "Choose SIZE XXS XS S M L XL XXL 3XL" at bounding box center [376, 150] width 65 height 16
select select "26678947"
click at [344, 142] on select "Choose SIZE XXS XS S M L XL XXL 3XL" at bounding box center [376, 150] width 65 height 16
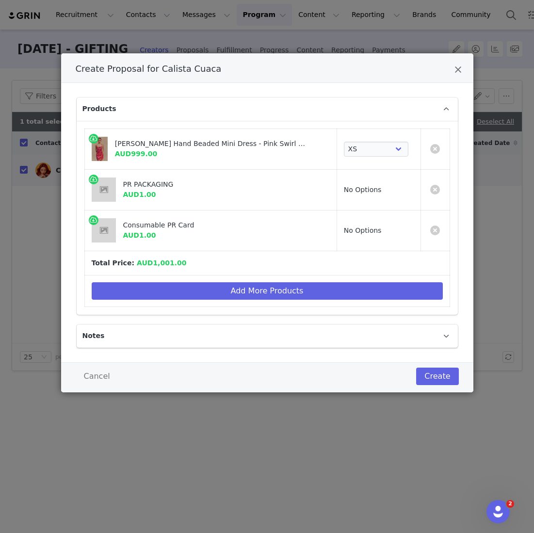
click at [439, 354] on div "Products [PERSON_NAME] Hand Beaded Mini Dress - Pink Swirl Print AUD999.00 Choo…" at bounding box center [267, 222] width 412 height 279
click at [438, 365] on div "Cancel Create" at bounding box center [267, 377] width 412 height 30
click at [436, 379] on button "Create" at bounding box center [437, 376] width 42 height 17
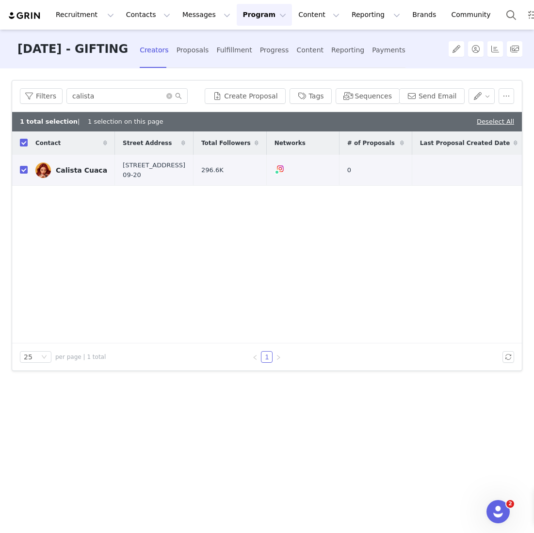
click at [65, 215] on div at bounding box center [267, 266] width 534 height 533
click at [69, 177] on link "Calista Cuaca" at bounding box center [71, 171] width 72 height 16
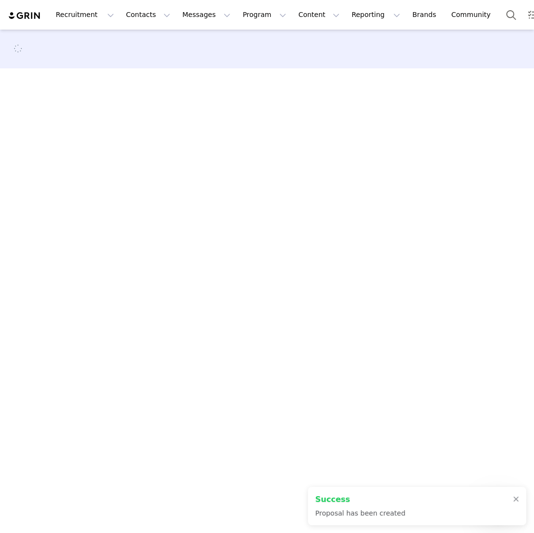
click at [69, 172] on main at bounding box center [267, 281] width 534 height 502
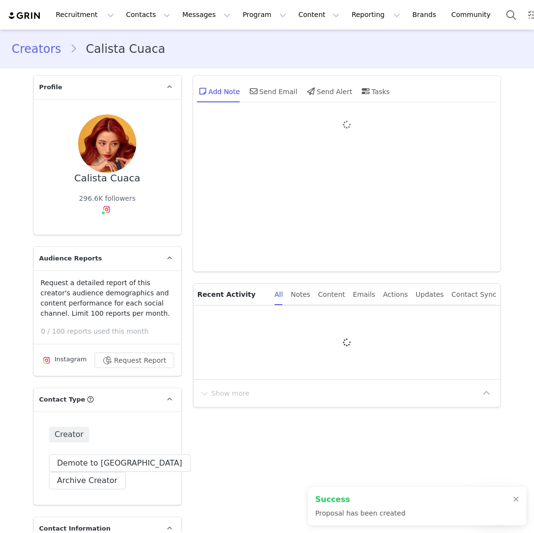
type input "+1 ([GEOGRAPHIC_DATA])"
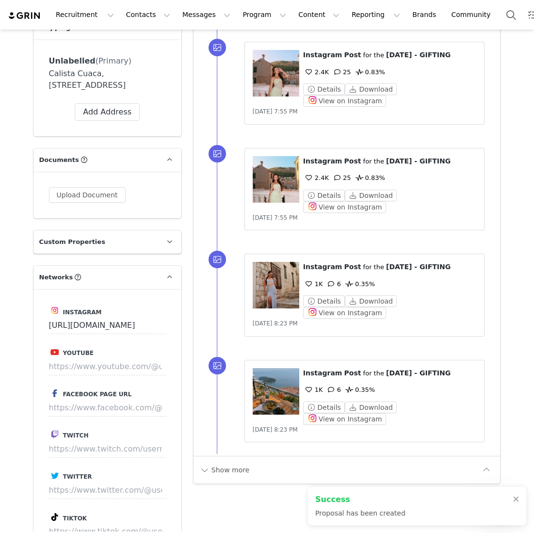
scroll to position [1104, 0]
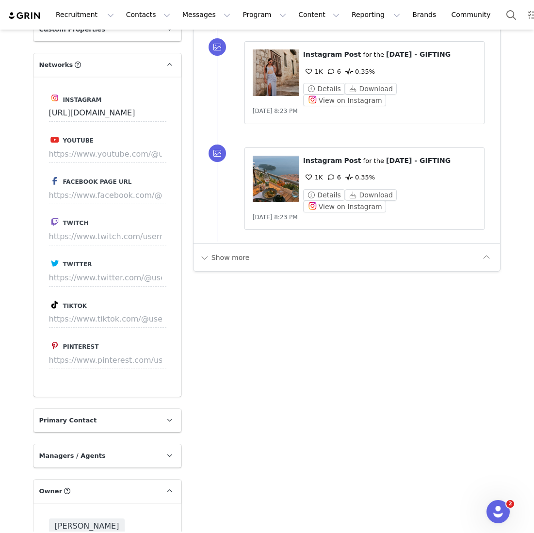
click at [233, 244] on div "Show more" at bounding box center [347, 258] width 307 height 28
click at [231, 250] on button "Show more" at bounding box center [224, 258] width 51 height 16
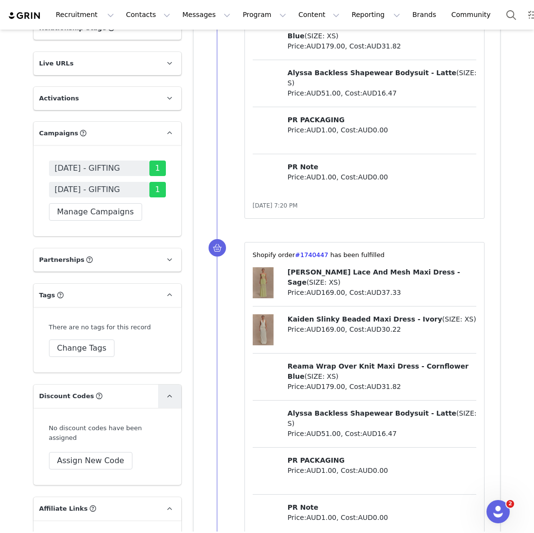
scroll to position [1701, 0]
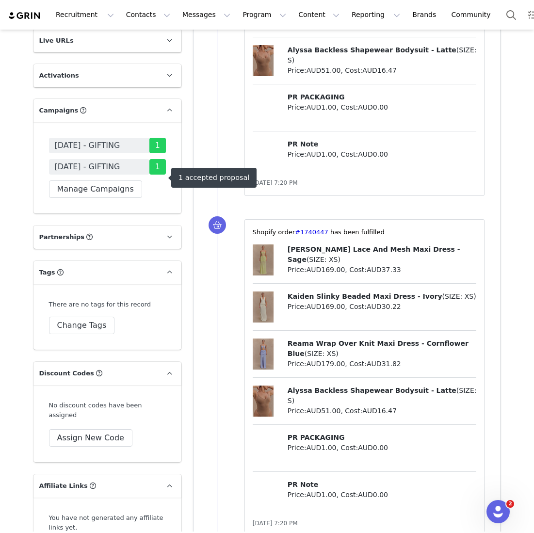
click at [120, 173] on span "[DATE] - GIFTING" at bounding box center [87, 167] width 65 height 12
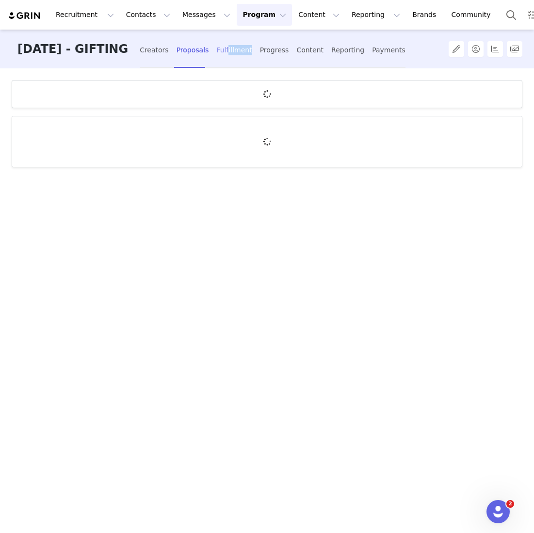
click at [252, 55] on div "Fulfillment" at bounding box center [233, 50] width 35 height 26
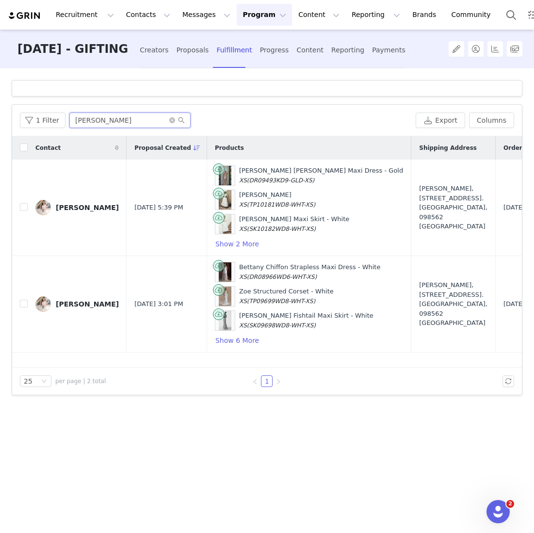
drag, startPoint x: 119, startPoint y: 121, endPoint x: 11, endPoint y: 121, distance: 108.7
click at [11, 121] on div "Filters Filter Logic And Or Archived Select No Contact Tag Select Fulfillment S…" at bounding box center [267, 299] width 534 height 463
type input "v"
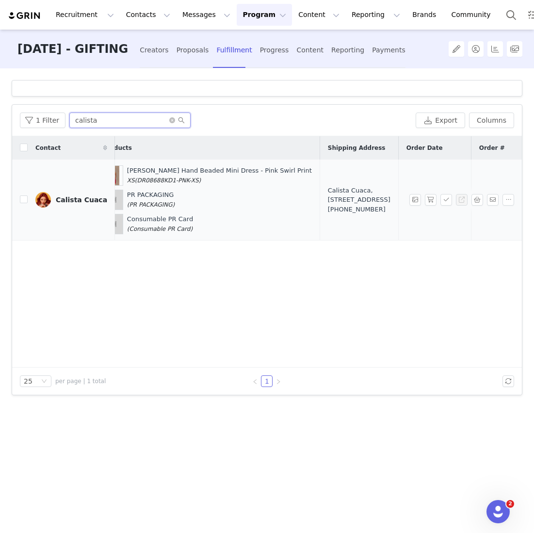
scroll to position [0, 121]
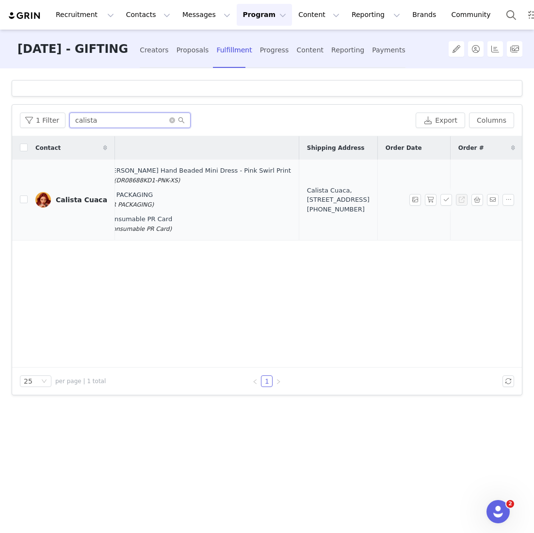
type input "calista"
click at [307, 206] on div "Calista Cuaca, [STREET_ADDRESS] [PHONE_NUMBER]" at bounding box center [338, 200] width 63 height 29
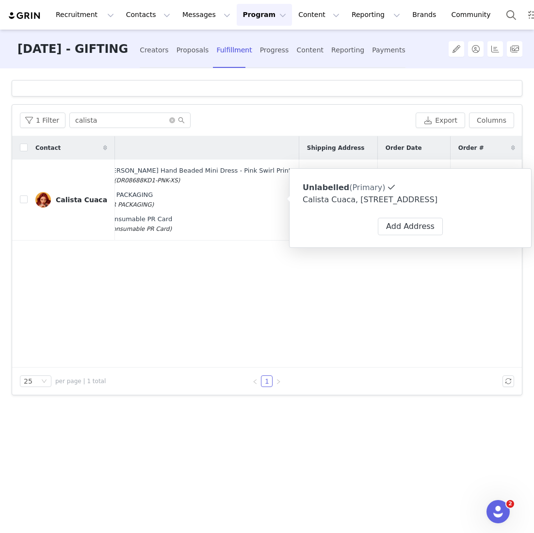
click at [322, 290] on div "Contact Proposal Created Products Shipping Address Order Date Order # Fulfillme…" at bounding box center [267, 251] width 510 height 231
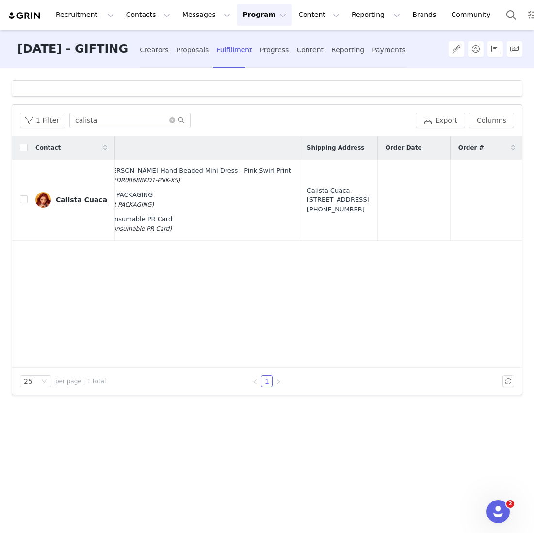
scroll to position [0, 75]
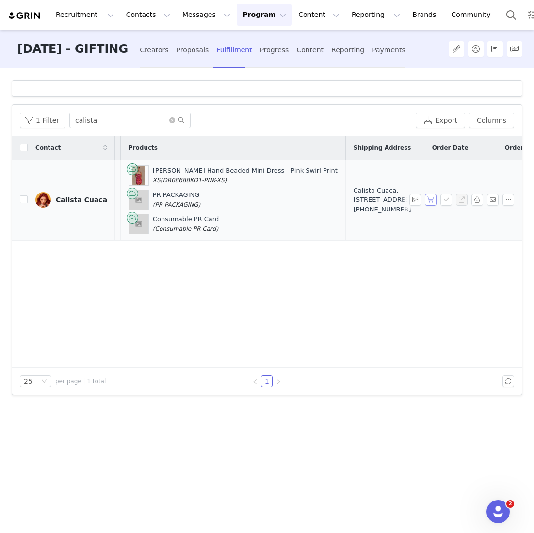
click at [427, 200] on button "button" at bounding box center [431, 200] width 12 height 12
click at [447, 200] on button "button" at bounding box center [447, 200] width 12 height 12
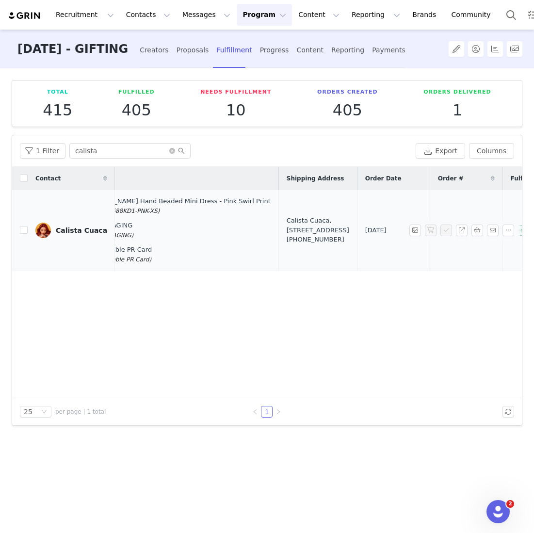
scroll to position [0, 201]
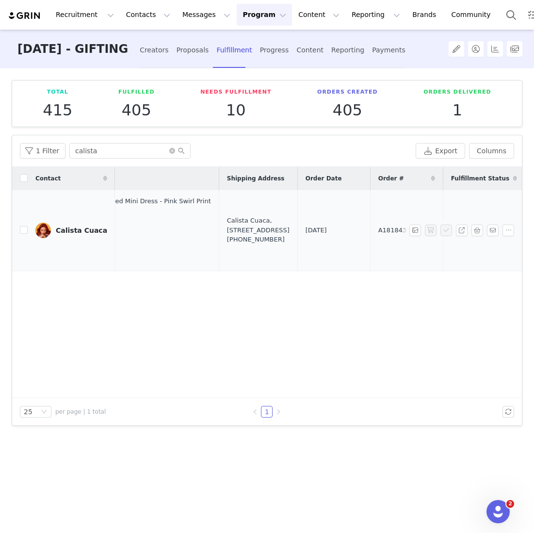
click at [370, 230] on td "A1818438" at bounding box center [406, 230] width 73 height 81
drag, startPoint x: 349, startPoint y: 230, endPoint x: 316, endPoint y: 230, distance: 33.5
click at [370, 230] on td "A1818438" at bounding box center [406, 230] width 73 height 81
copy span "A1818438"
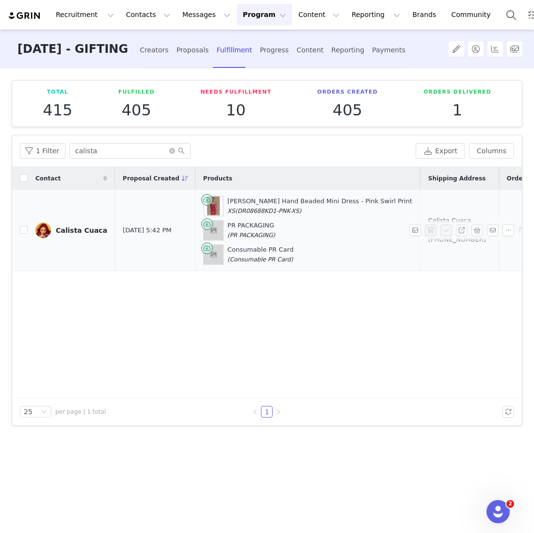
drag, startPoint x: 427, startPoint y: 237, endPoint x: 416, endPoint y: 210, distance: 29.4
click at [428, 216] on div "Calista Cuaca, [STREET_ADDRESS] [PHONE_NUMBER]" at bounding box center [459, 230] width 63 height 29
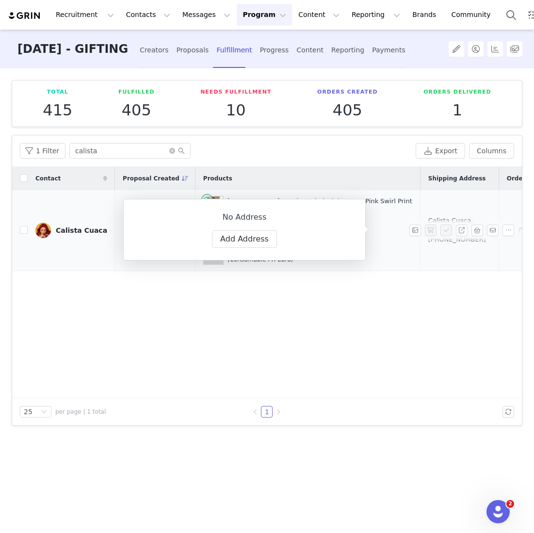
copy div "[STREET_ADDRESS]"
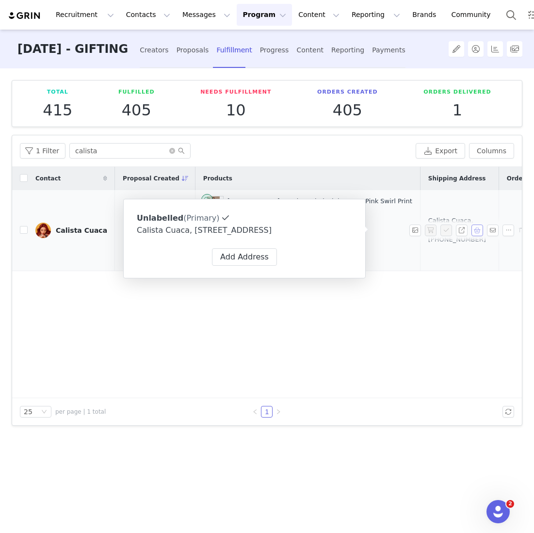
click at [478, 231] on button "button" at bounding box center [478, 231] width 12 height 12
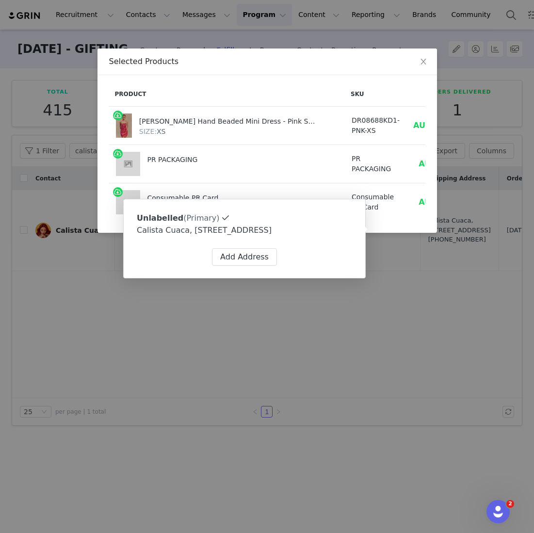
scroll to position [0, 48]
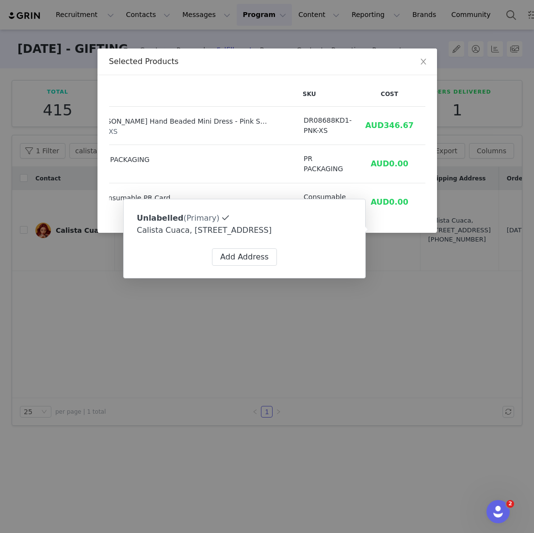
click at [421, 146] on td "AUD1.00" at bounding box center [452, 164] width 62 height 38
